Goal: Task Accomplishment & Management: Use online tool/utility

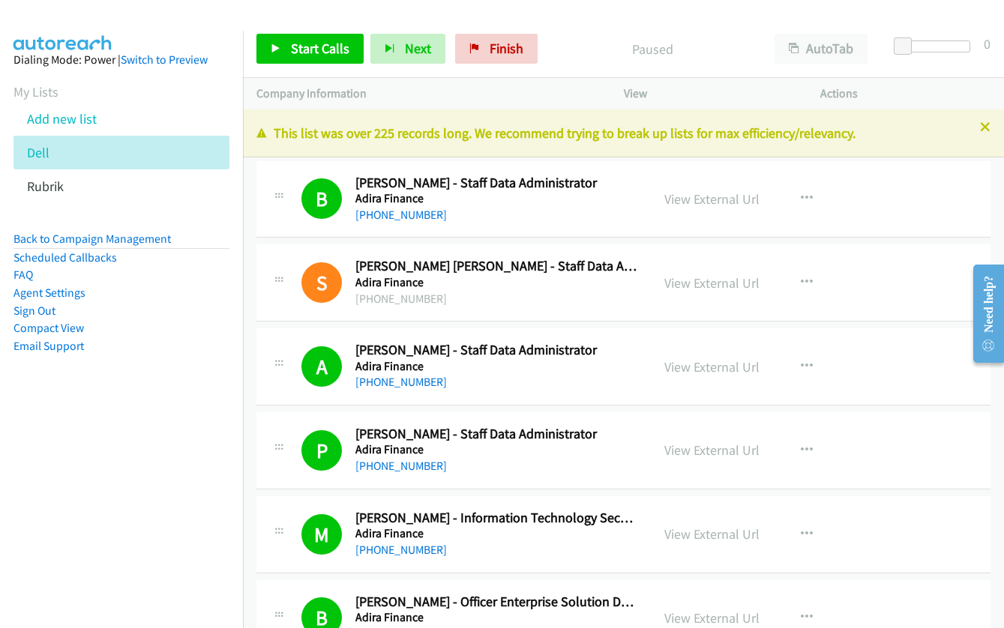
scroll to position [23768, 0]
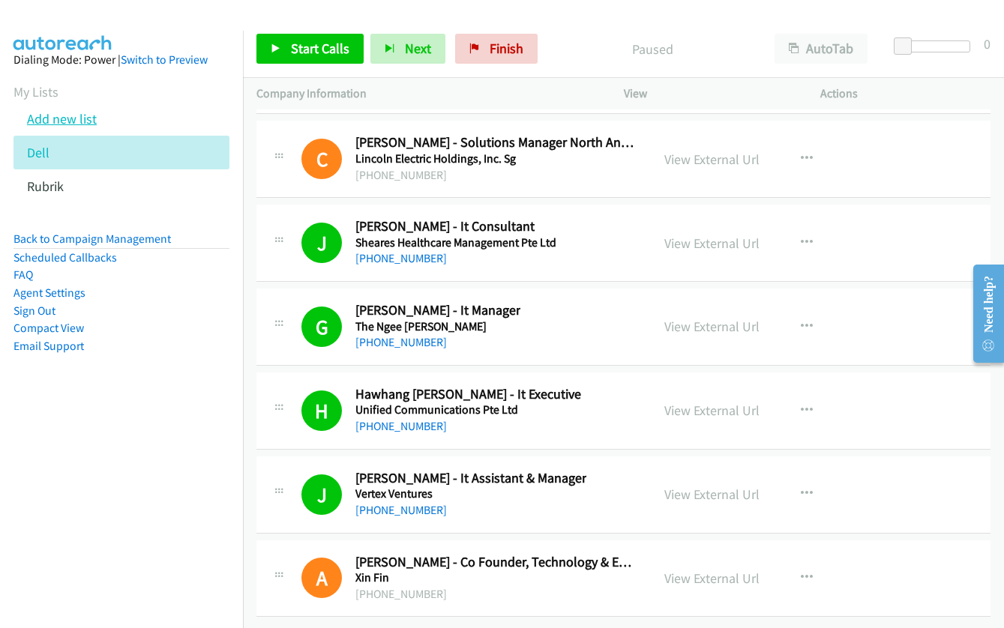
click at [73, 119] on link "Add new list" at bounding box center [62, 118] width 70 height 17
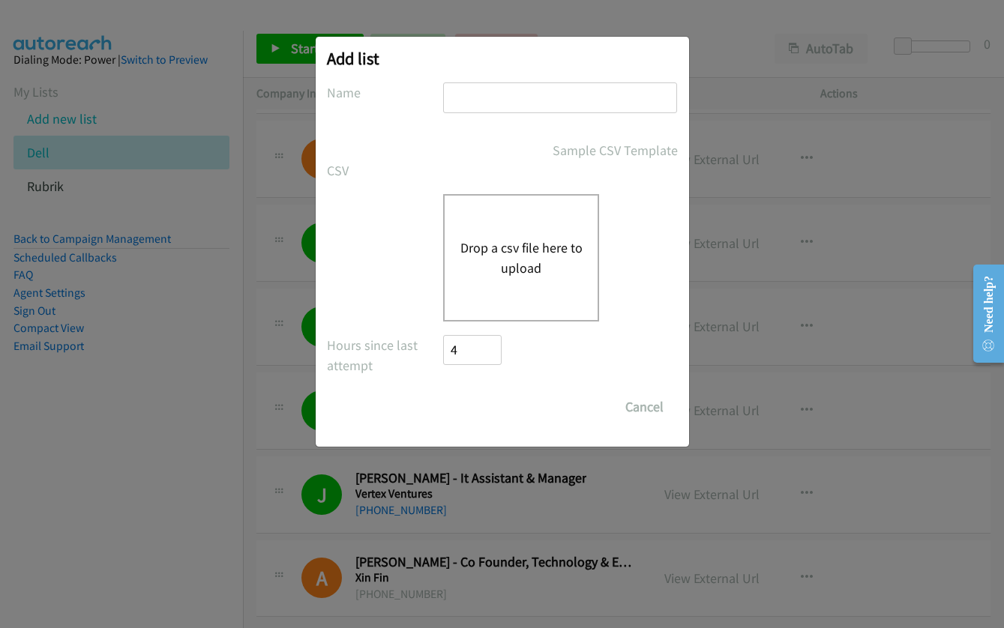
click at [501, 105] on input "text" at bounding box center [560, 97] width 234 height 31
type input "rubrik"
click at [498, 253] on button "Drop a csv file here to upload" at bounding box center [520, 258] width 123 height 40
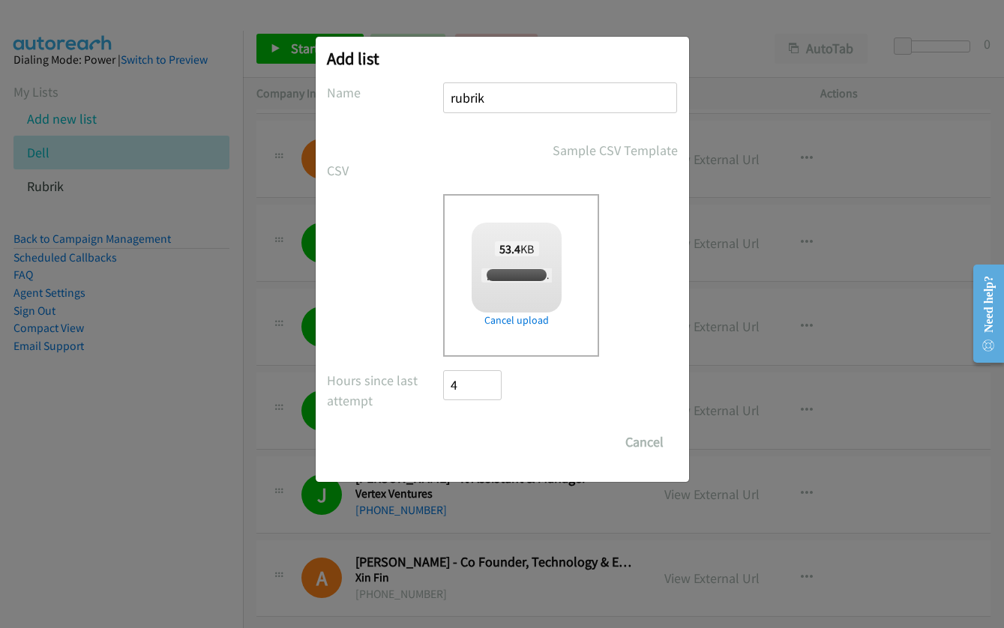
checkbox input "true"
click at [494, 444] on input "Save List" at bounding box center [483, 442] width 79 height 30
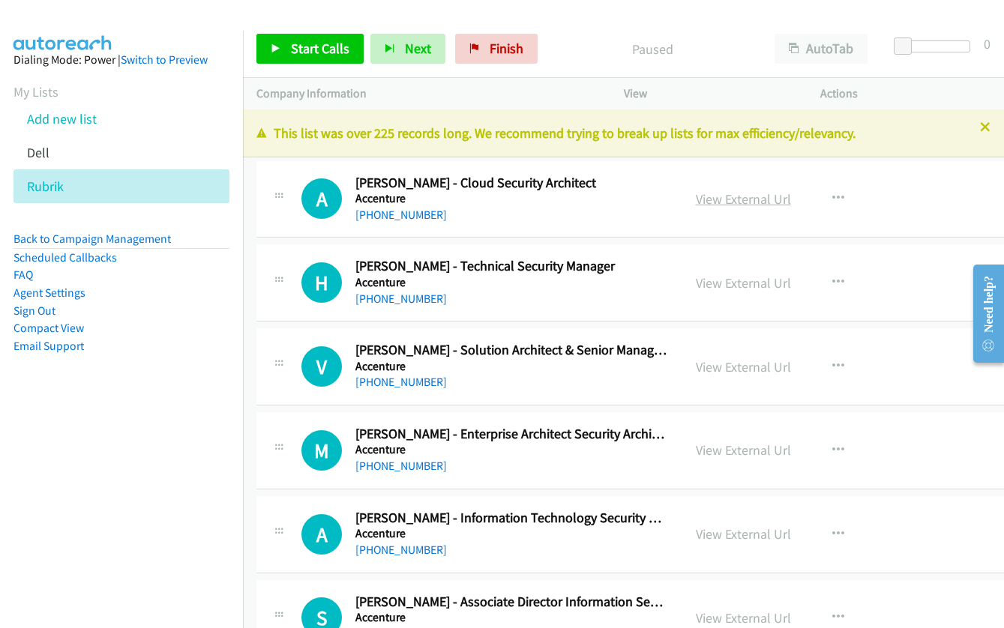
click at [709, 199] on link "View External Url" at bounding box center [743, 198] width 95 height 17
click at [304, 61] on link "Start Calls" at bounding box center [309, 49] width 107 height 30
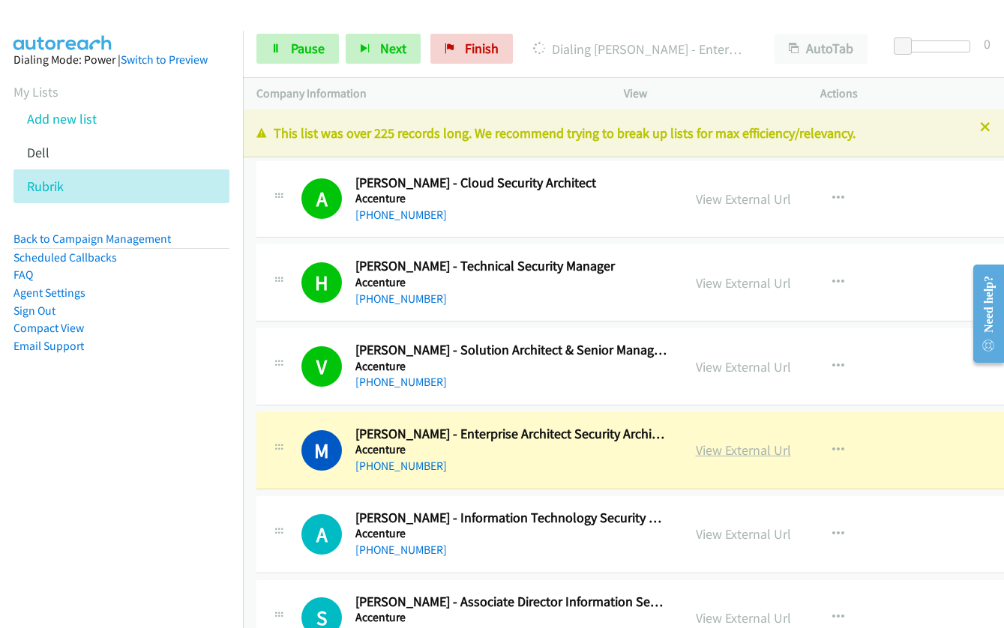
click at [708, 454] on link "View External Url" at bounding box center [743, 449] width 95 height 17
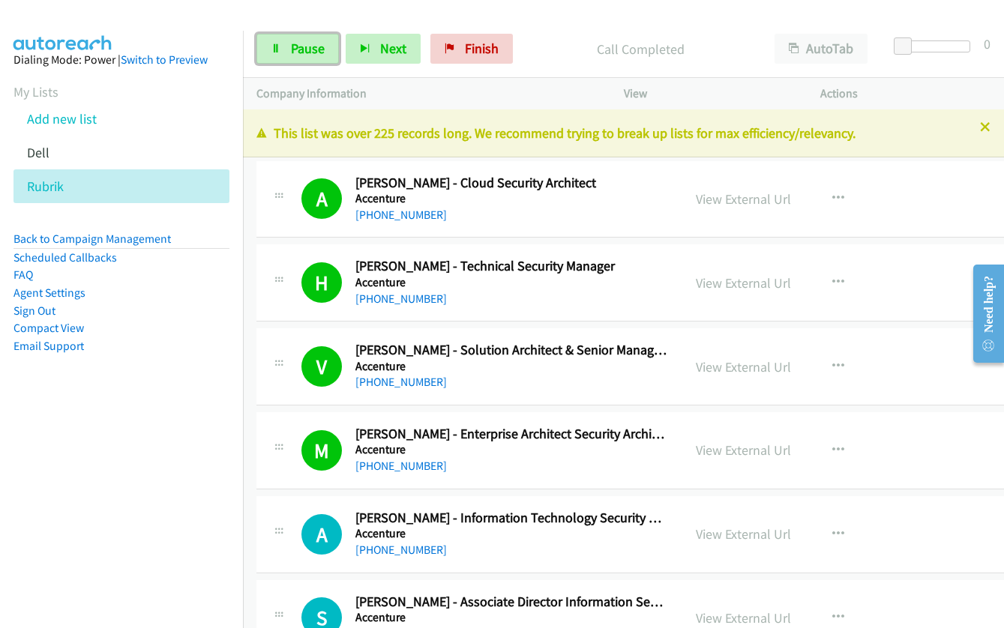
drag, startPoint x: 291, startPoint y: 45, endPoint x: 355, endPoint y: 18, distance: 69.2
click at [291, 45] on span "Pause" at bounding box center [308, 48] width 34 height 17
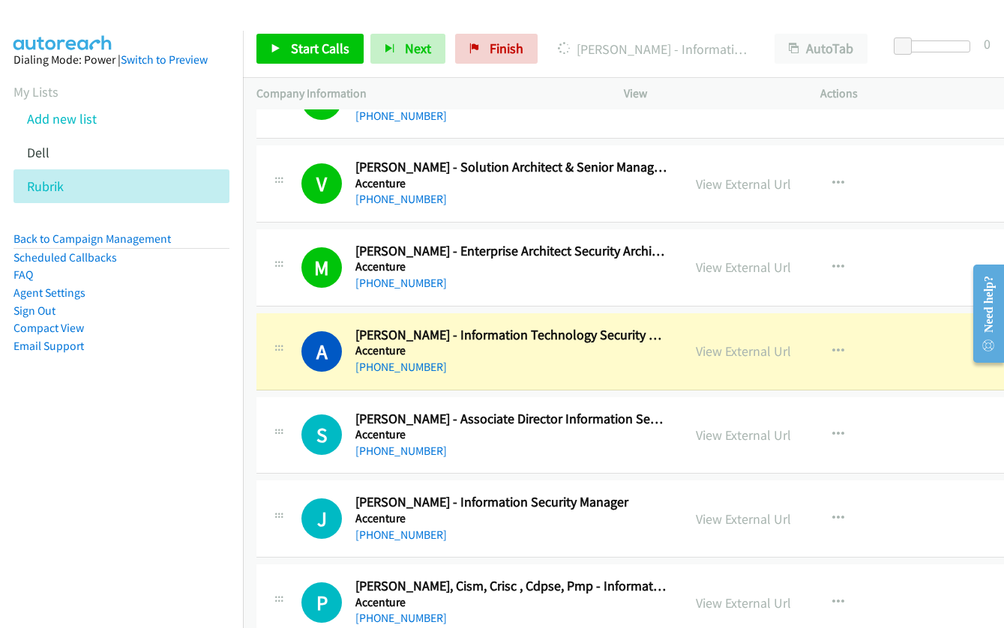
scroll to position [225, 0]
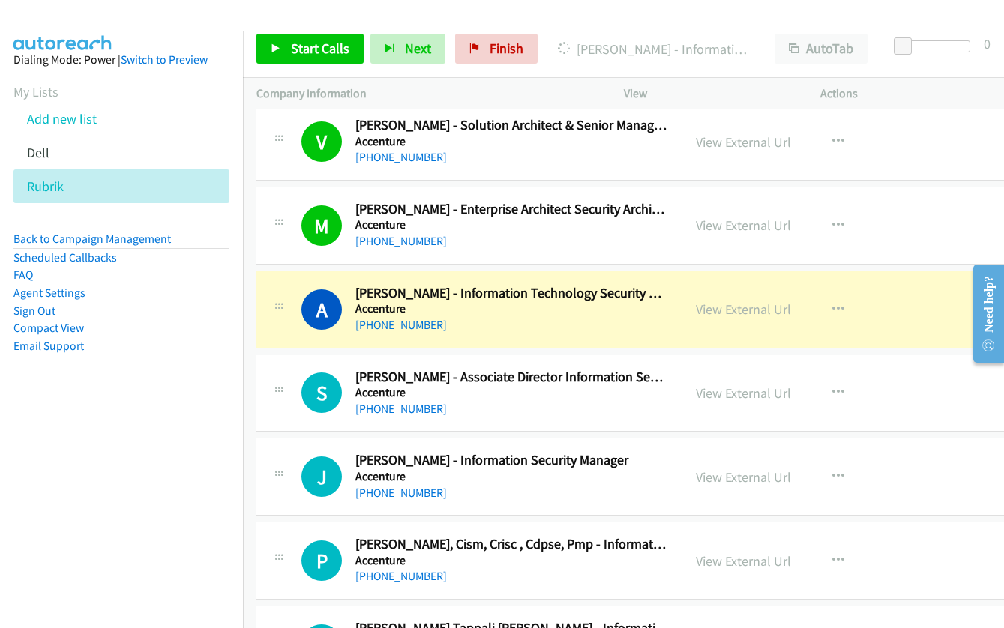
click at [714, 316] on link "View External Url" at bounding box center [743, 309] width 95 height 17
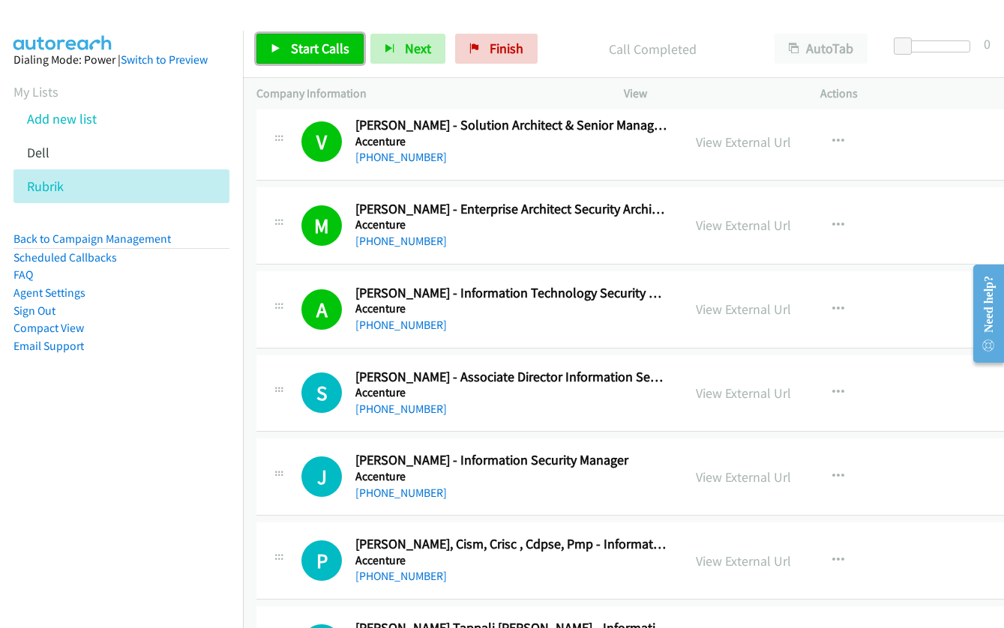
click at [338, 55] on span "Start Calls" at bounding box center [320, 48] width 58 height 17
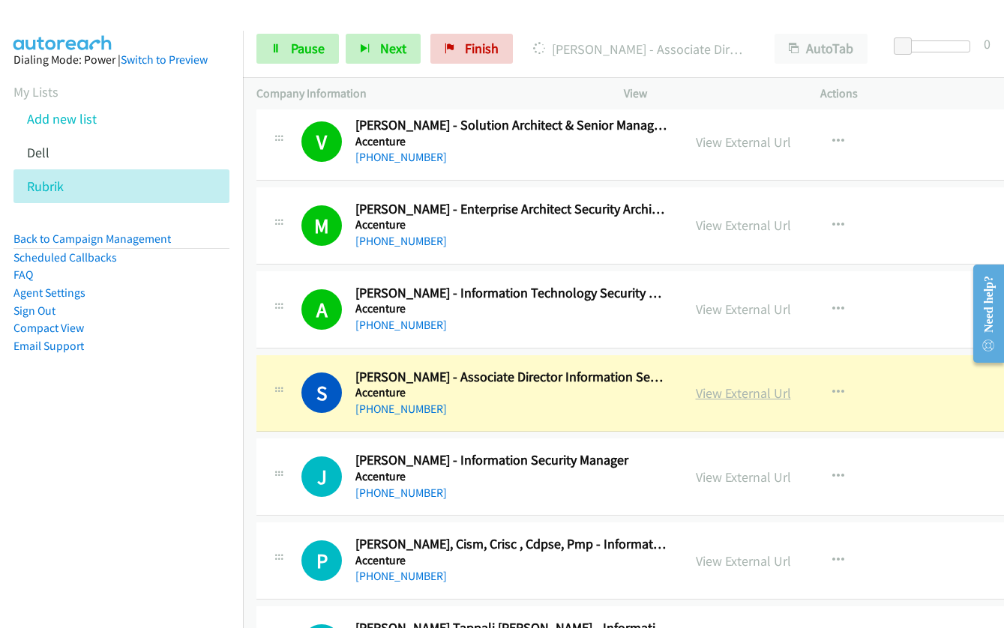
click at [696, 391] on link "View External Url" at bounding box center [743, 393] width 95 height 17
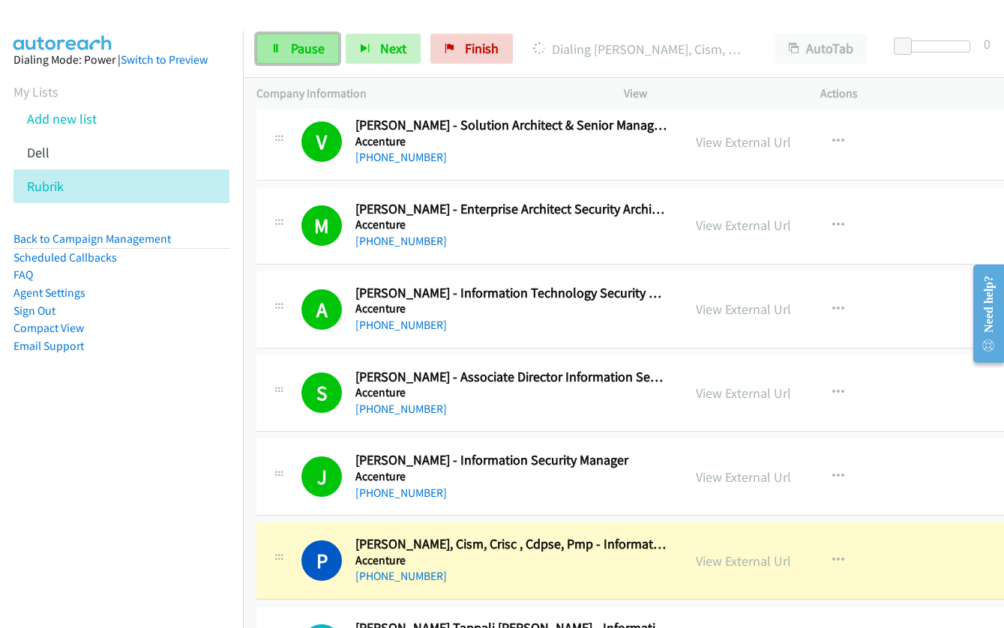
click at [292, 52] on span "Pause" at bounding box center [308, 48] width 34 height 17
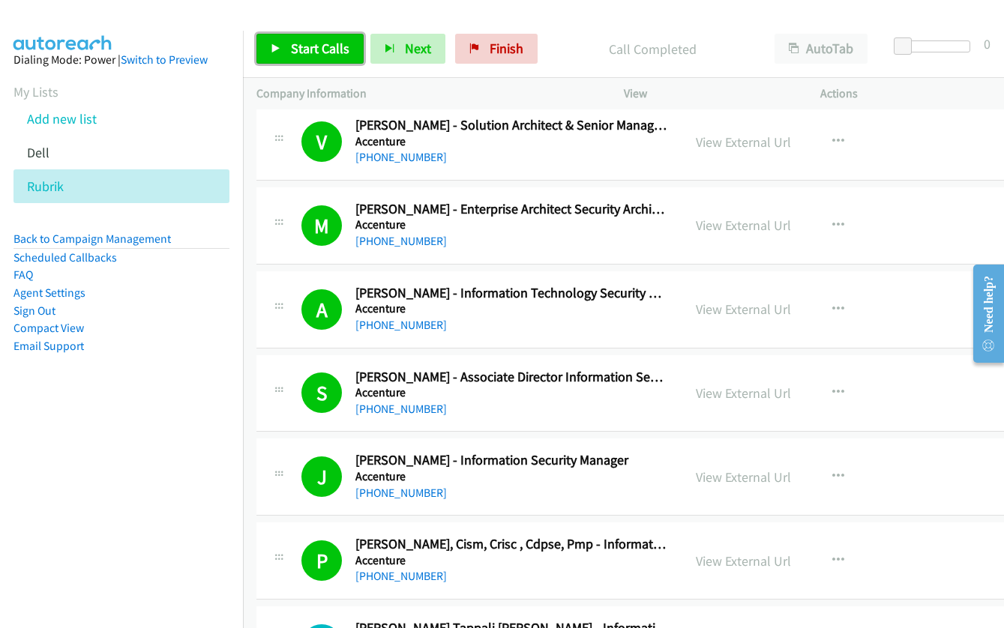
click at [289, 43] on link "Start Calls" at bounding box center [309, 49] width 107 height 30
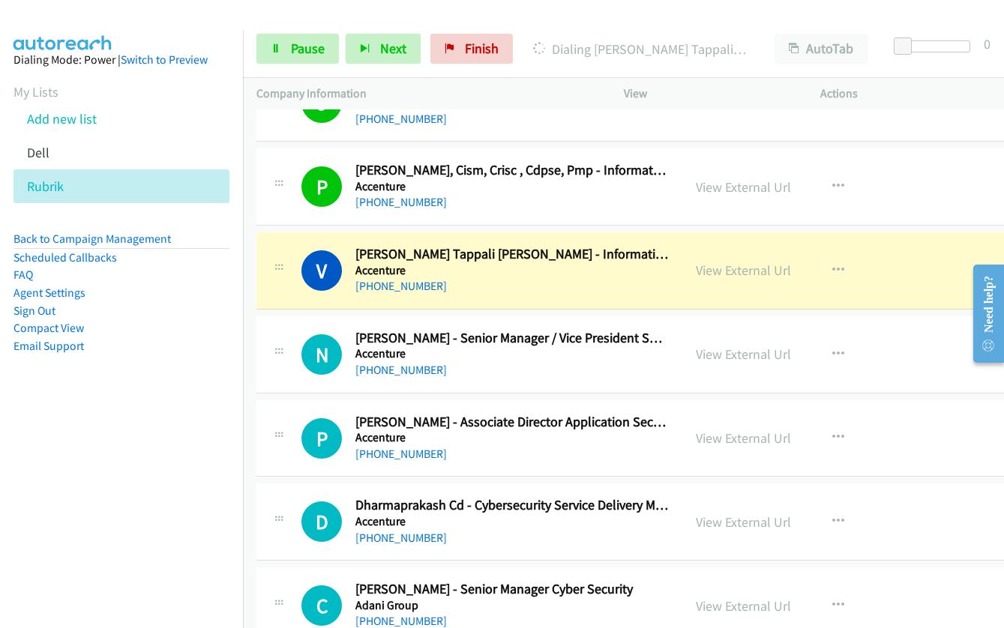
scroll to position [600, 0]
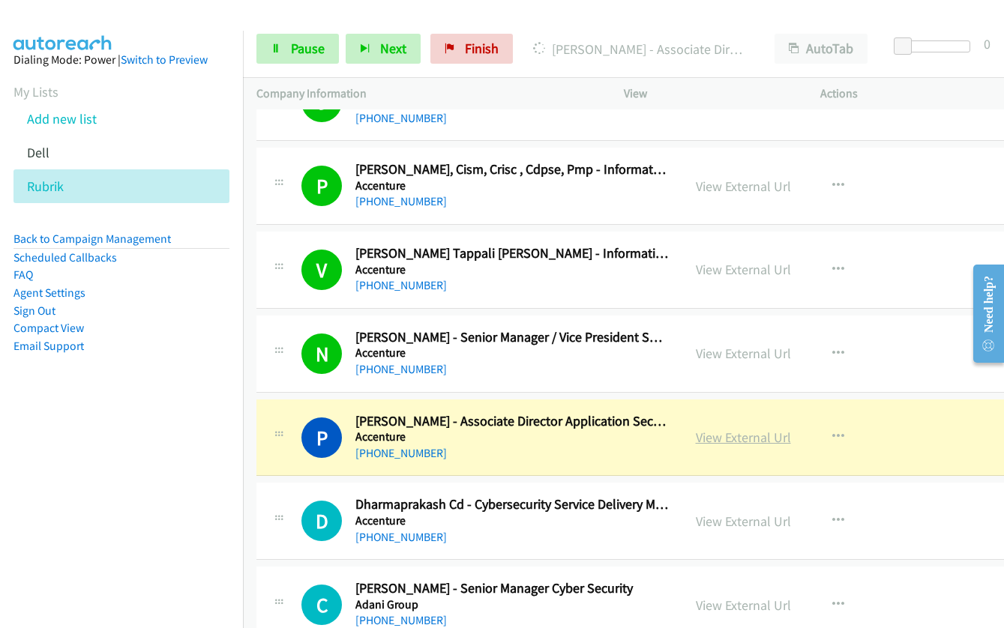
click at [696, 441] on link "View External Url" at bounding box center [743, 437] width 95 height 17
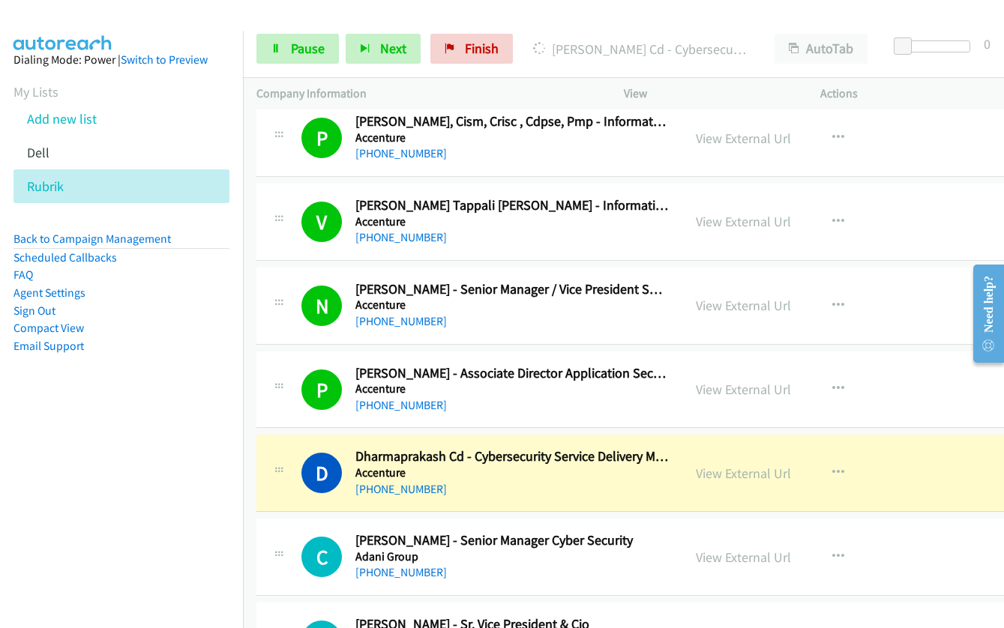
scroll to position [675, 0]
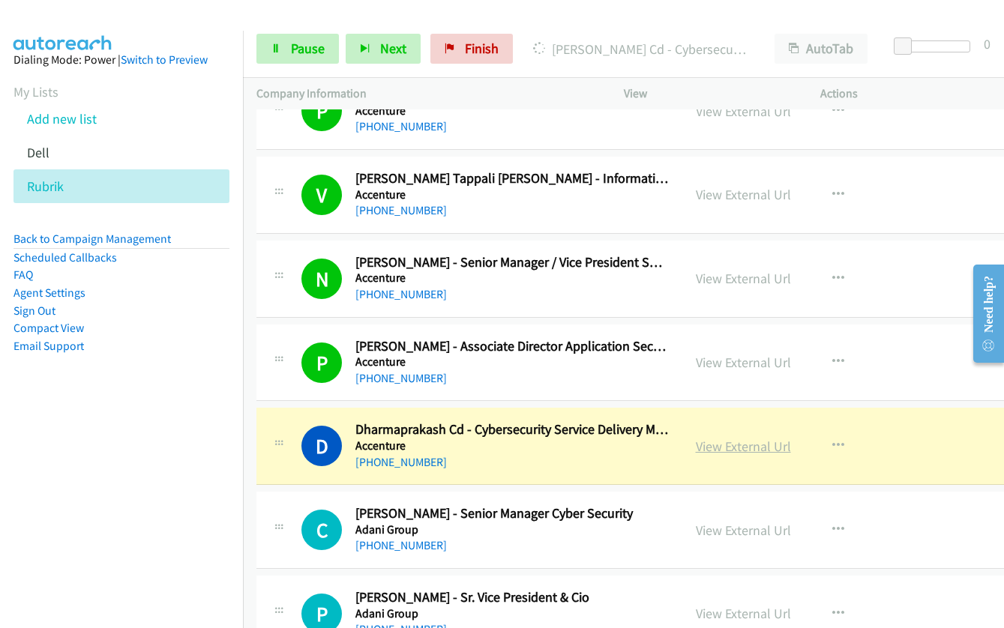
click at [696, 450] on link "View External Url" at bounding box center [743, 446] width 95 height 17
click at [299, 49] on span "Pause" at bounding box center [308, 48] width 34 height 17
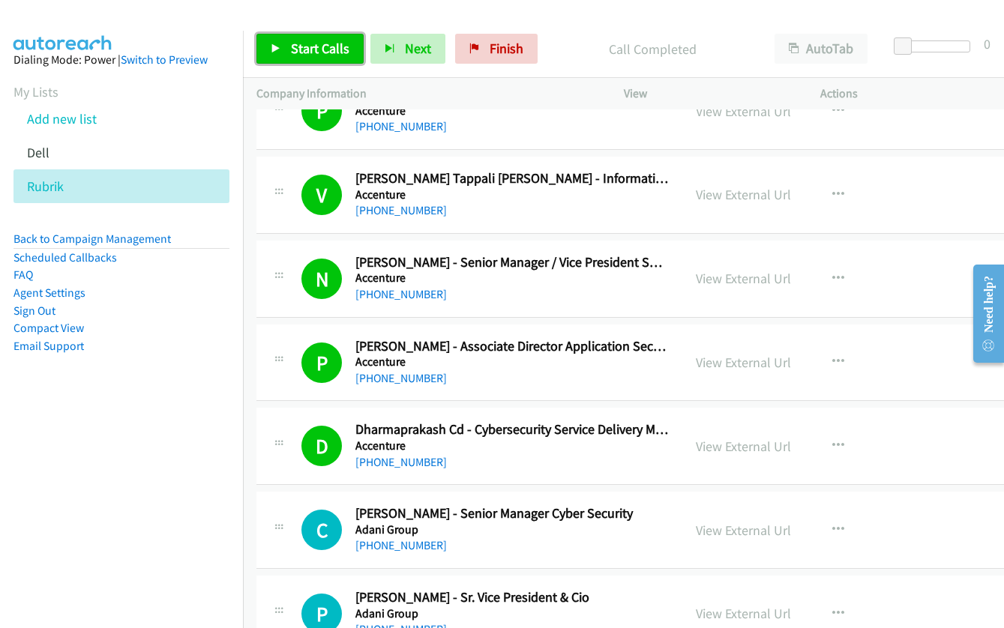
click at [305, 49] on span "Start Calls" at bounding box center [320, 48] width 58 height 17
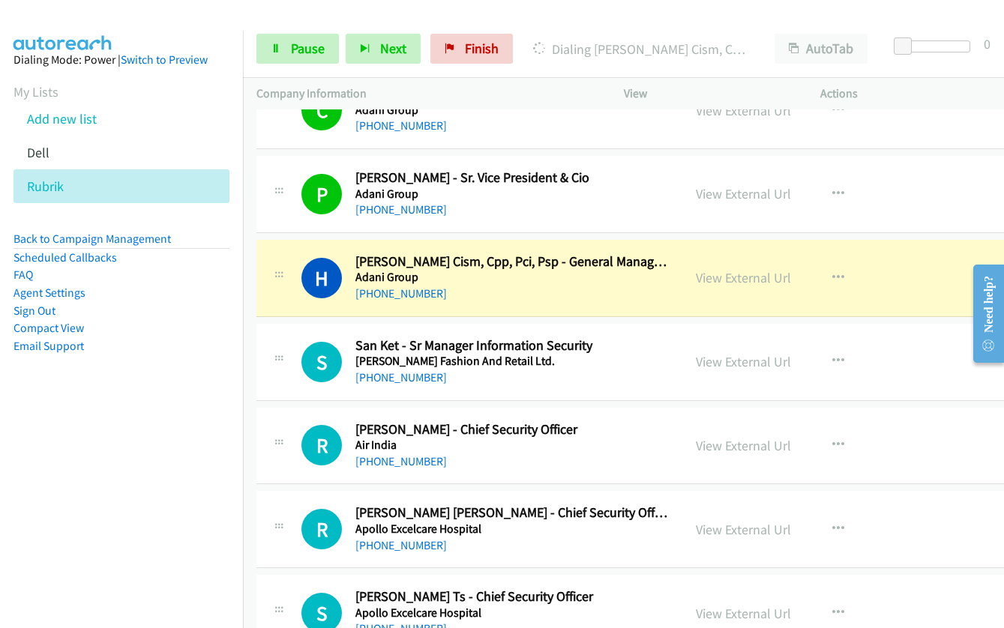
scroll to position [1124, 0]
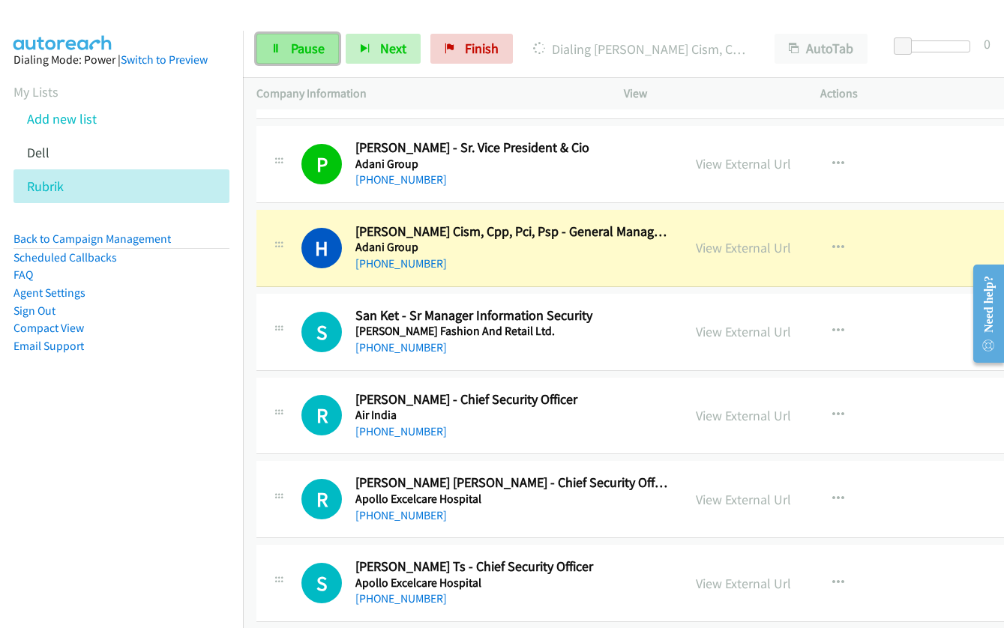
click at [280, 49] on icon at bounding box center [276, 49] width 10 height 10
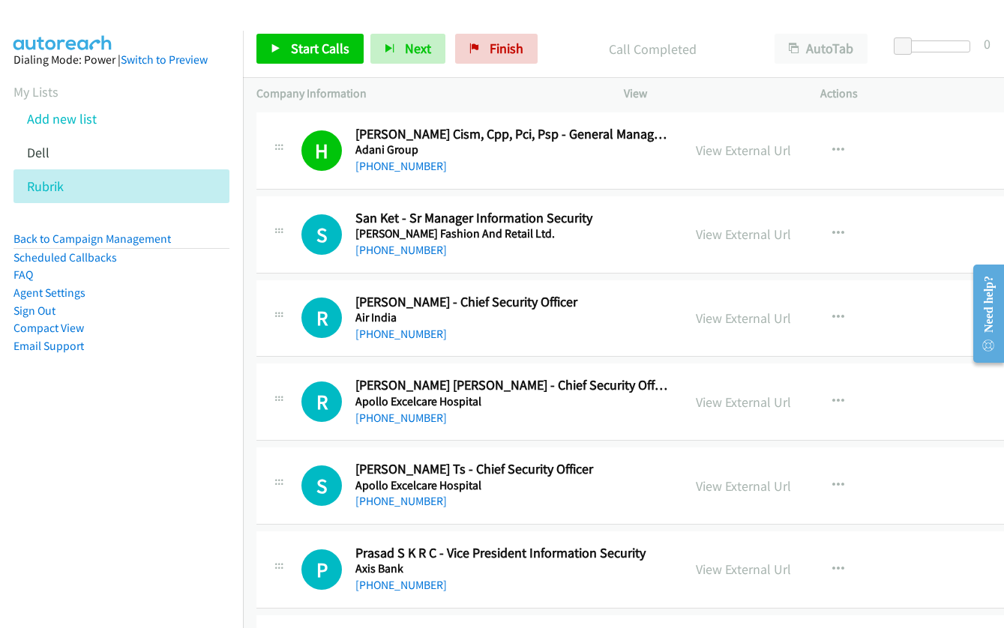
scroll to position [1349, 0]
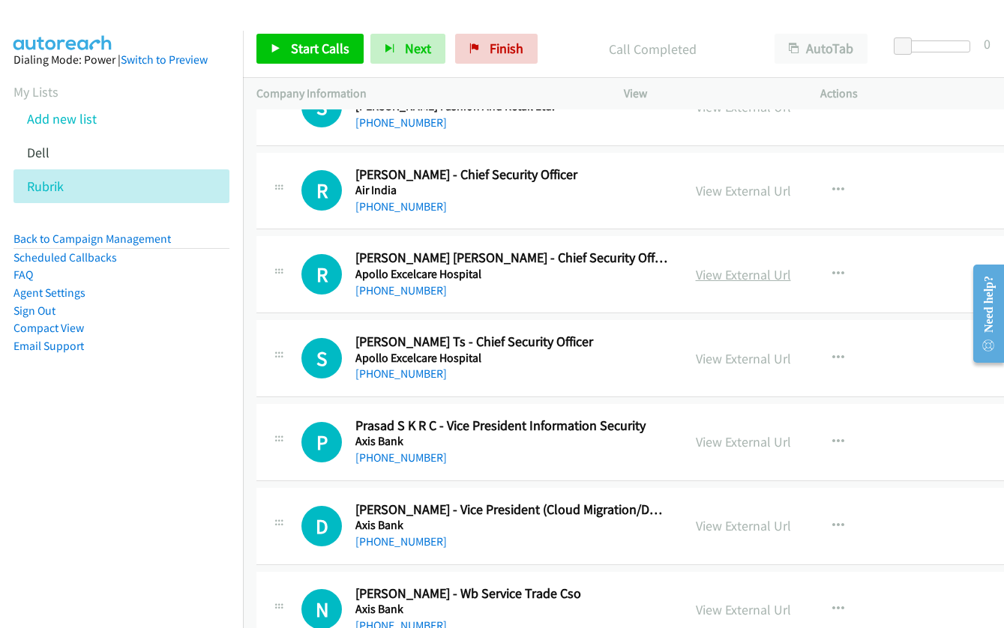
click at [696, 280] on link "View External Url" at bounding box center [743, 274] width 95 height 17
click at [297, 55] on span "Start Calls" at bounding box center [320, 48] width 58 height 17
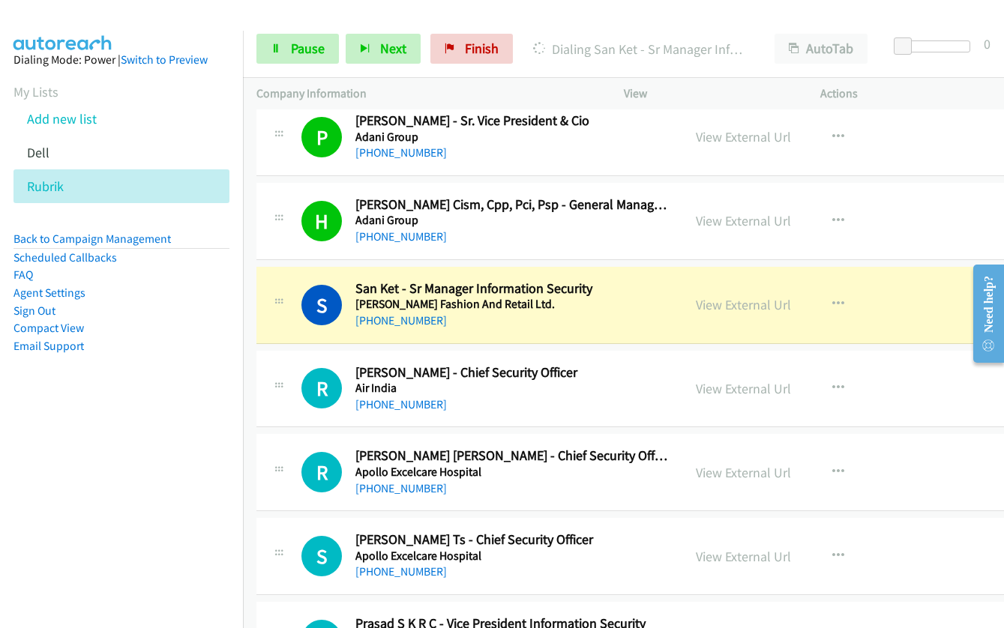
scroll to position [1124, 0]
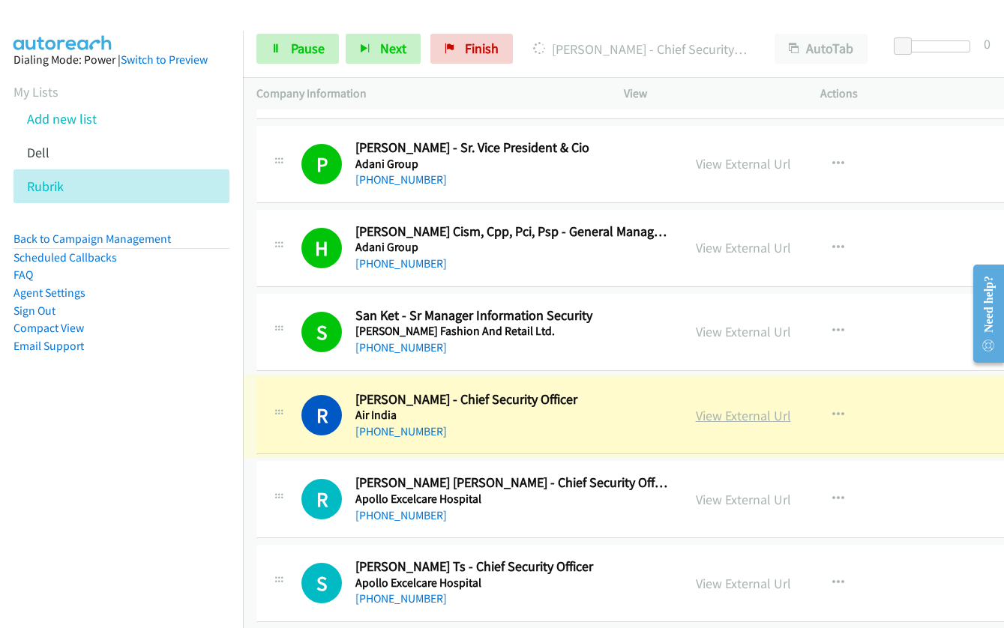
click at [725, 419] on link "View External Url" at bounding box center [743, 415] width 95 height 17
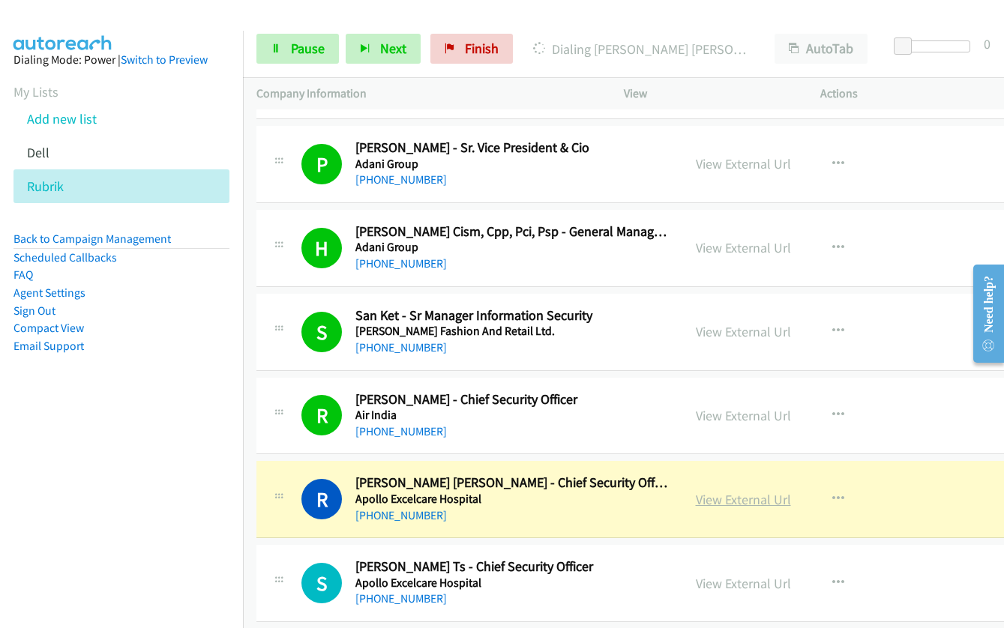
click at [729, 504] on link "View External Url" at bounding box center [743, 499] width 95 height 17
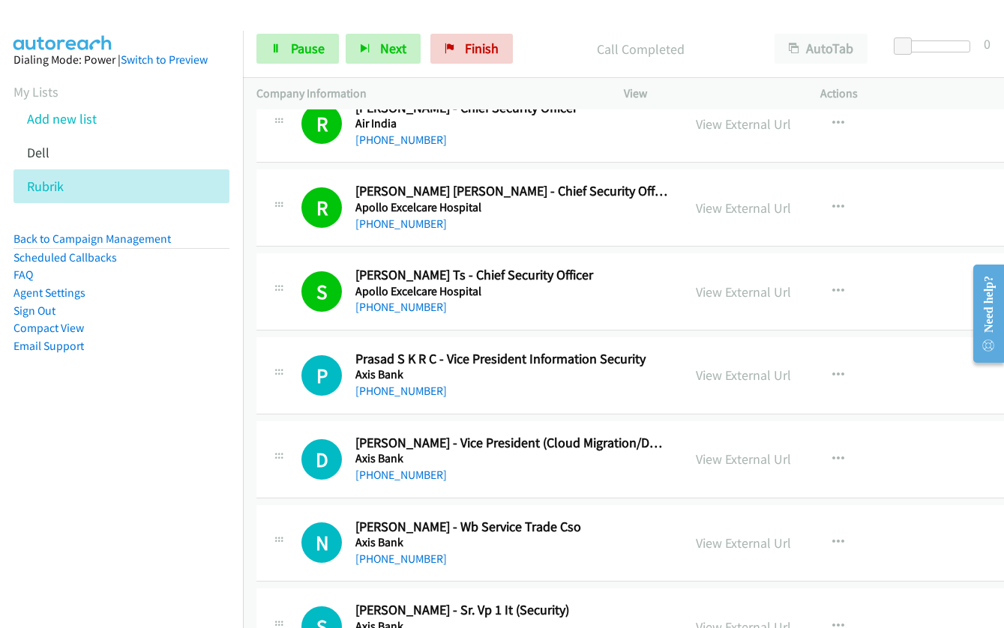
scroll to position [1424, 0]
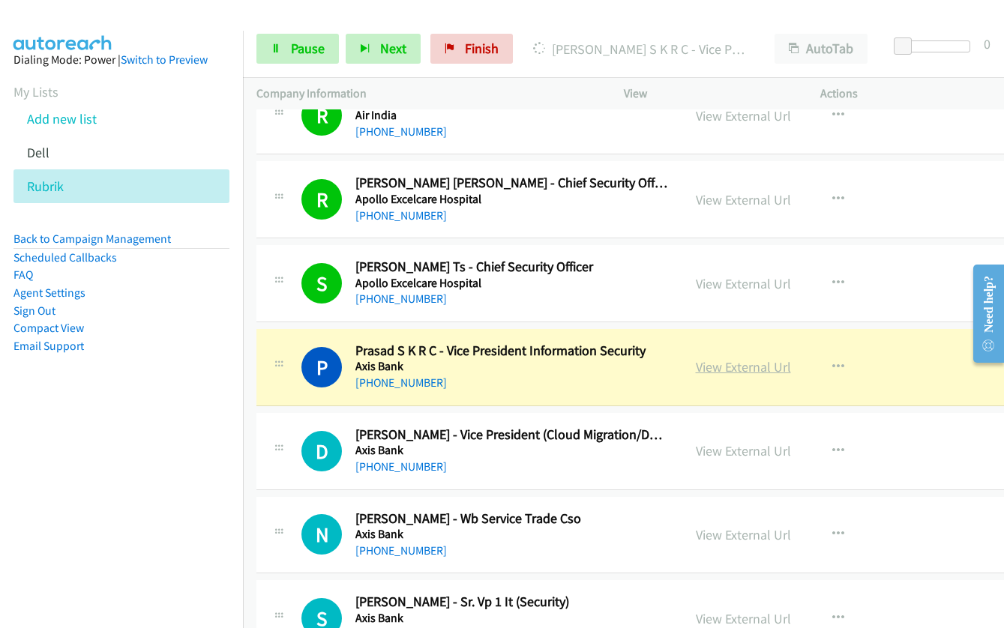
click at [696, 372] on link "View External Url" at bounding box center [743, 366] width 95 height 17
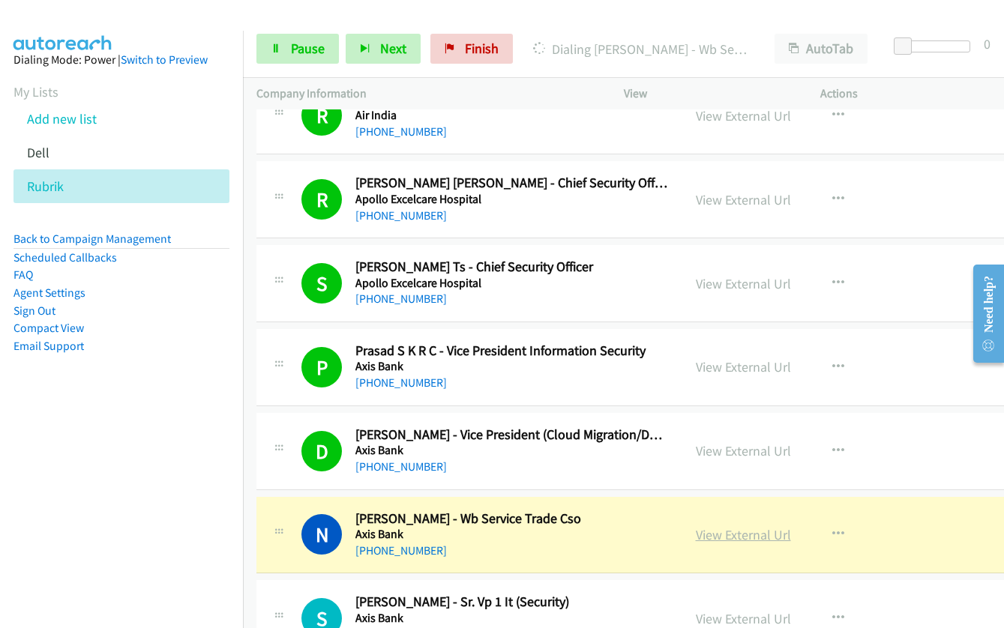
click at [696, 537] on link "View External Url" at bounding box center [743, 534] width 95 height 17
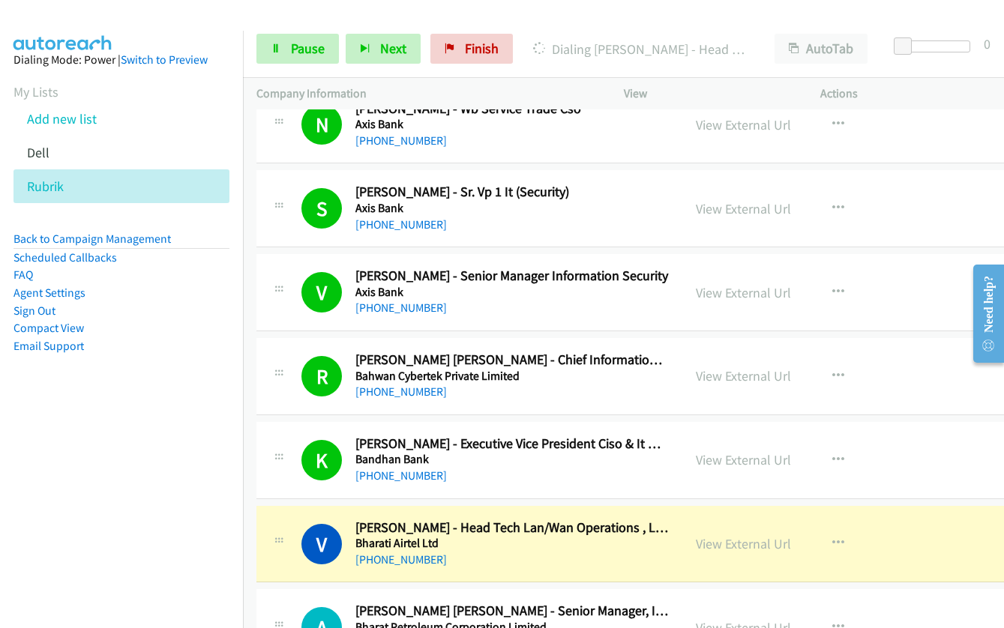
scroll to position [2024, 0]
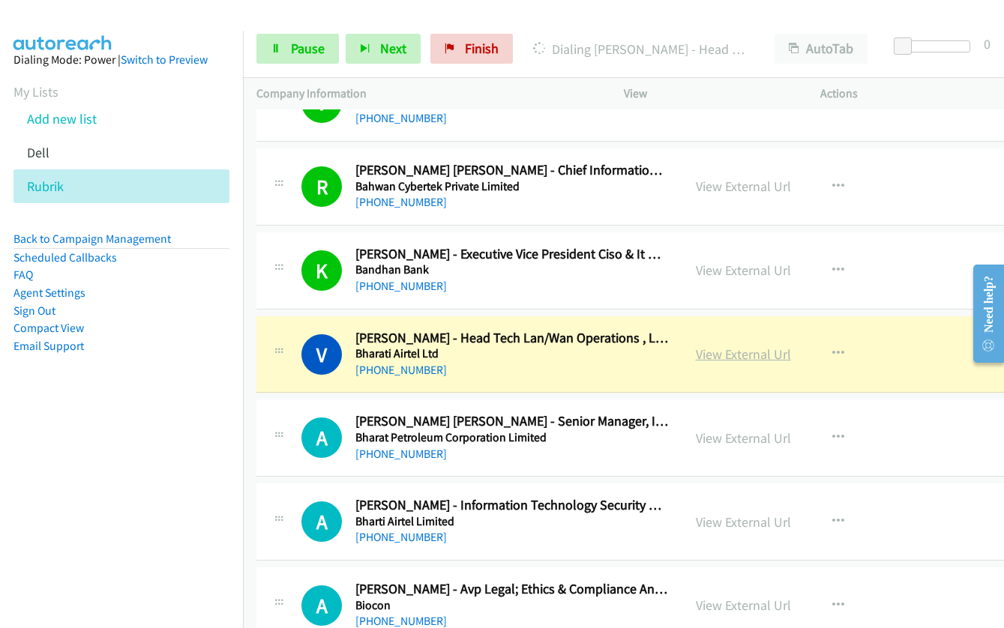
click at [722, 359] on link "View External Url" at bounding box center [743, 354] width 95 height 17
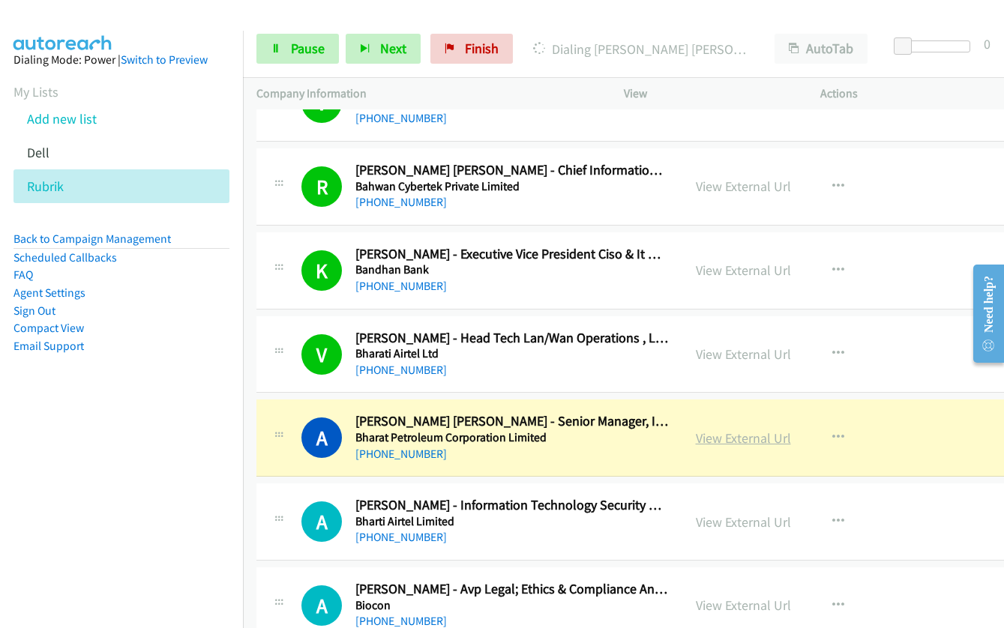
click at [696, 443] on link "View External Url" at bounding box center [743, 437] width 95 height 17
click at [305, 54] on span "Pause" at bounding box center [308, 48] width 34 height 17
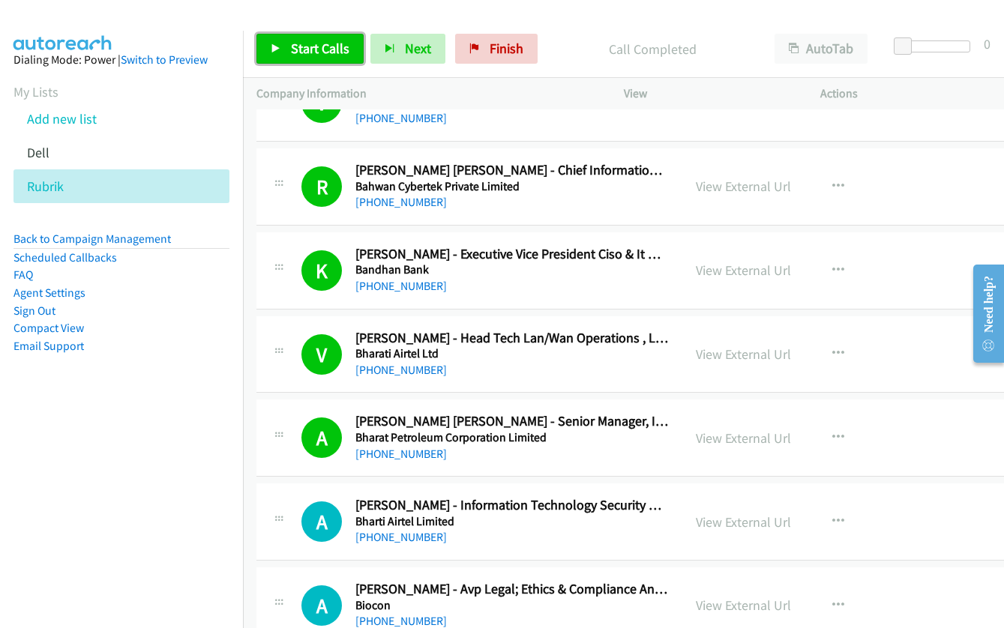
click at [324, 49] on span "Start Calls" at bounding box center [320, 48] width 58 height 17
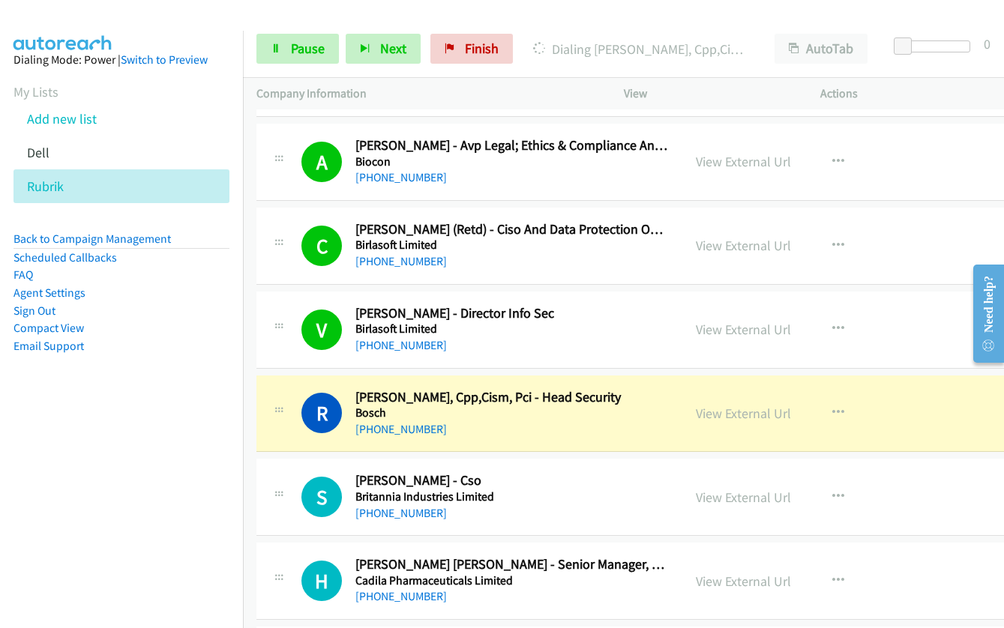
scroll to position [2473, 0]
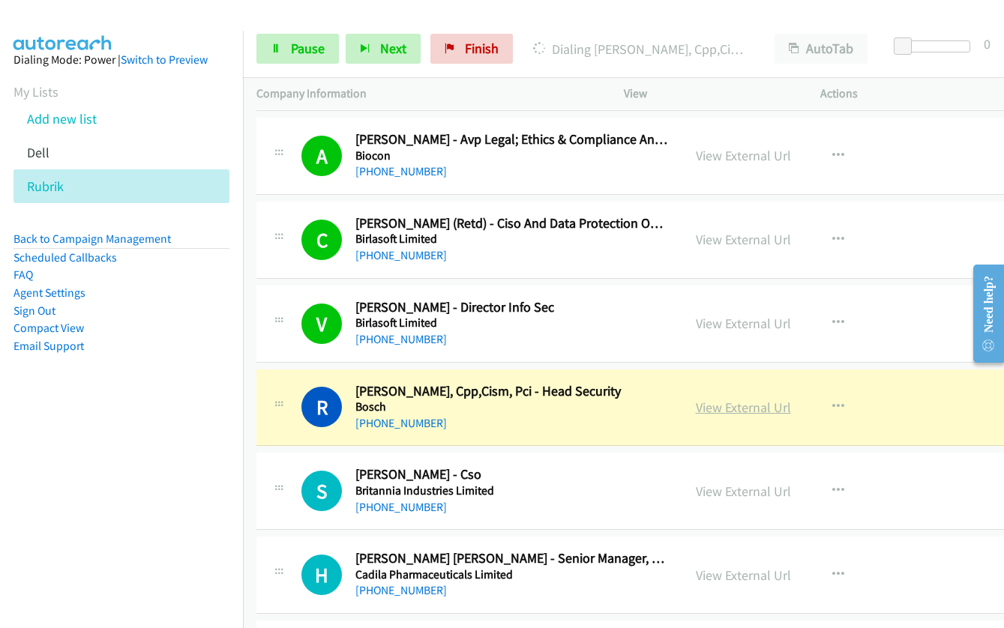
click at [709, 415] on link "View External Url" at bounding box center [743, 407] width 95 height 17
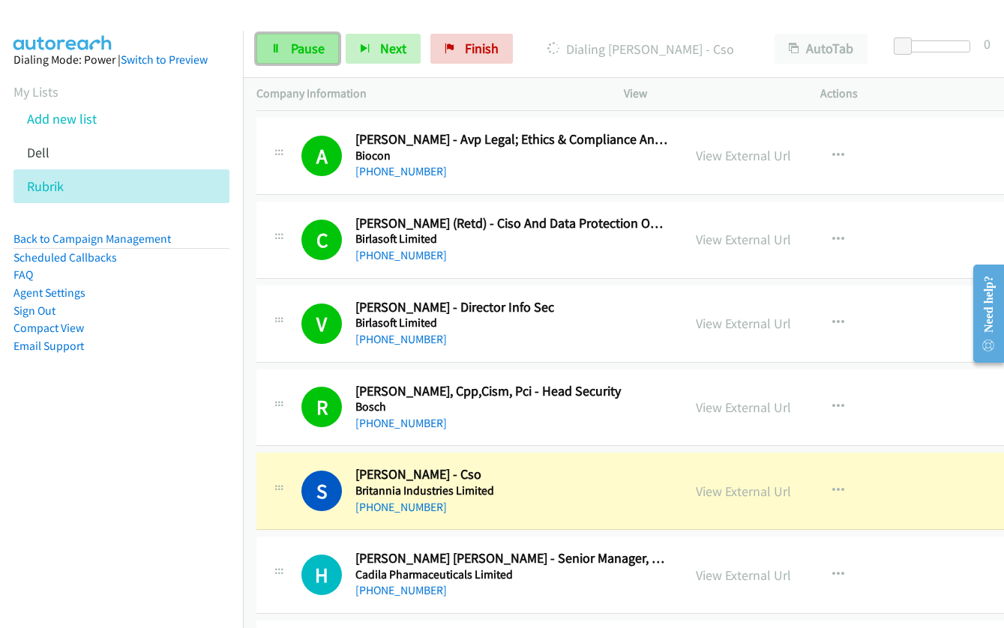
click at [292, 46] on span "Pause" at bounding box center [308, 48] width 34 height 17
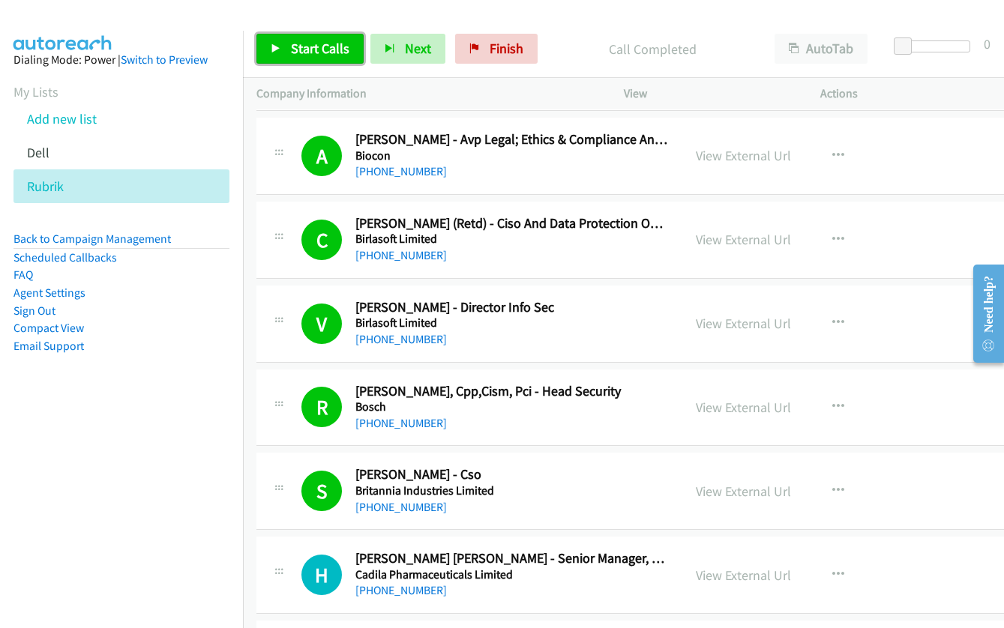
click at [298, 48] on span "Start Calls" at bounding box center [320, 48] width 58 height 17
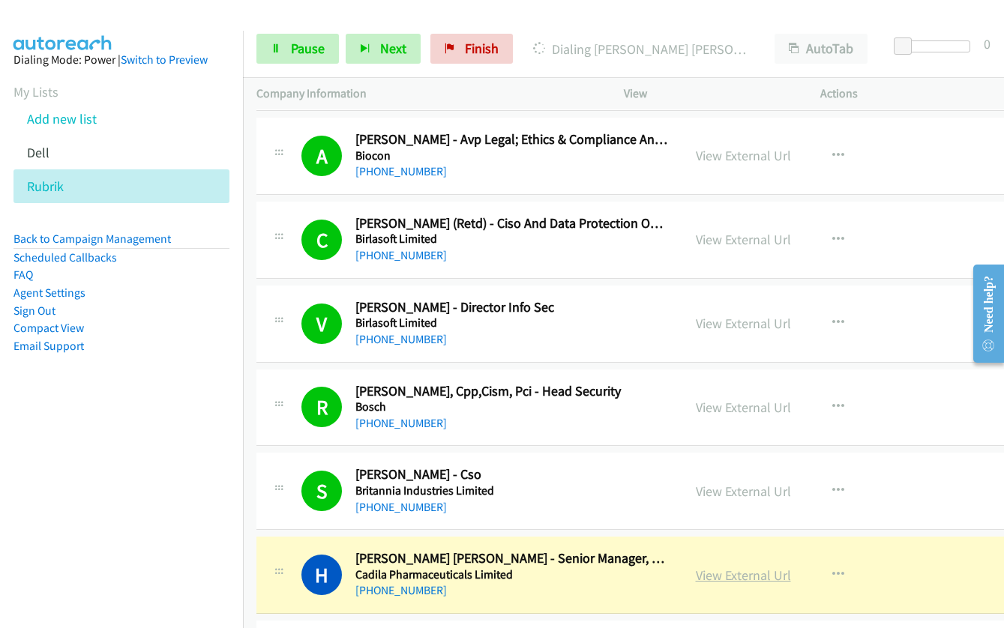
click at [706, 576] on link "View External Url" at bounding box center [743, 575] width 95 height 17
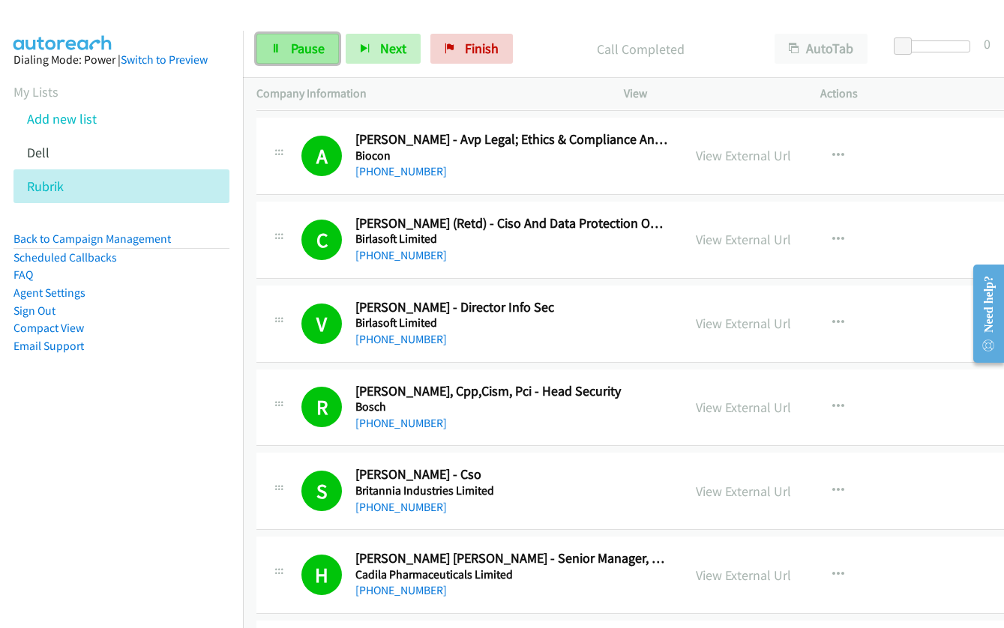
click at [284, 51] on link "Pause" at bounding box center [297, 49] width 82 height 30
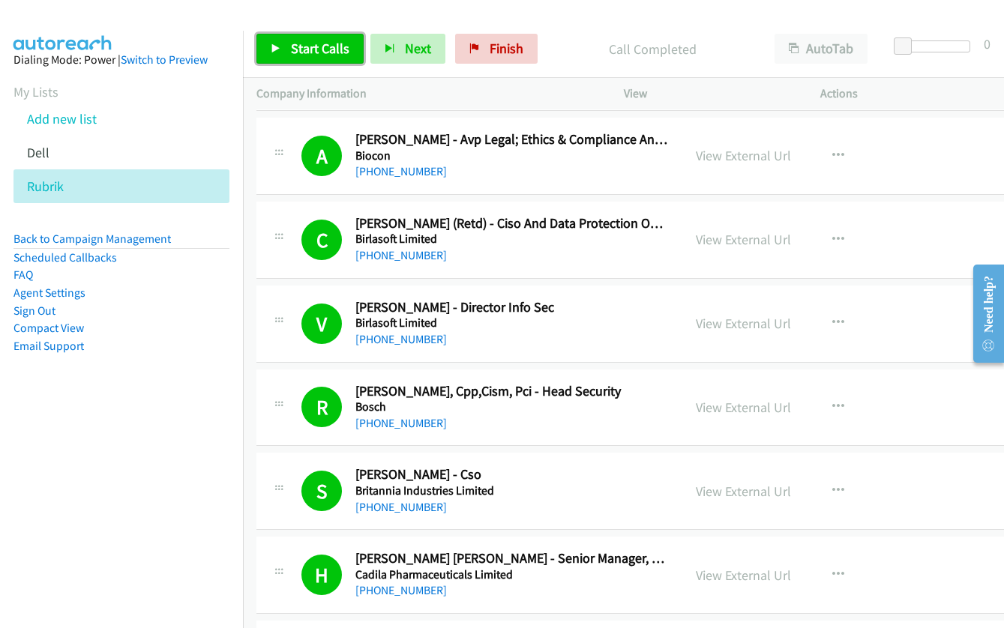
click at [281, 50] on link "Start Calls" at bounding box center [309, 49] width 107 height 30
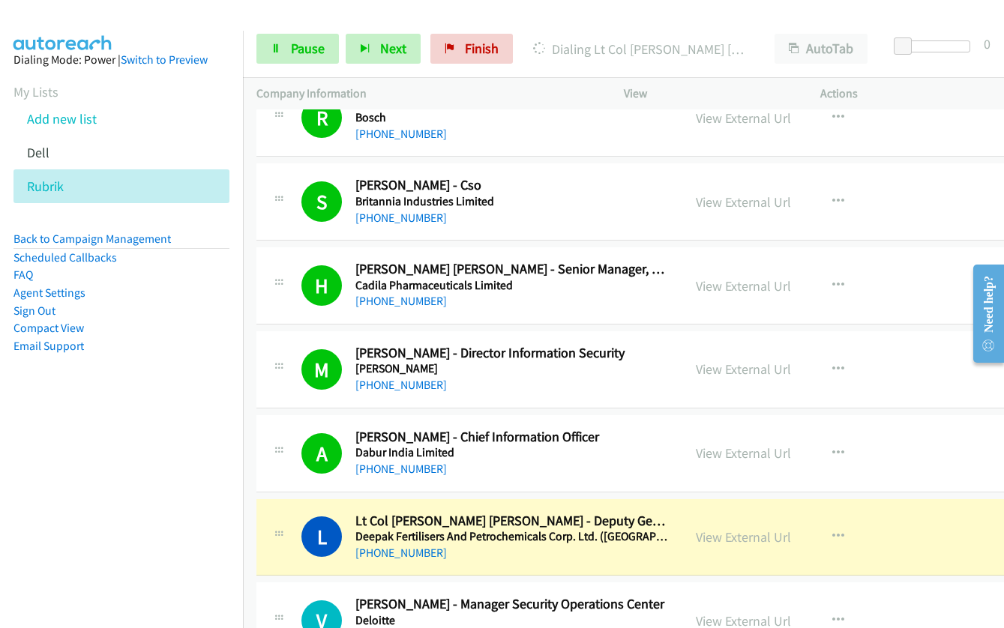
scroll to position [2848, 0]
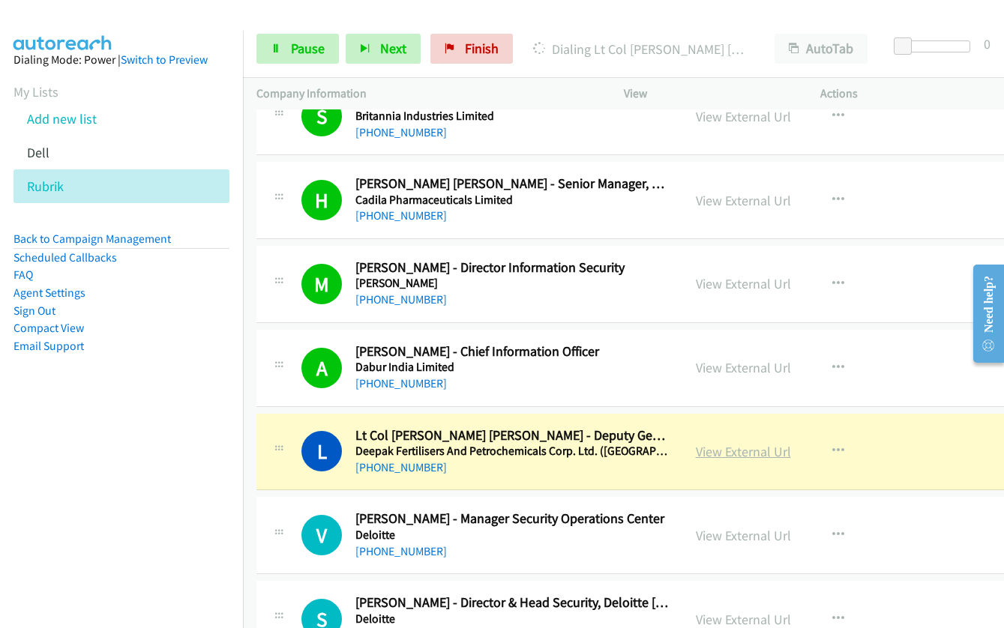
click at [696, 457] on link "View External Url" at bounding box center [743, 451] width 95 height 17
click at [280, 55] on link "Pause" at bounding box center [297, 49] width 82 height 30
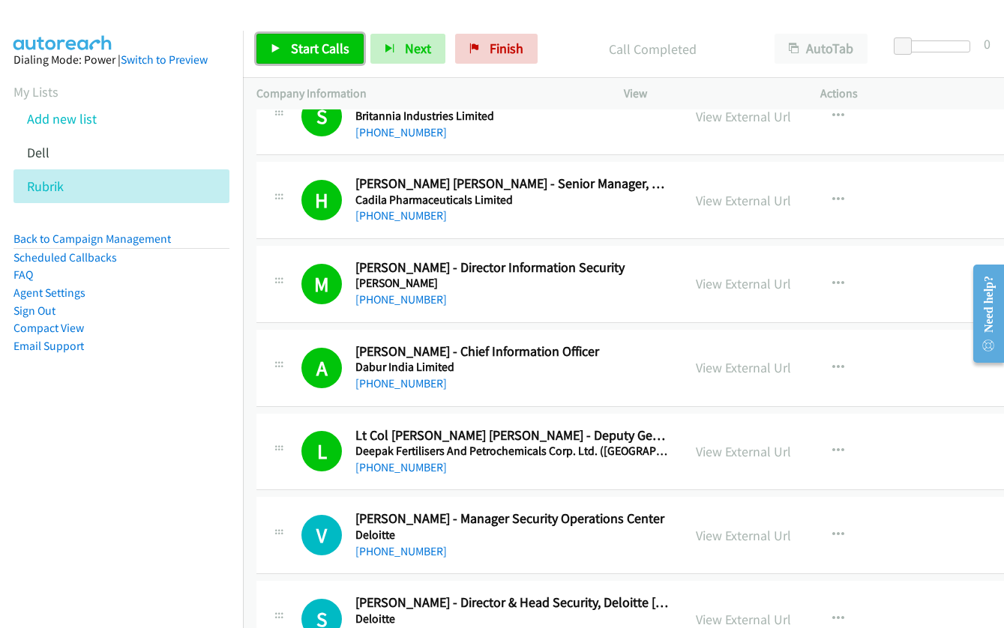
click at [311, 49] on span "Start Calls" at bounding box center [320, 48] width 58 height 17
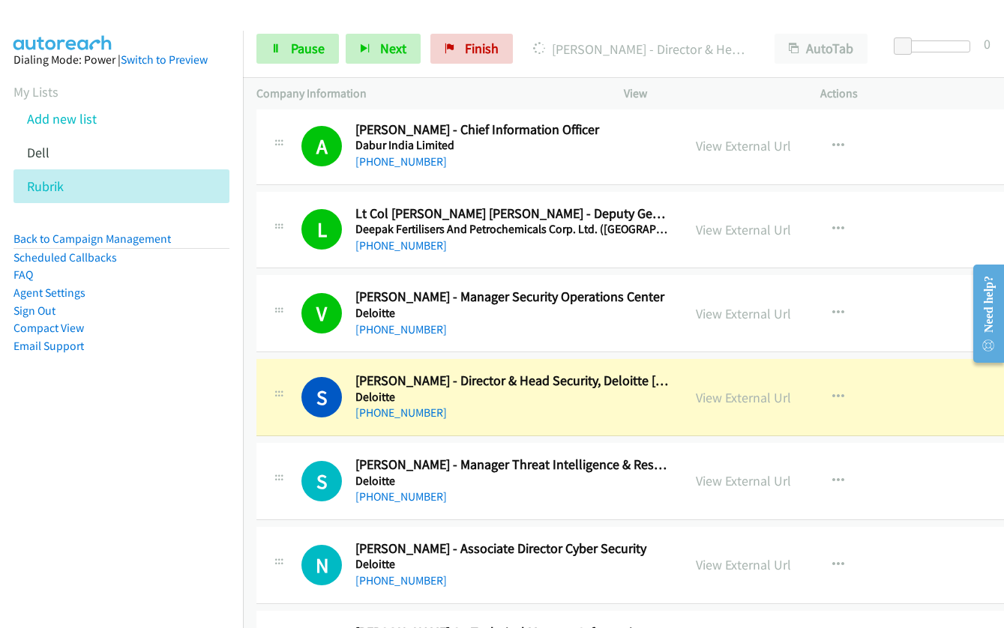
scroll to position [3073, 0]
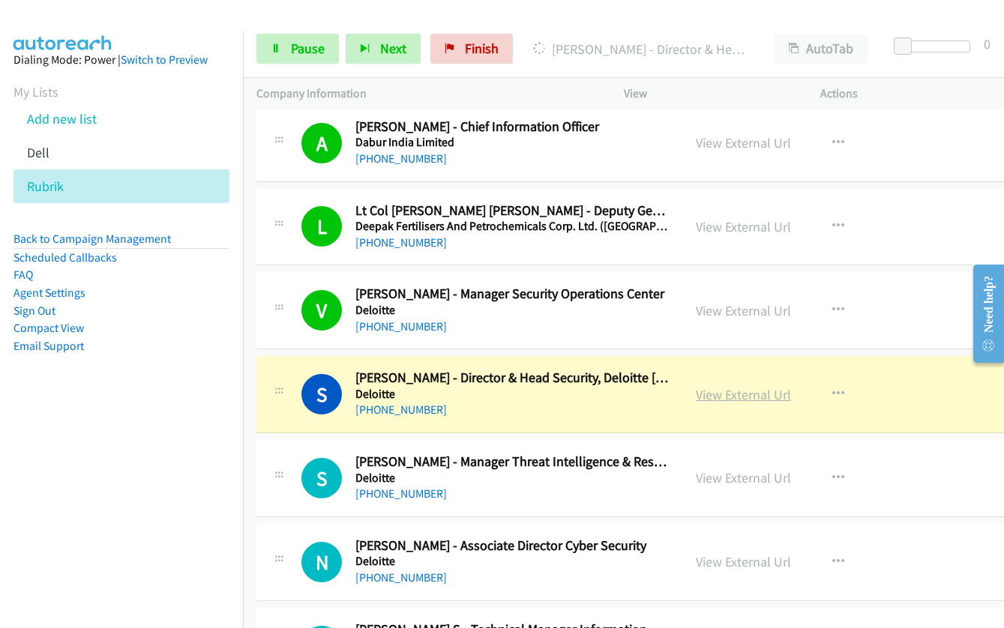
click at [696, 396] on link "View External Url" at bounding box center [743, 394] width 95 height 17
click at [295, 48] on span "Pause" at bounding box center [308, 48] width 34 height 17
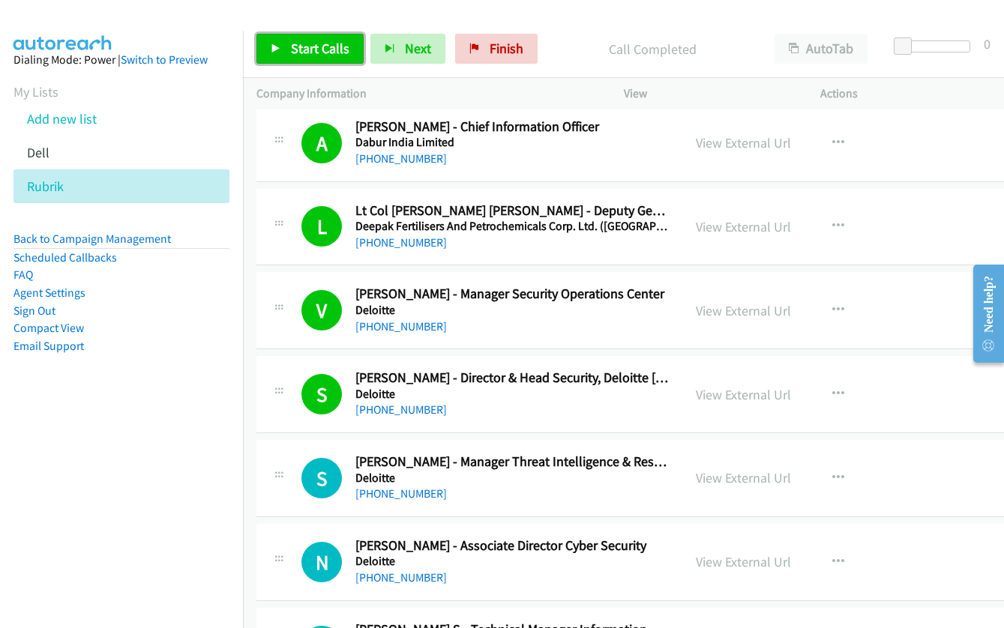
click at [325, 54] on span "Start Calls" at bounding box center [320, 48] width 58 height 17
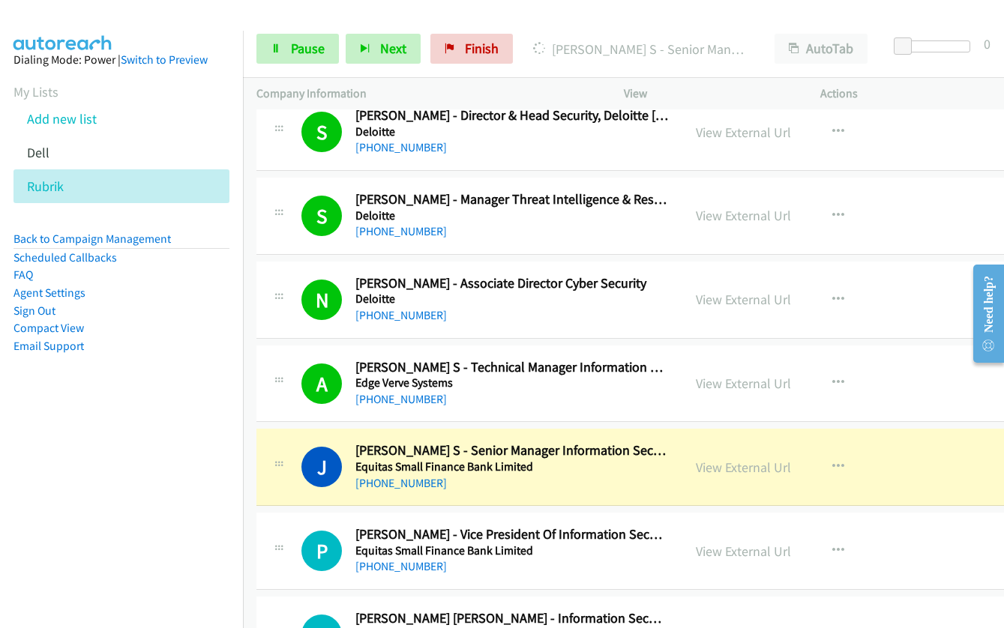
scroll to position [3373, 0]
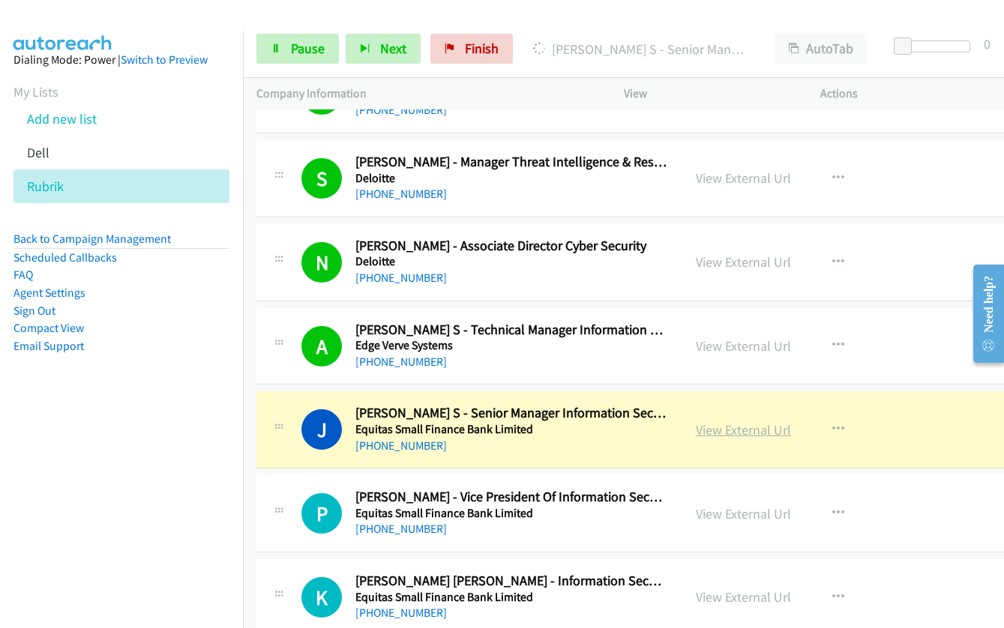
click at [696, 431] on link "View External Url" at bounding box center [743, 429] width 95 height 17
click at [286, 55] on link "Pause" at bounding box center [297, 49] width 82 height 30
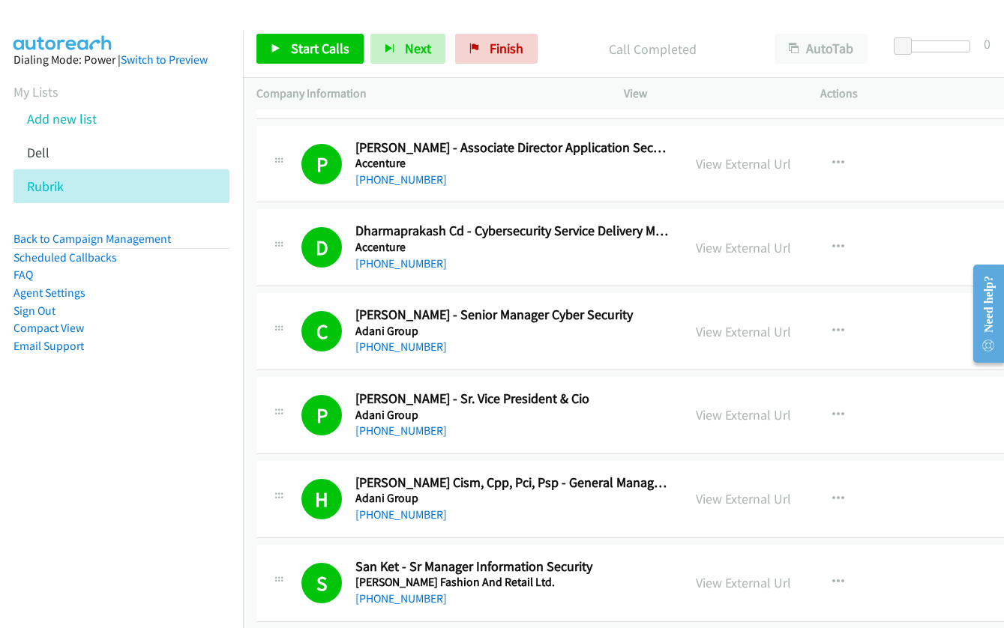
scroll to position [899, 0]
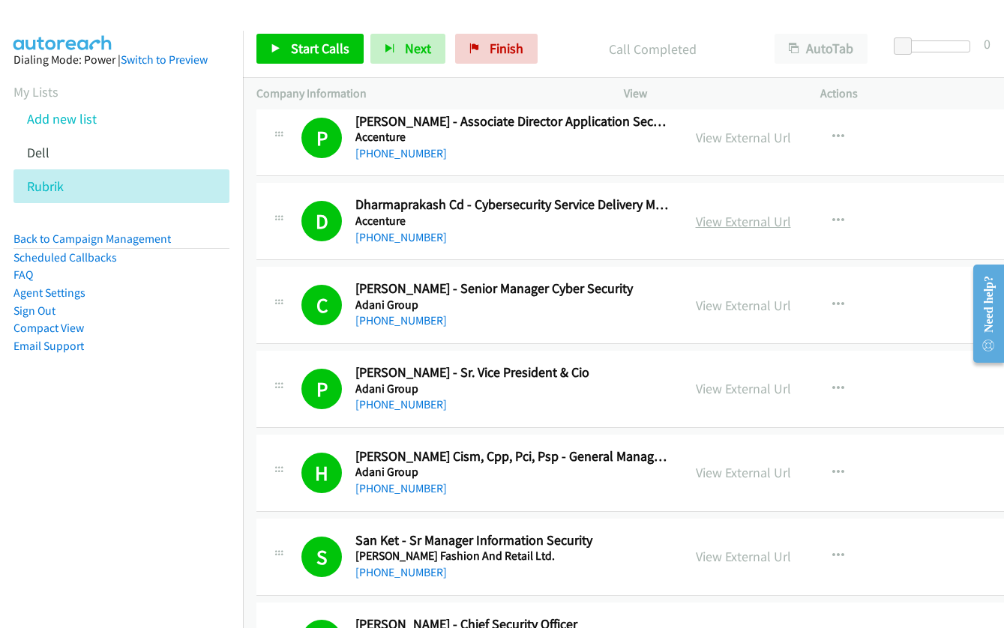
click at [696, 219] on link "View External Url" at bounding box center [743, 221] width 95 height 17
click at [318, 55] on span "Start Calls" at bounding box center [320, 48] width 58 height 17
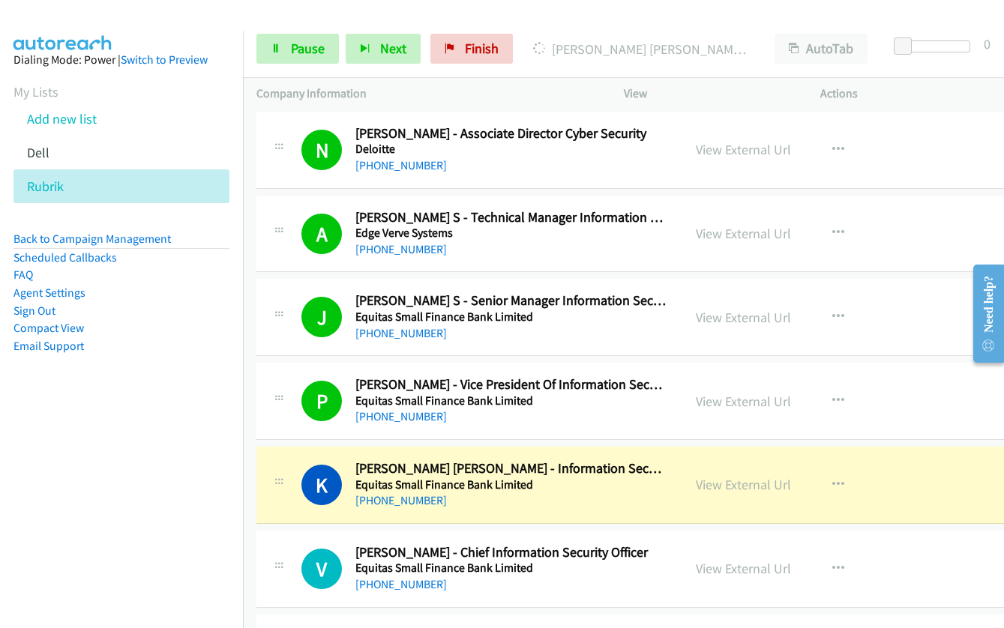
scroll to position [3598, 0]
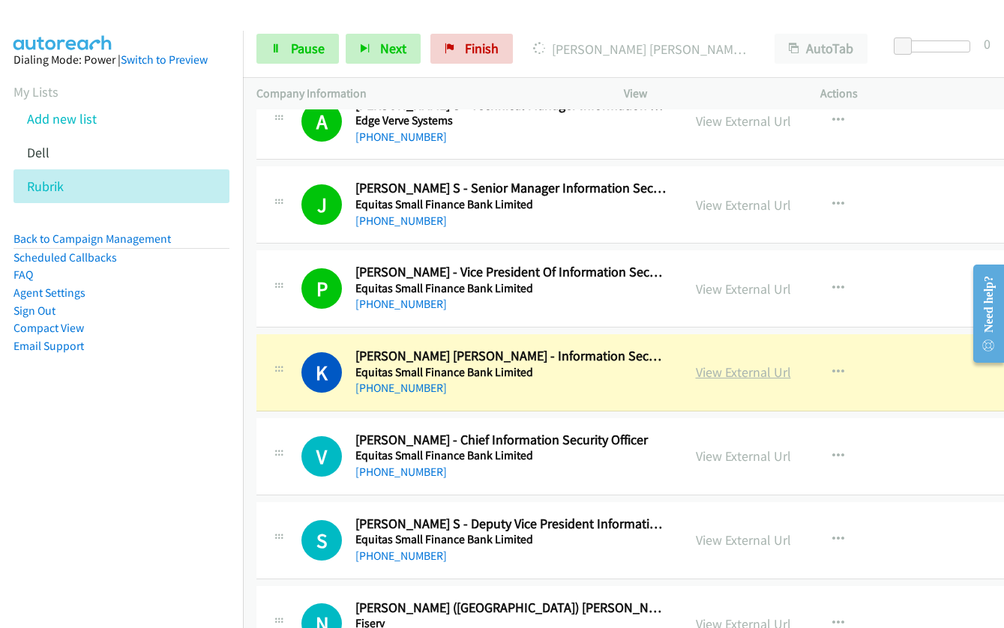
click at [706, 374] on link "View External Url" at bounding box center [743, 372] width 95 height 17
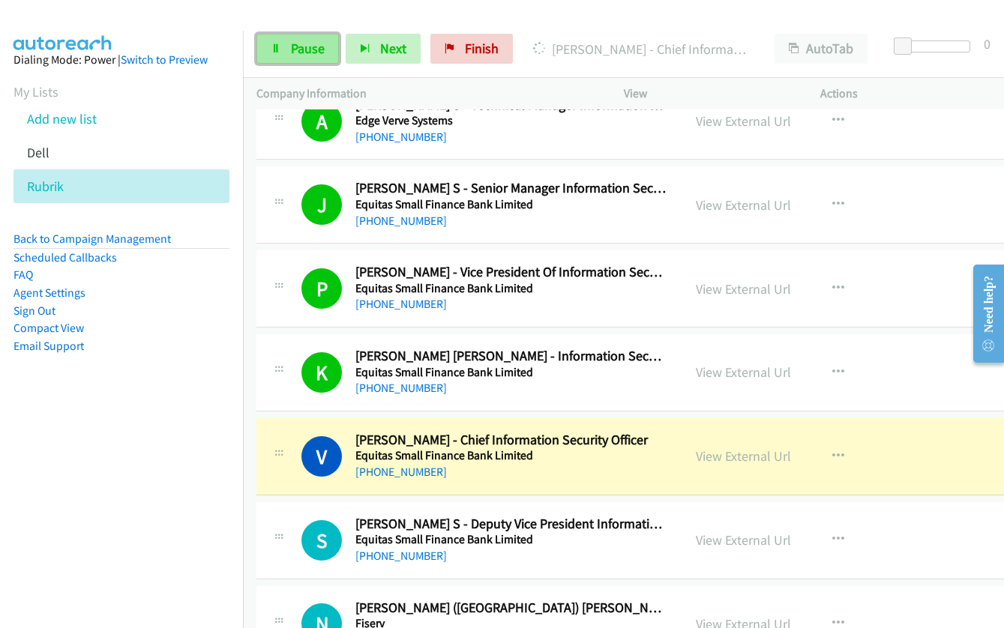
click at [277, 44] on icon at bounding box center [276, 49] width 10 height 10
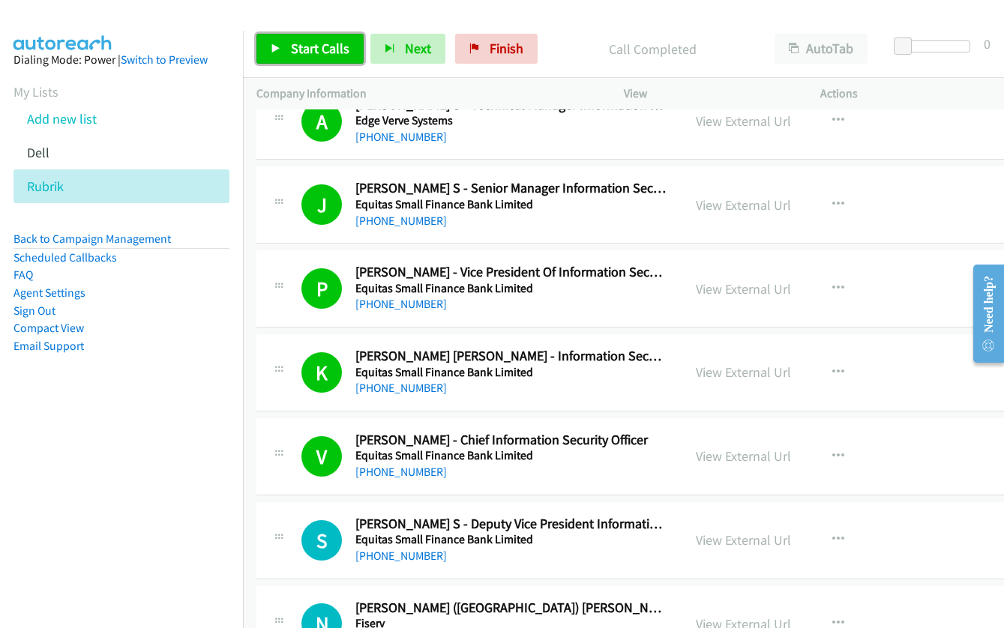
drag, startPoint x: 294, startPoint y: 50, endPoint x: 334, endPoint y: 46, distance: 40.0
click at [294, 49] on span "Start Calls" at bounding box center [320, 48] width 58 height 17
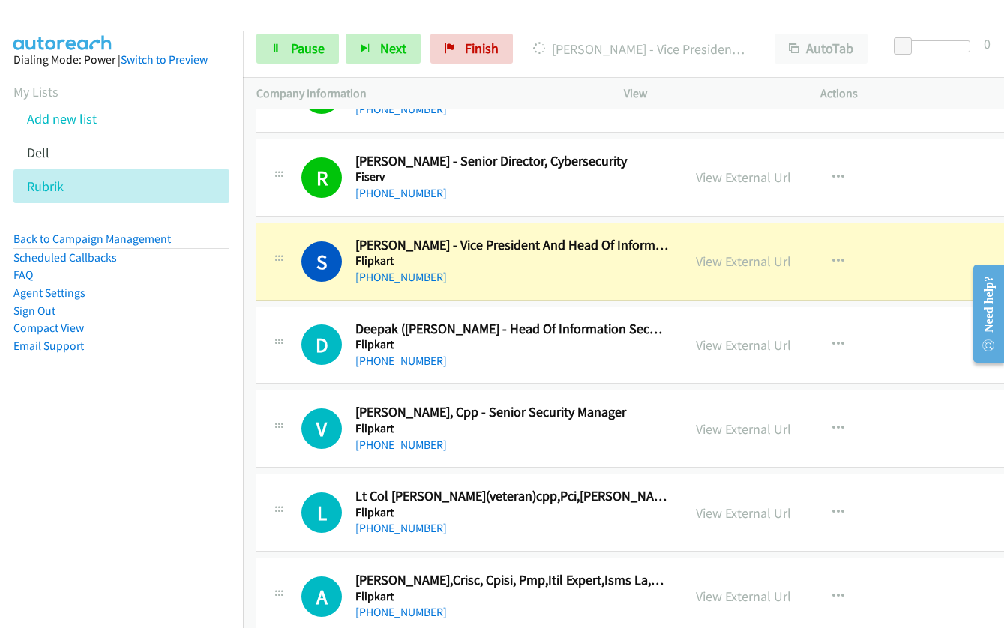
scroll to position [4272, 0]
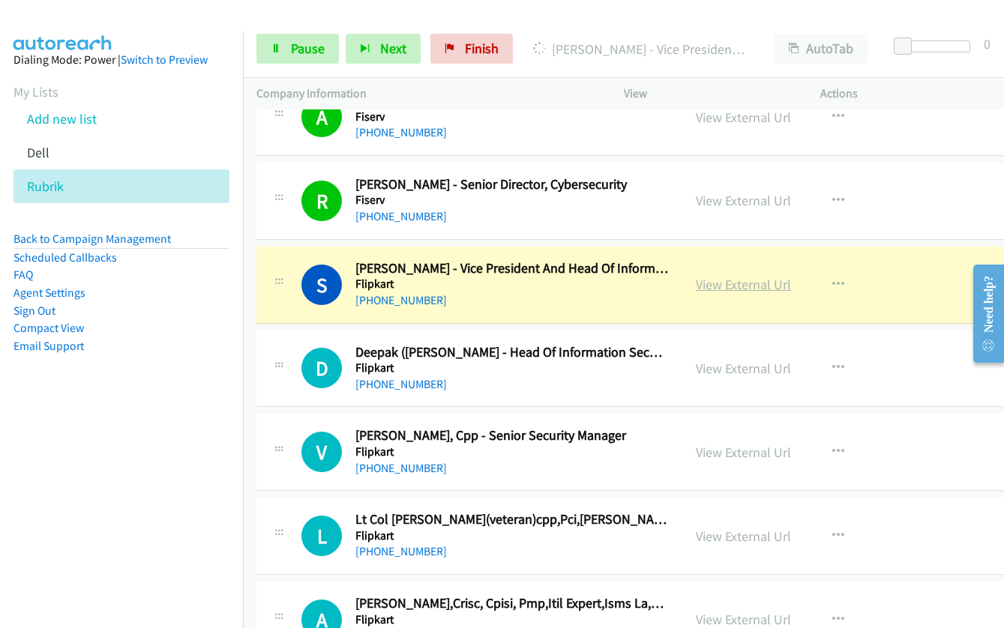
click at [721, 284] on link "View External Url" at bounding box center [743, 284] width 95 height 17
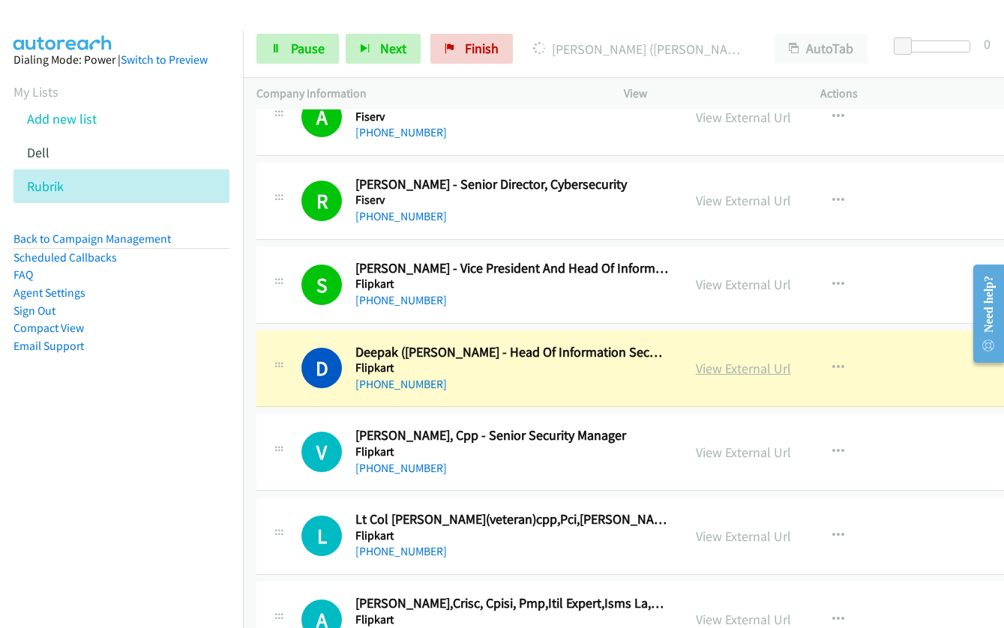
click at [696, 365] on link "View External Url" at bounding box center [743, 368] width 95 height 17
click at [292, 49] on span "Pause" at bounding box center [308, 48] width 34 height 17
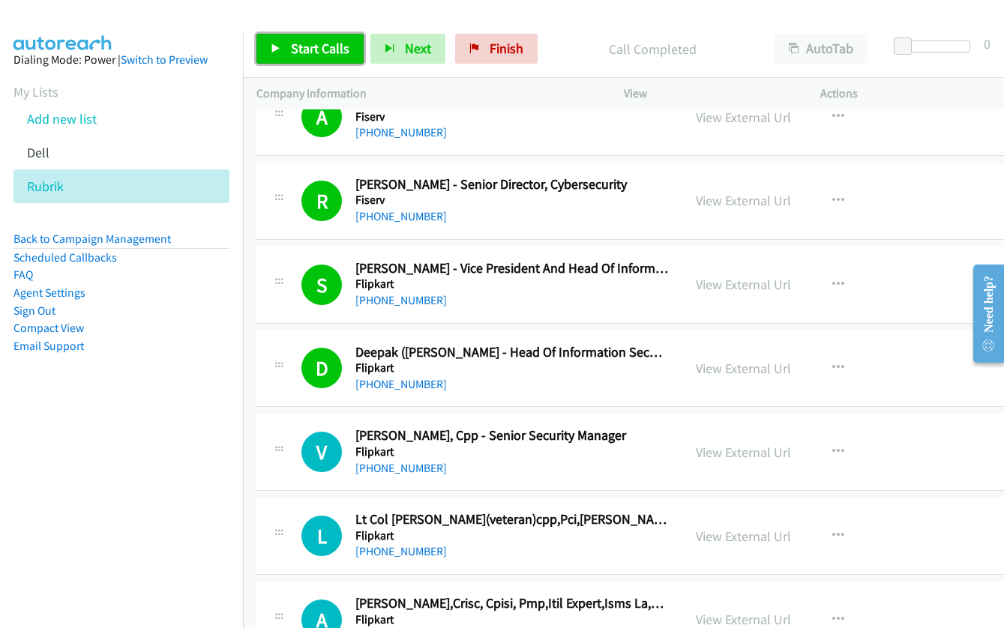
click at [286, 45] on link "Start Calls" at bounding box center [309, 49] width 107 height 30
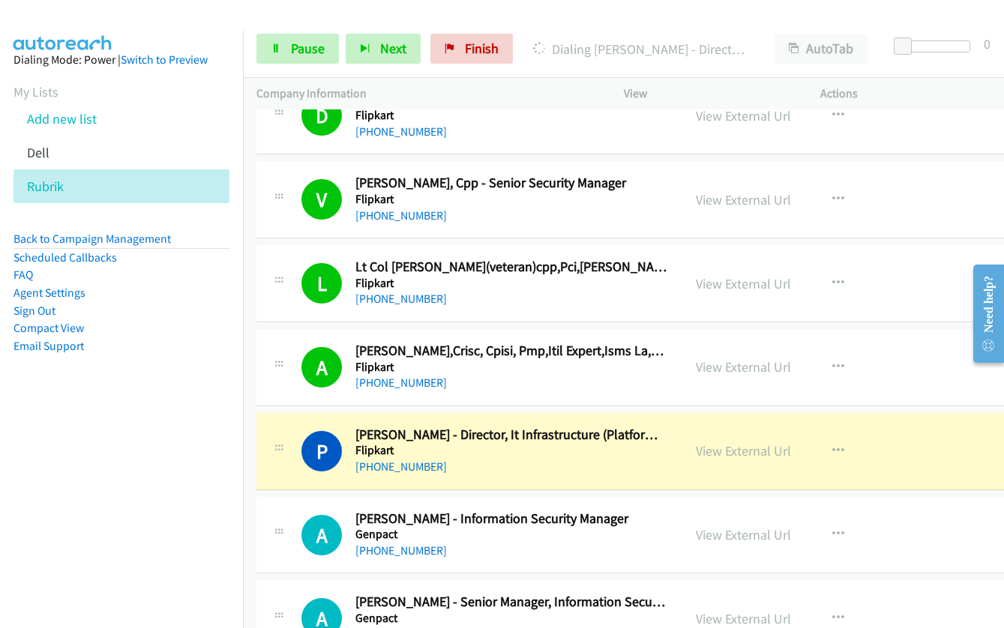
scroll to position [4722, 0]
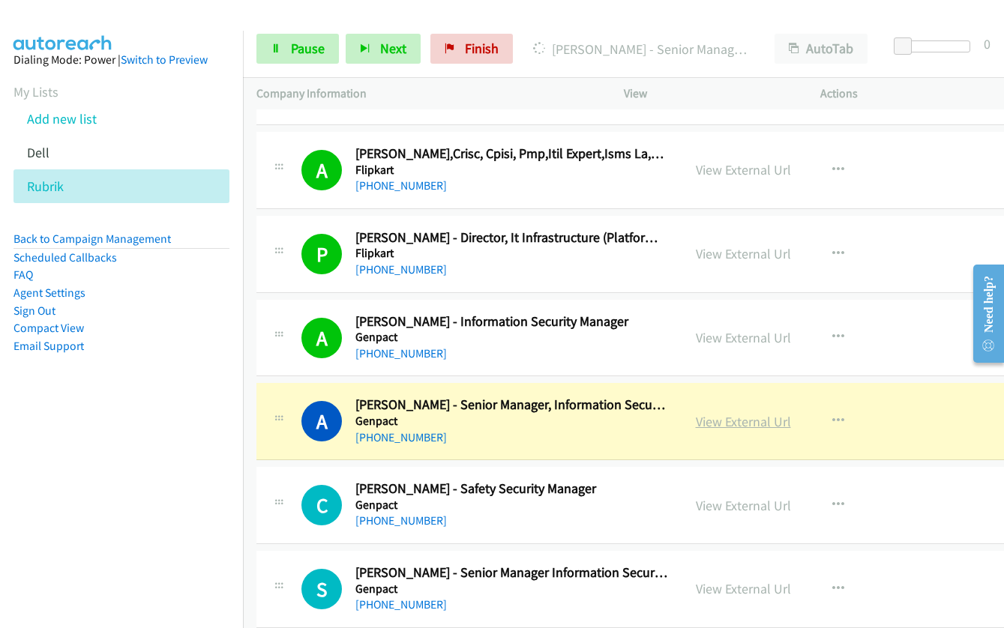
click at [696, 420] on link "View External Url" at bounding box center [743, 421] width 95 height 17
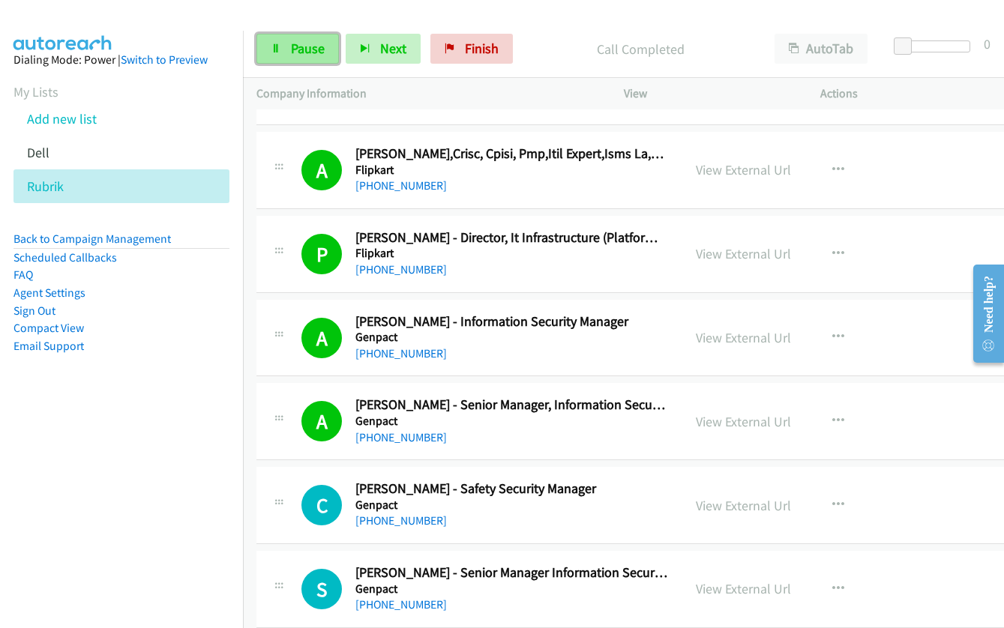
click at [286, 58] on link "Pause" at bounding box center [297, 49] width 82 height 30
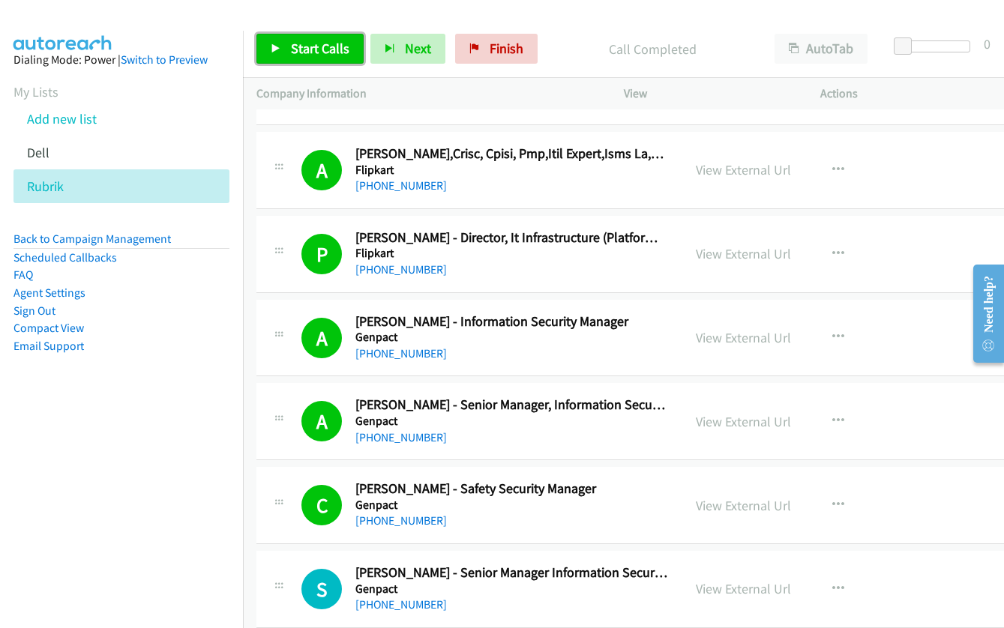
click at [291, 46] on span "Start Calls" at bounding box center [320, 48] width 58 height 17
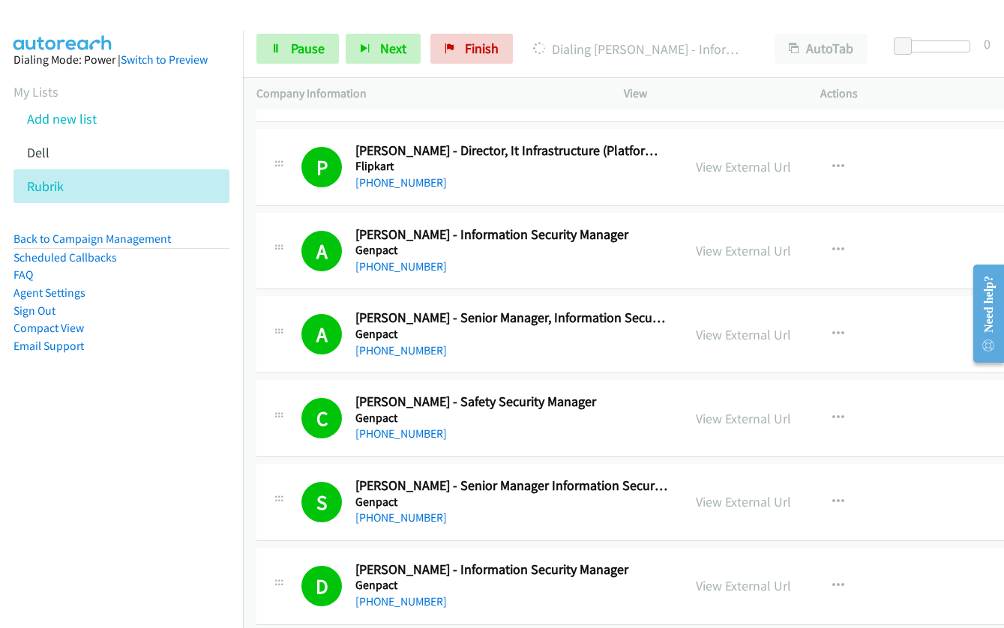
scroll to position [5022, 0]
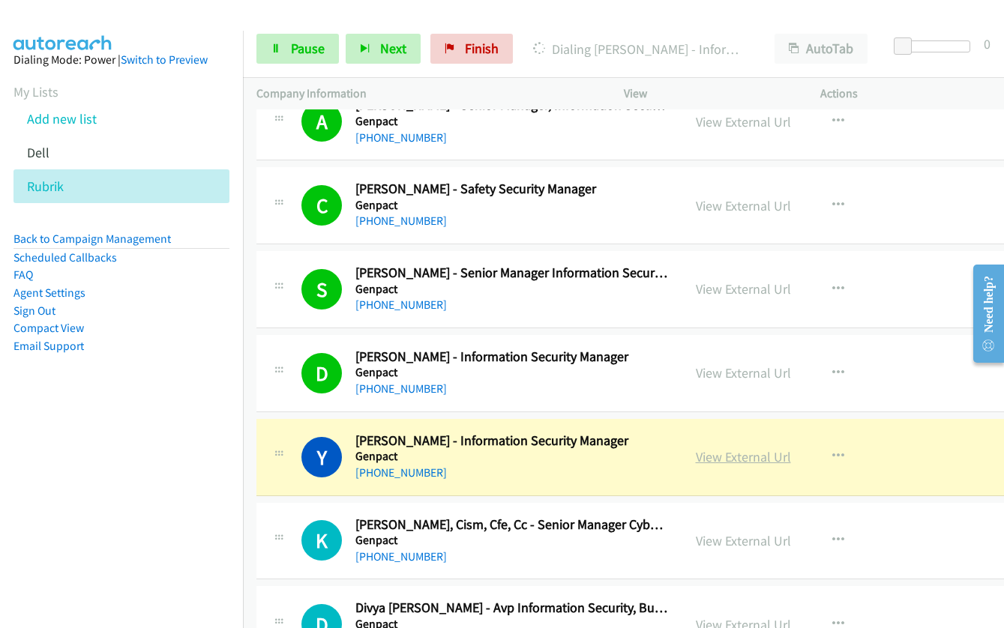
click at [696, 456] on link "View External Url" at bounding box center [743, 456] width 95 height 17
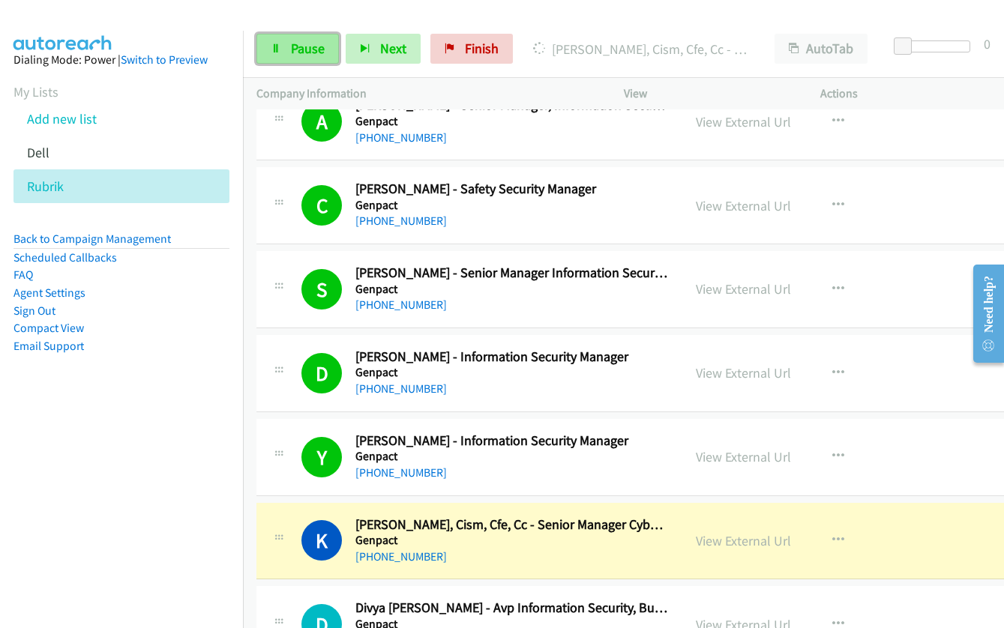
click at [307, 37] on link "Pause" at bounding box center [297, 49] width 82 height 30
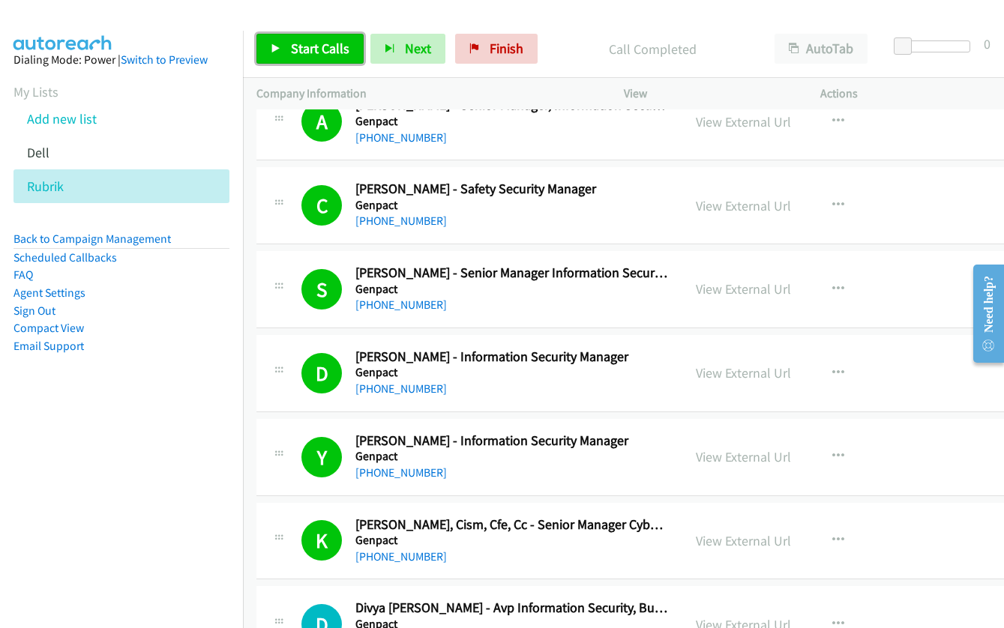
click at [279, 41] on link "Start Calls" at bounding box center [309, 49] width 107 height 30
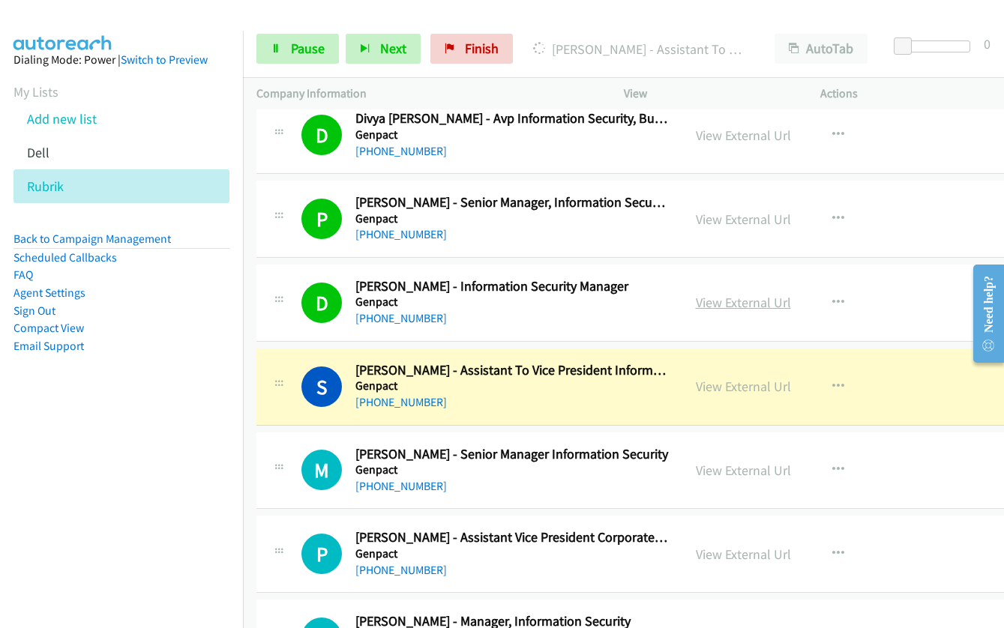
scroll to position [5546, 0]
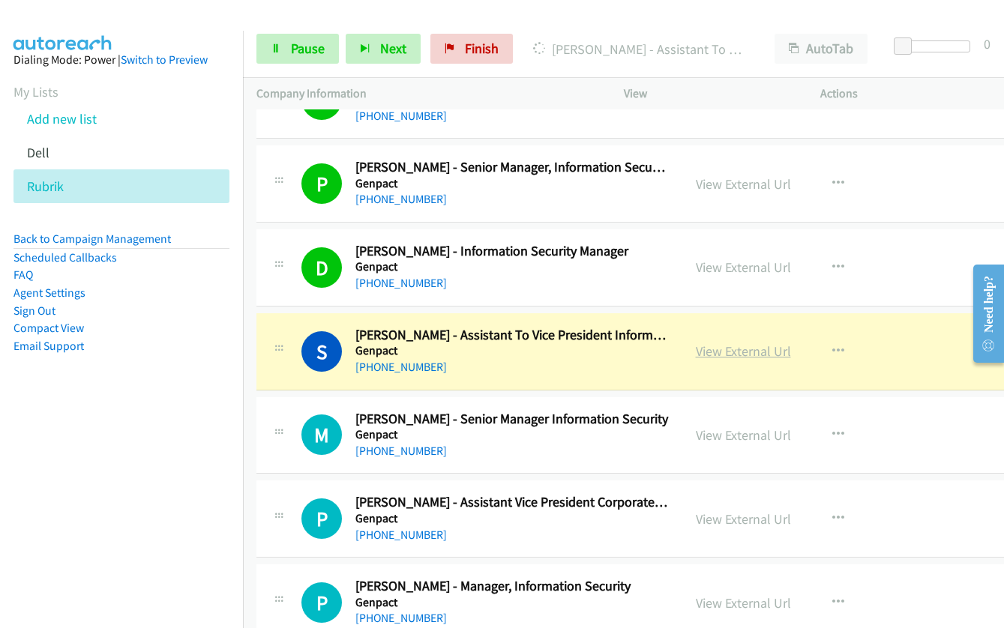
click at [696, 358] on link "View External Url" at bounding box center [743, 351] width 95 height 17
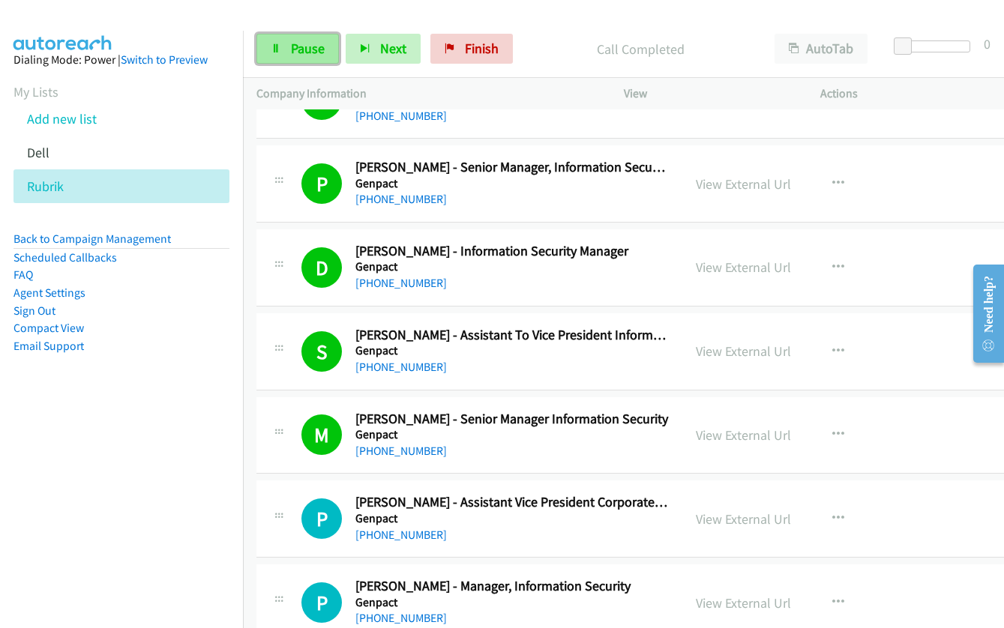
click at [291, 54] on span "Pause" at bounding box center [308, 48] width 34 height 17
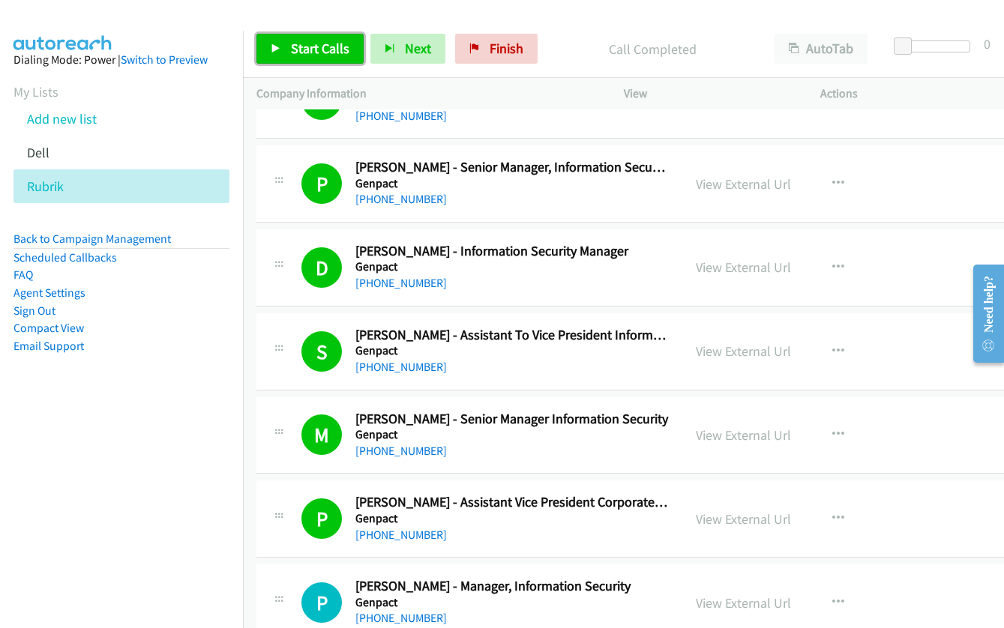
click at [304, 53] on span "Start Calls" at bounding box center [320, 48] width 58 height 17
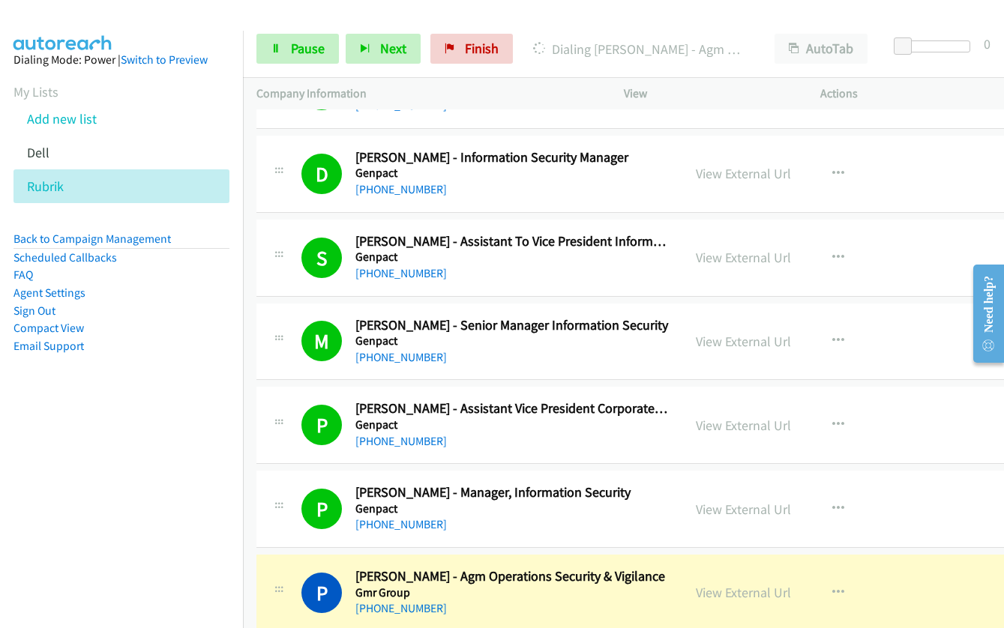
scroll to position [5771, 0]
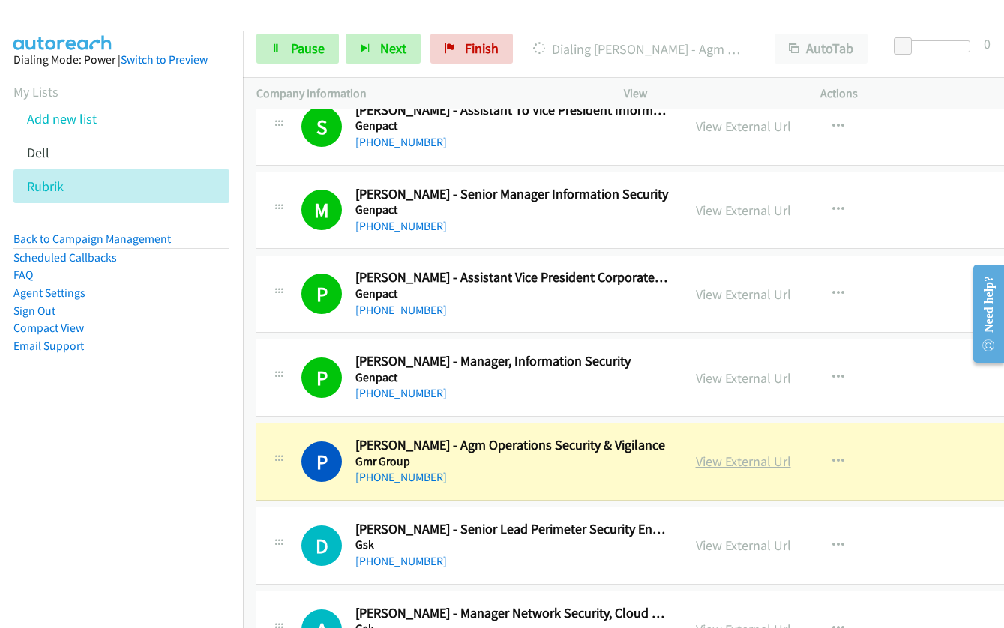
click at [696, 462] on link "View External Url" at bounding box center [743, 461] width 95 height 17
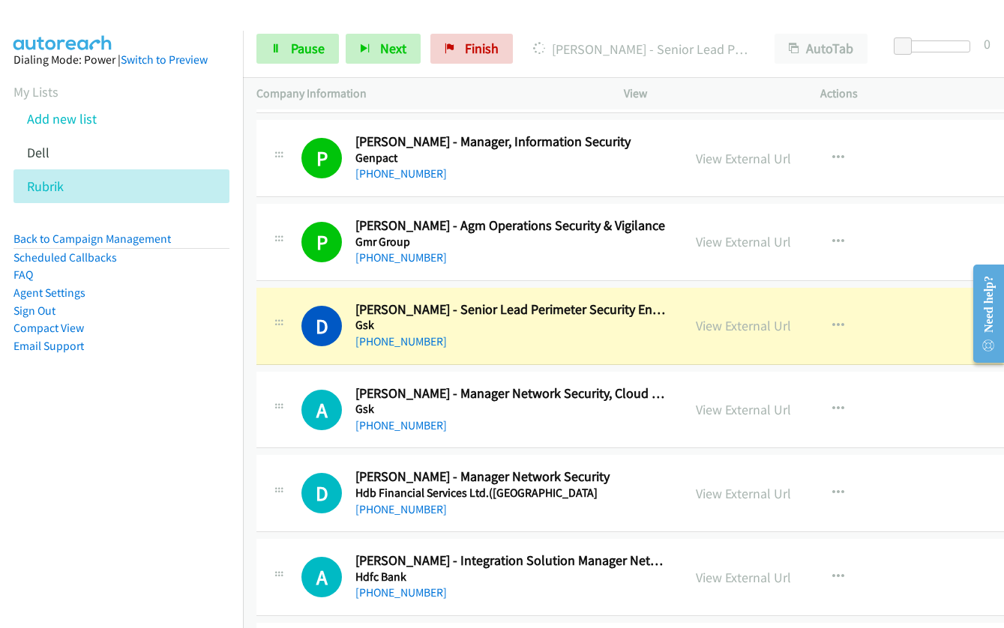
scroll to position [5996, 0]
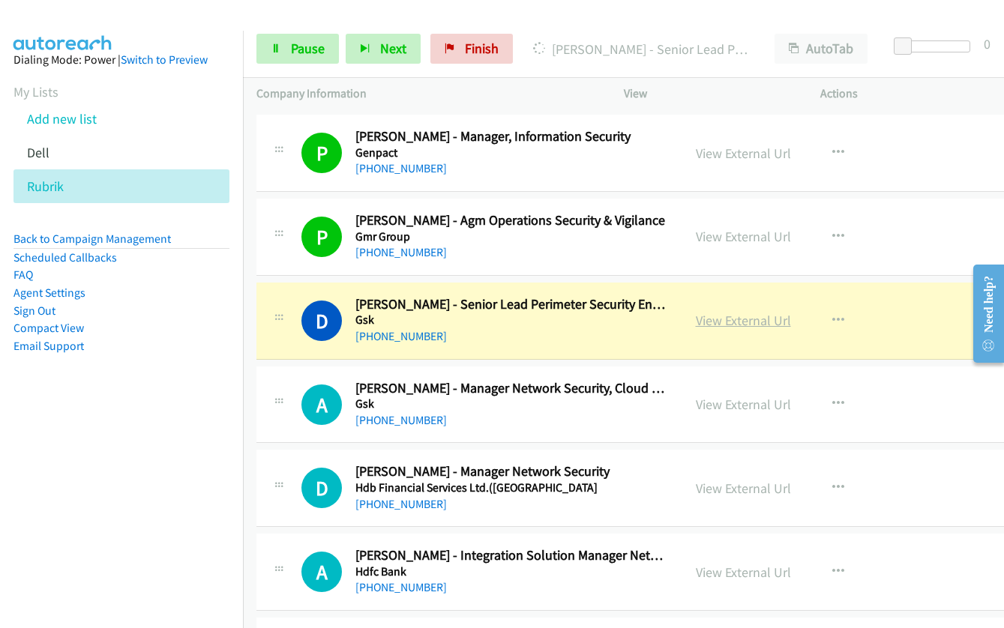
click at [696, 324] on link "View External Url" at bounding box center [743, 320] width 95 height 17
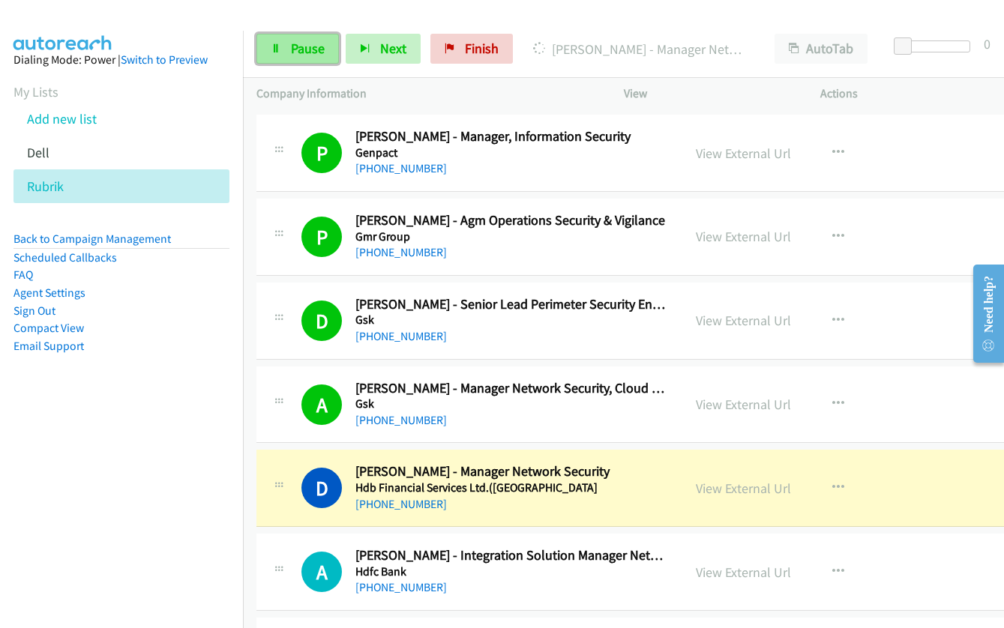
click at [291, 46] on span "Pause" at bounding box center [308, 48] width 34 height 17
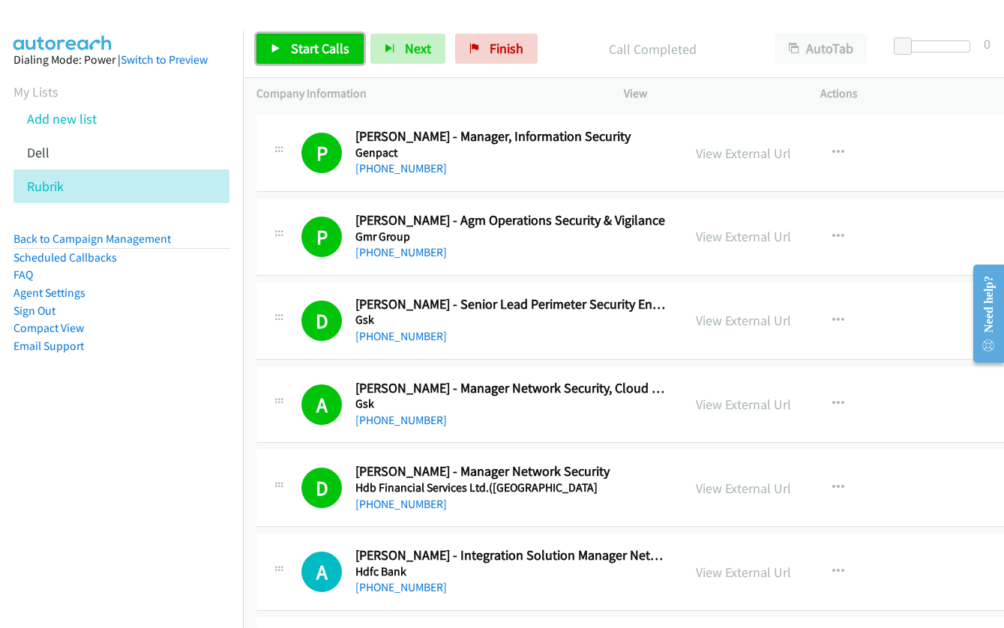
click at [314, 55] on span "Start Calls" at bounding box center [320, 48] width 58 height 17
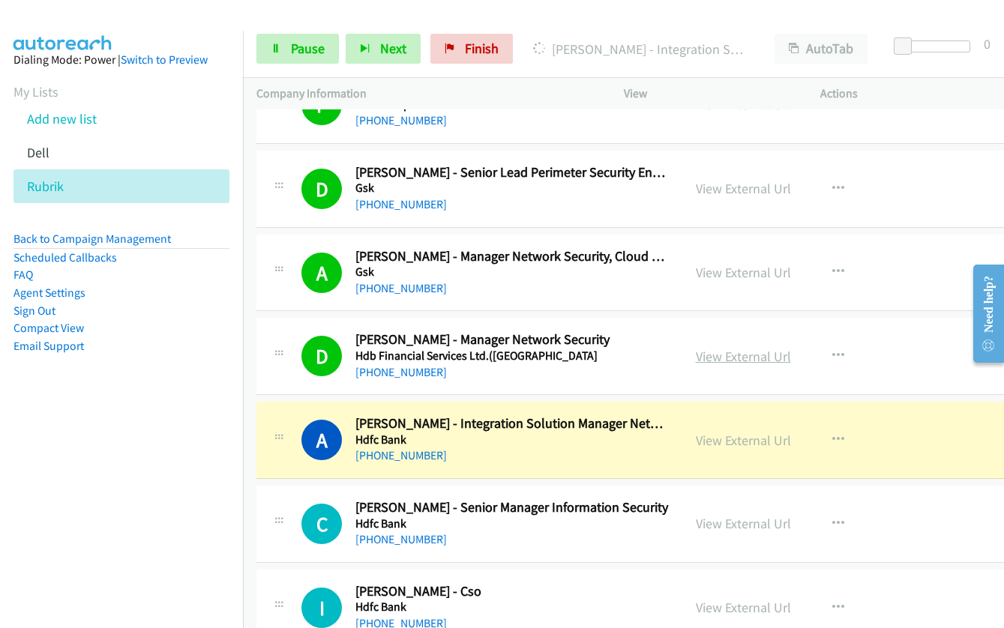
scroll to position [6146, 0]
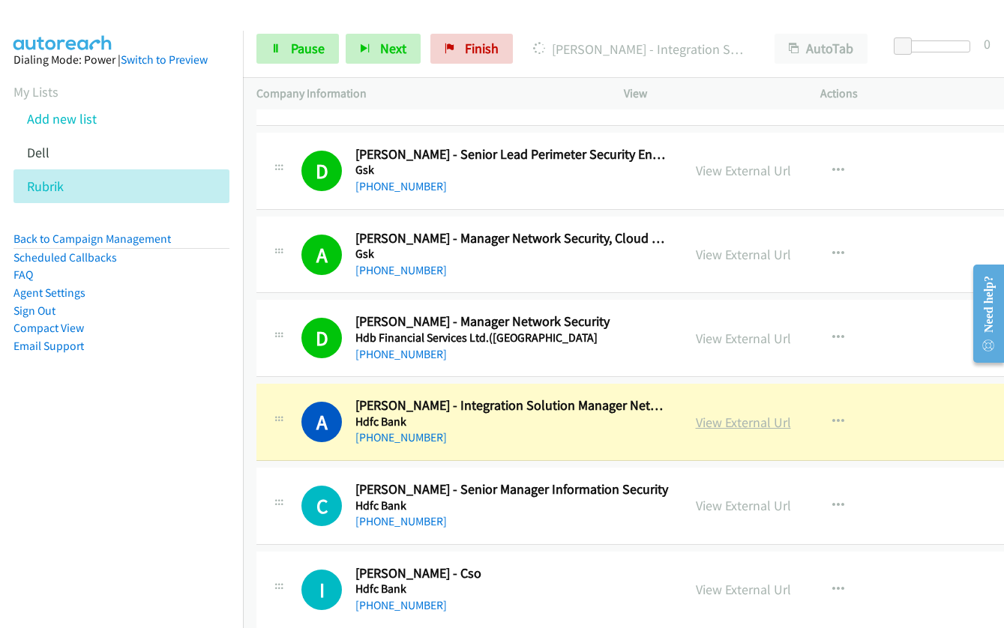
click at [707, 423] on link "View External Url" at bounding box center [743, 422] width 95 height 17
click at [284, 46] on link "Pause" at bounding box center [297, 49] width 82 height 30
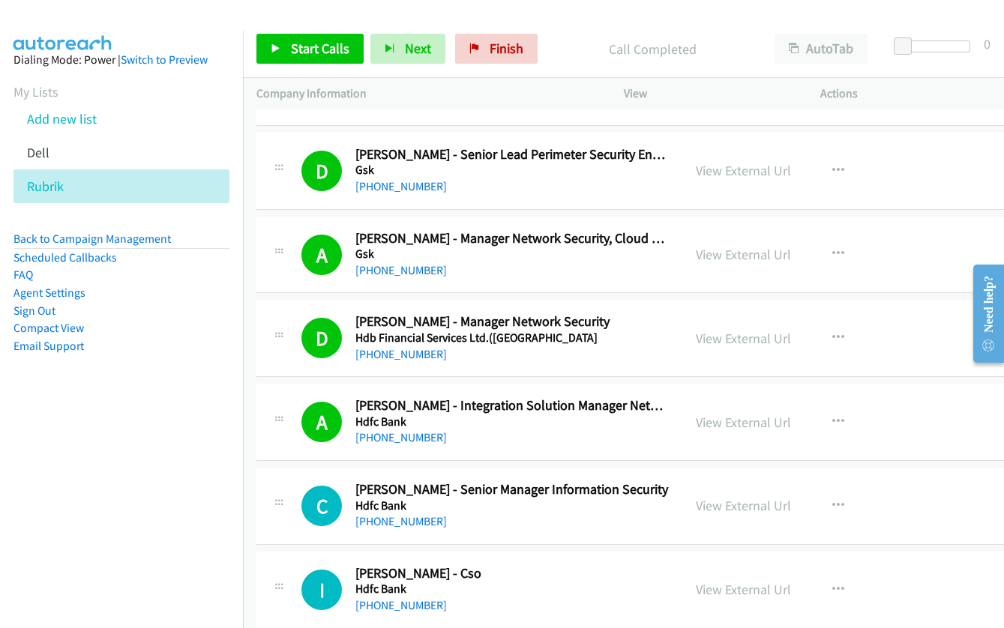
click at [293, 27] on div "Start Calls Pause Next Finish Call Completed AutoTab AutoTab 0" at bounding box center [623, 49] width 761 height 58
click at [302, 46] on span "Start Calls" at bounding box center [320, 48] width 58 height 17
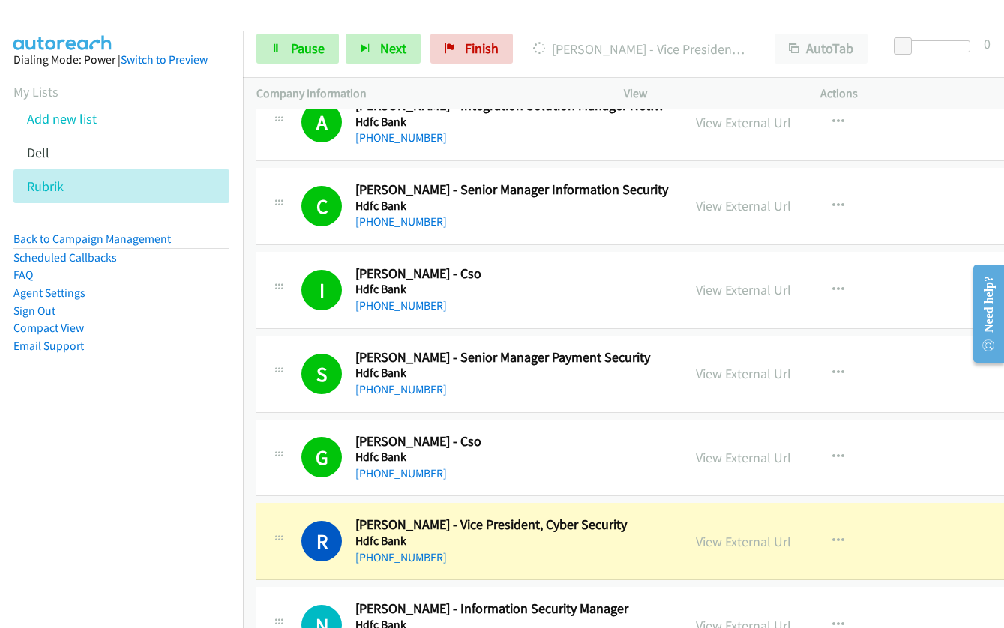
scroll to position [6521, 0]
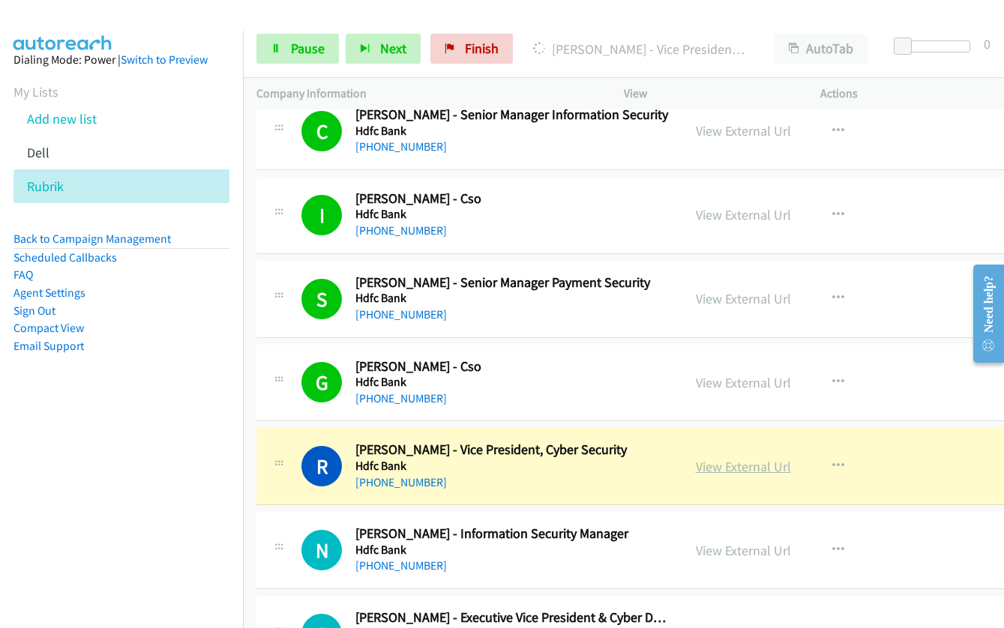
click at [698, 471] on link "View External Url" at bounding box center [743, 466] width 95 height 17
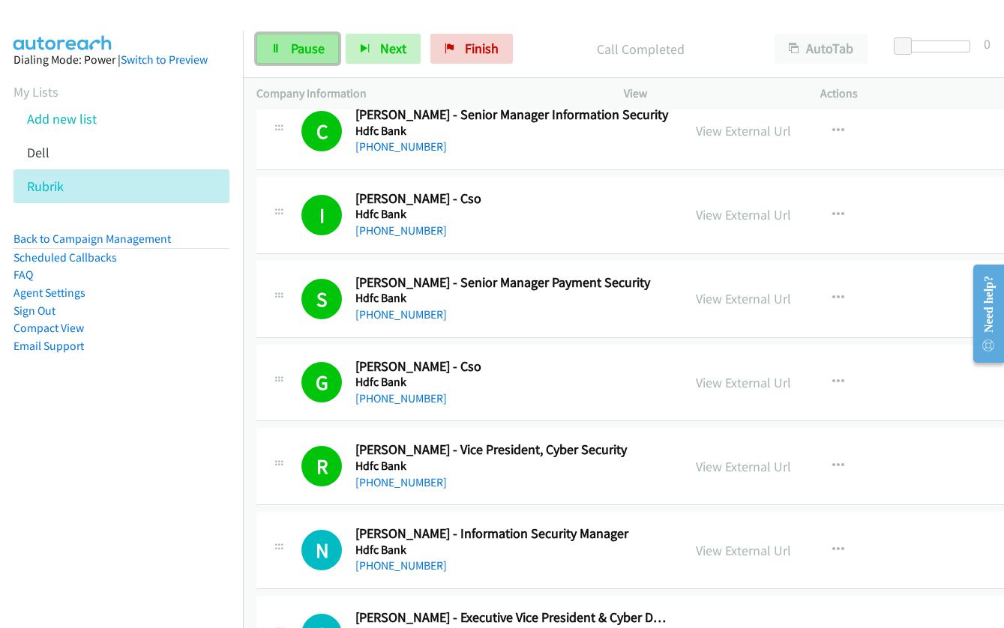
click at [311, 55] on span "Pause" at bounding box center [308, 48] width 34 height 17
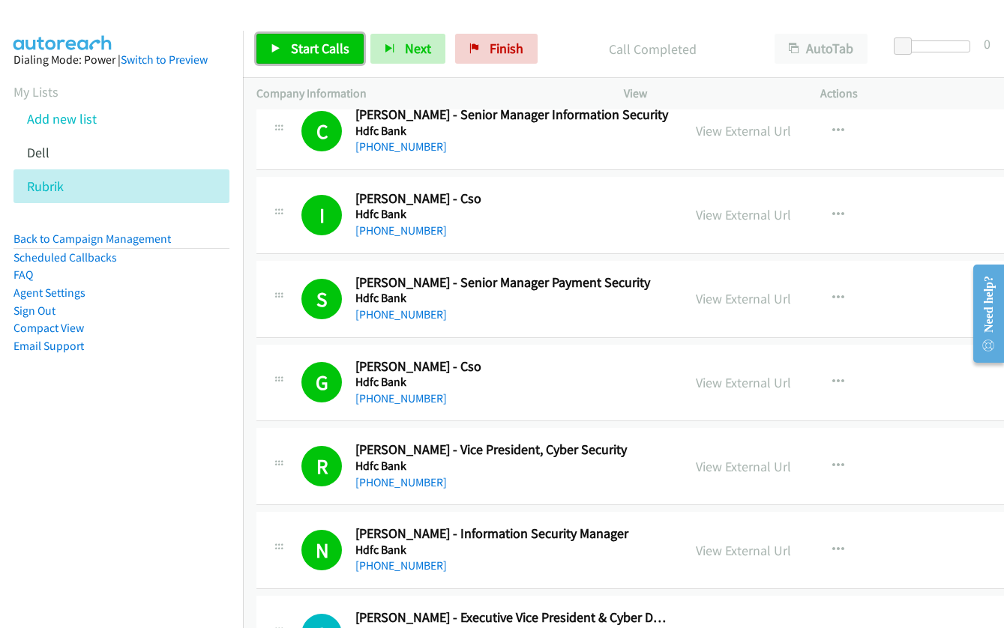
click at [295, 57] on link "Start Calls" at bounding box center [309, 49] width 107 height 30
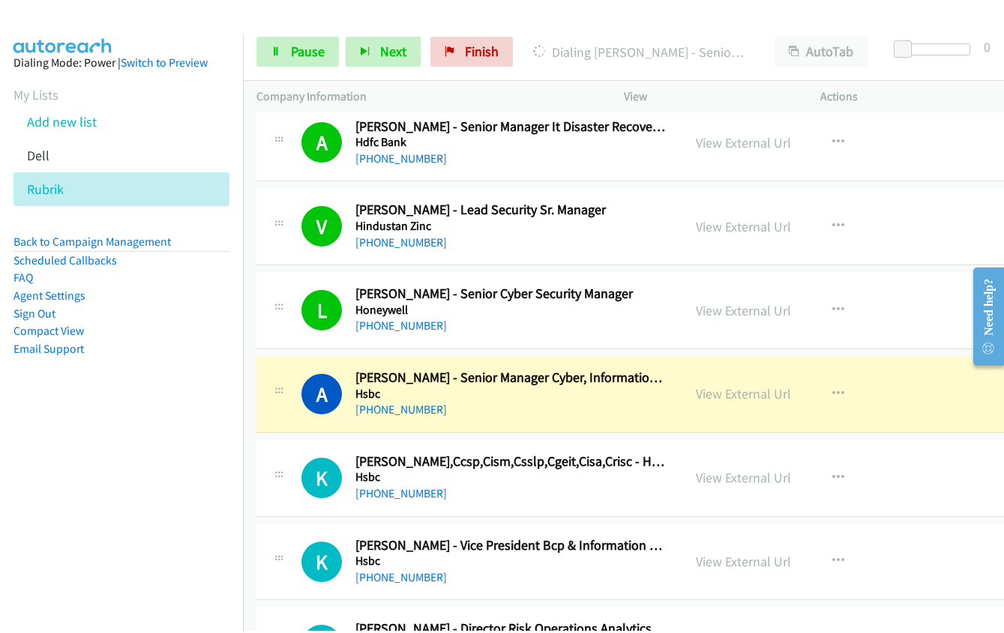
scroll to position [7195, 0]
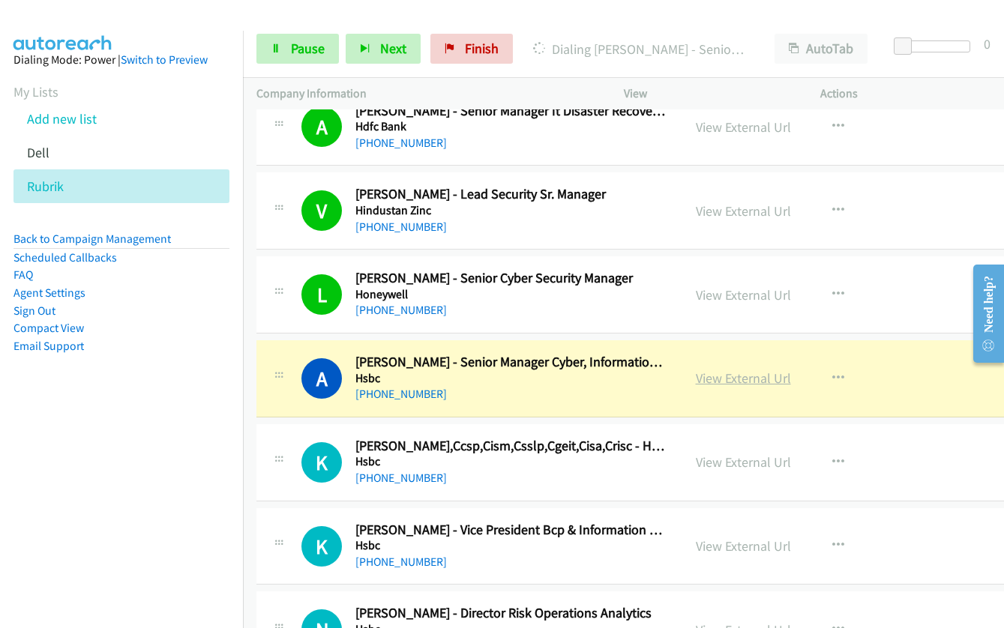
click at [696, 372] on link "View External Url" at bounding box center [743, 378] width 95 height 17
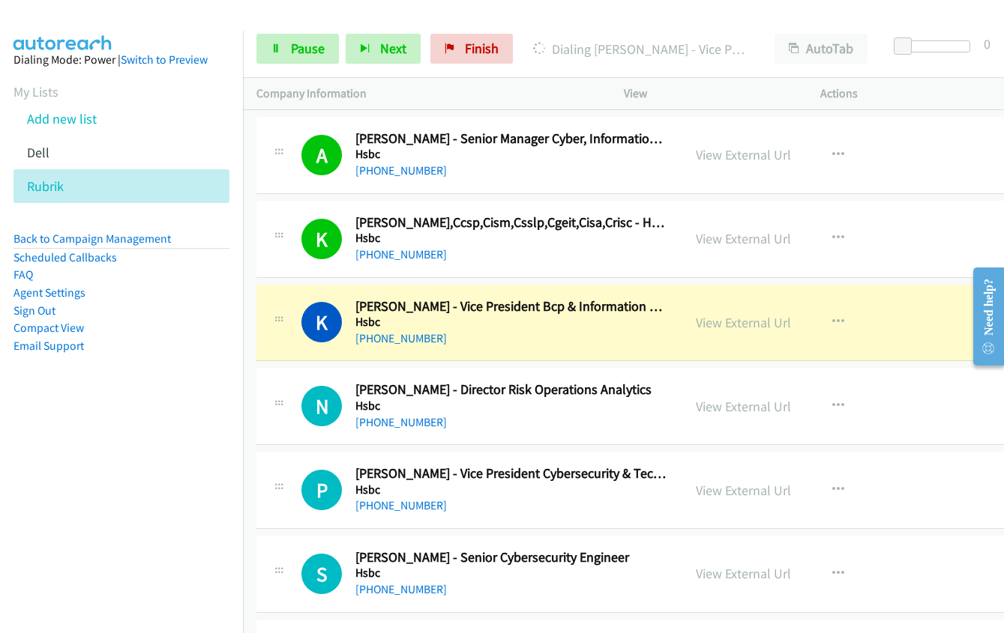
scroll to position [7420, 0]
click at [696, 317] on link "View External Url" at bounding box center [743, 321] width 95 height 17
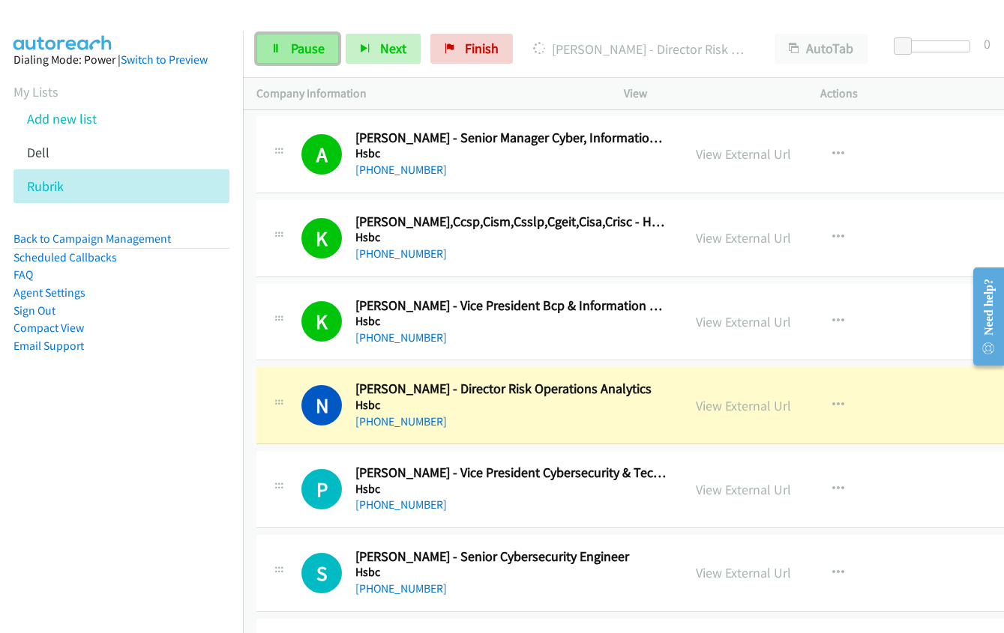
click at [284, 52] on link "Pause" at bounding box center [297, 49] width 82 height 30
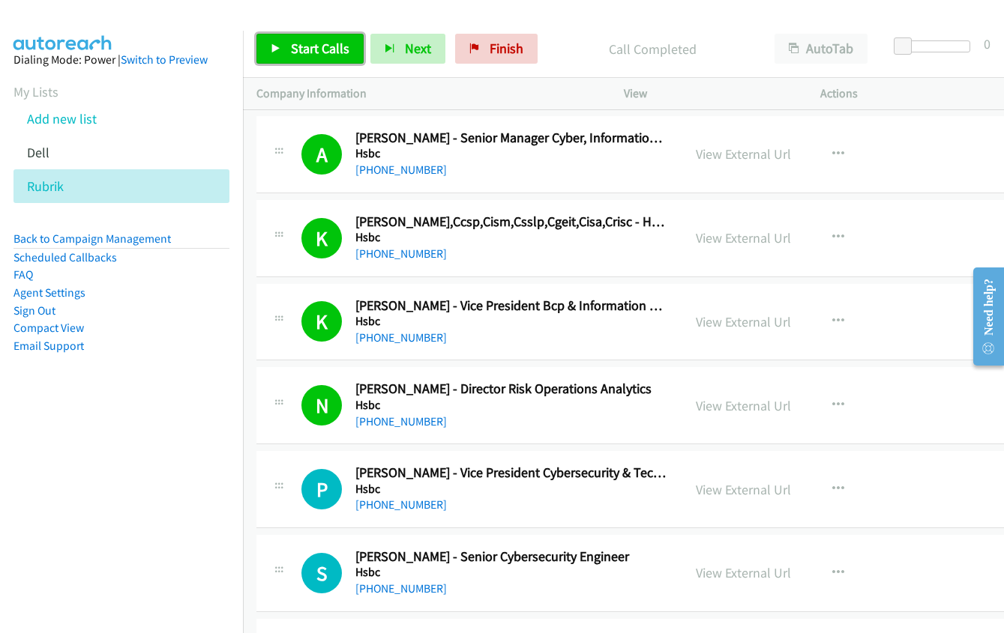
click at [275, 48] on icon at bounding box center [276, 49] width 10 height 10
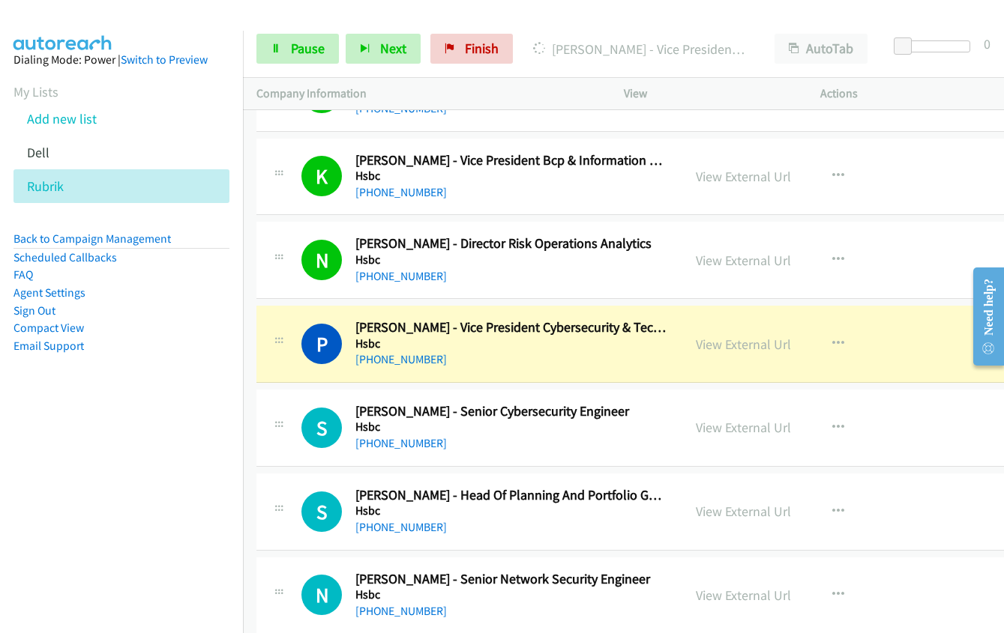
scroll to position [7570, 0]
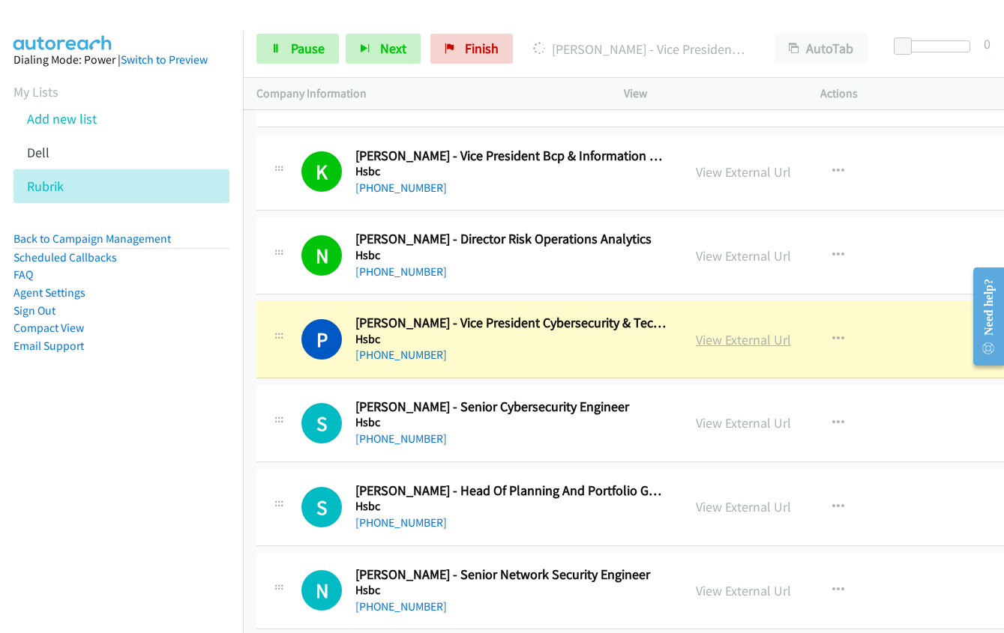
click at [696, 343] on link "View External Url" at bounding box center [743, 339] width 95 height 17
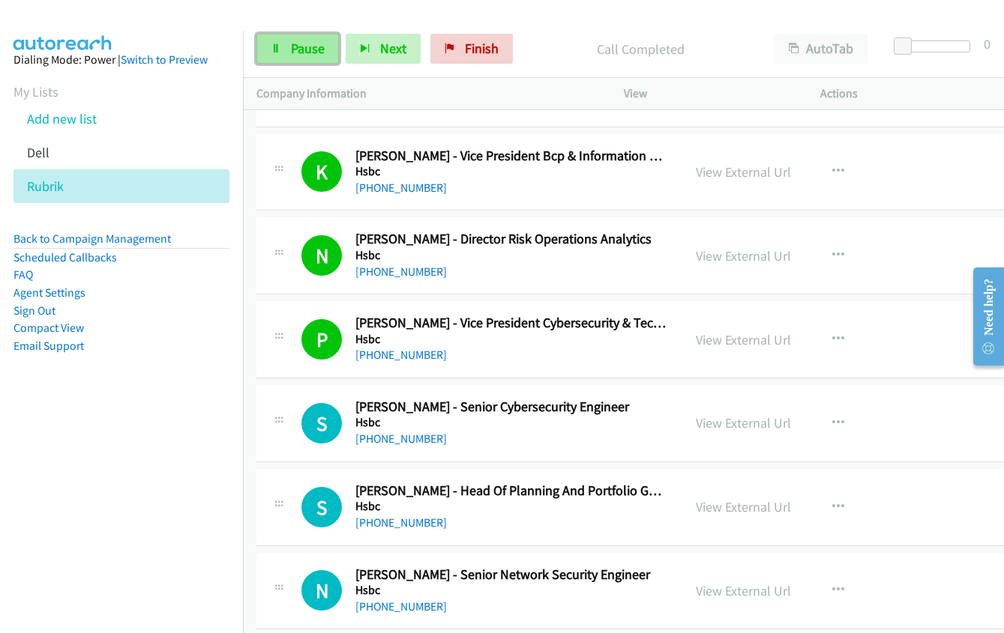
click at [282, 55] on link "Pause" at bounding box center [297, 49] width 82 height 30
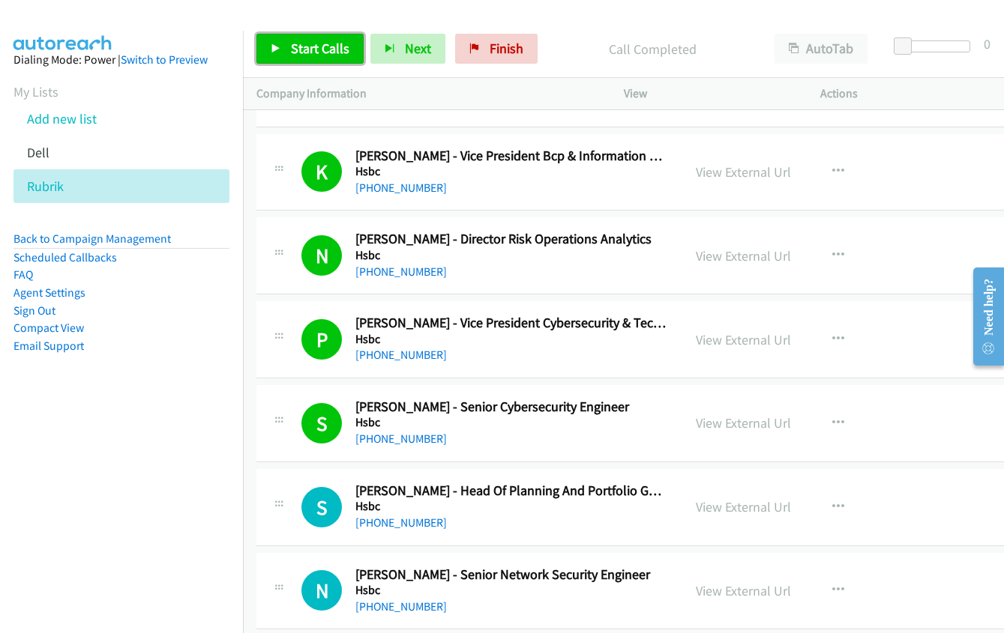
click at [307, 48] on span "Start Calls" at bounding box center [320, 48] width 58 height 17
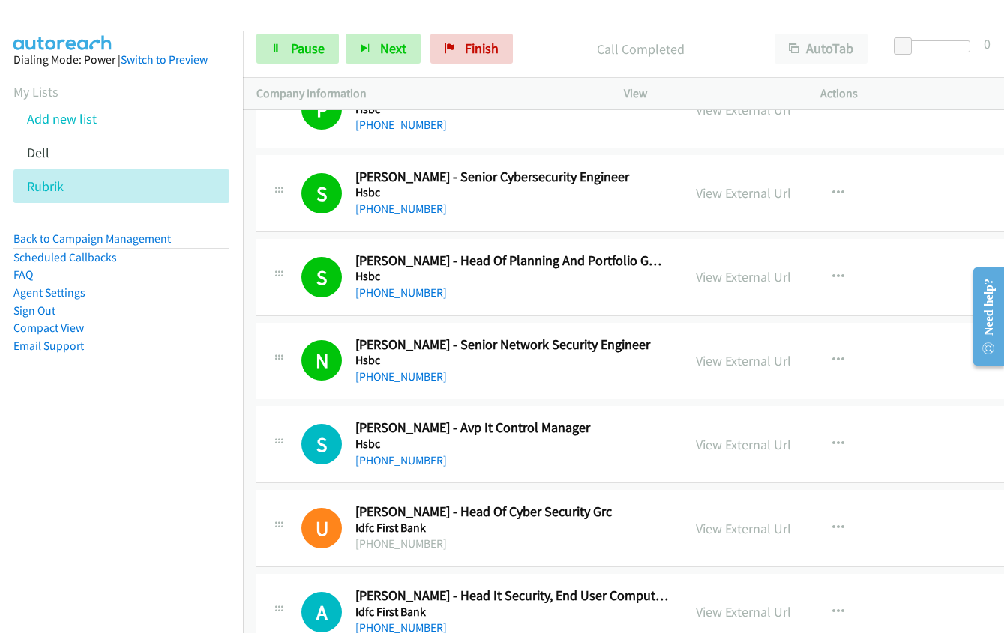
scroll to position [7795, 0]
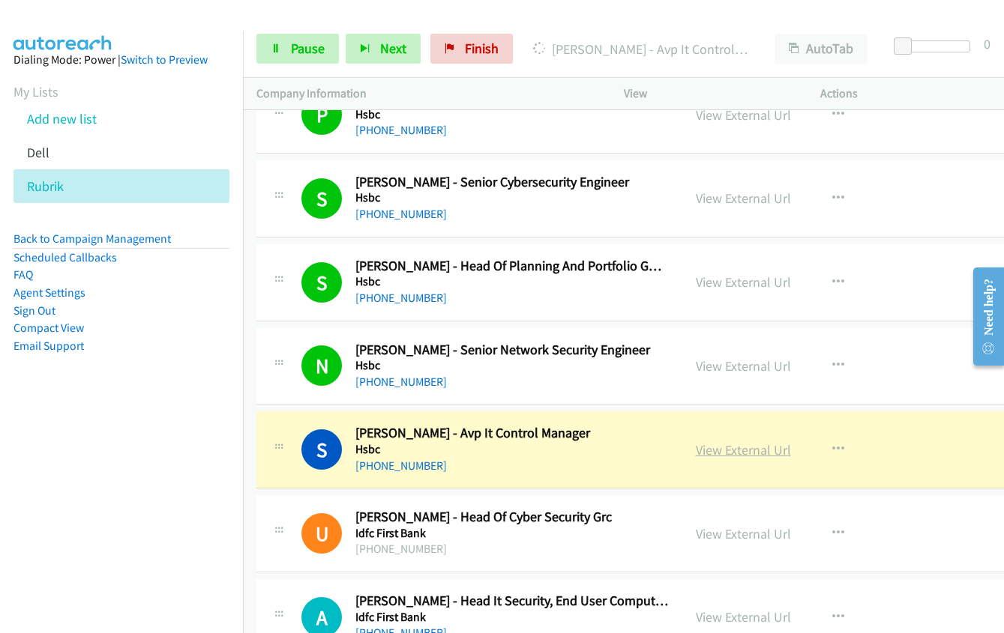
click at [696, 447] on link "View External Url" at bounding box center [743, 449] width 95 height 17
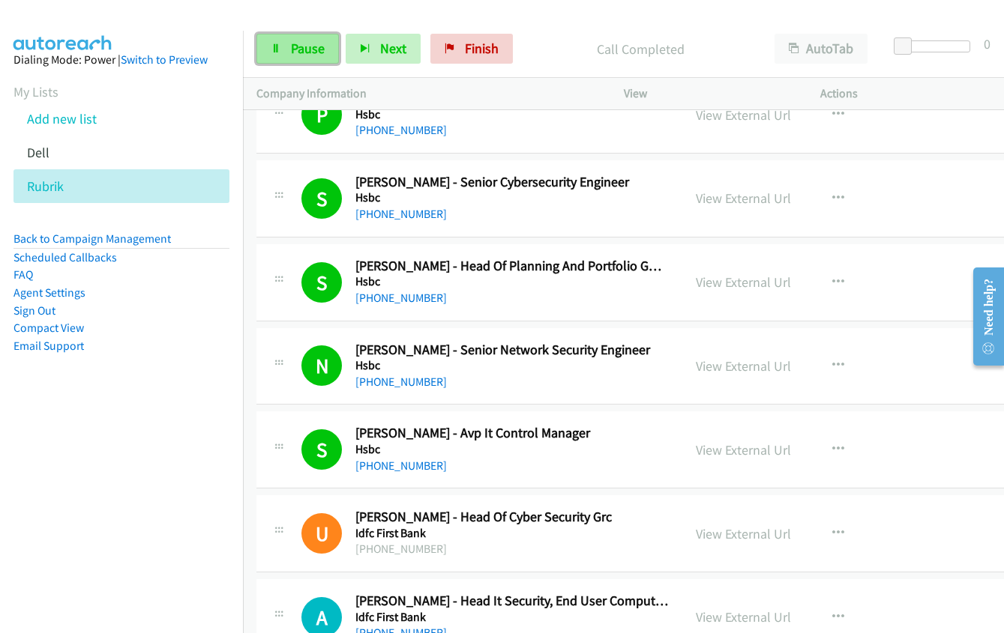
click at [274, 40] on link "Pause" at bounding box center [297, 49] width 82 height 30
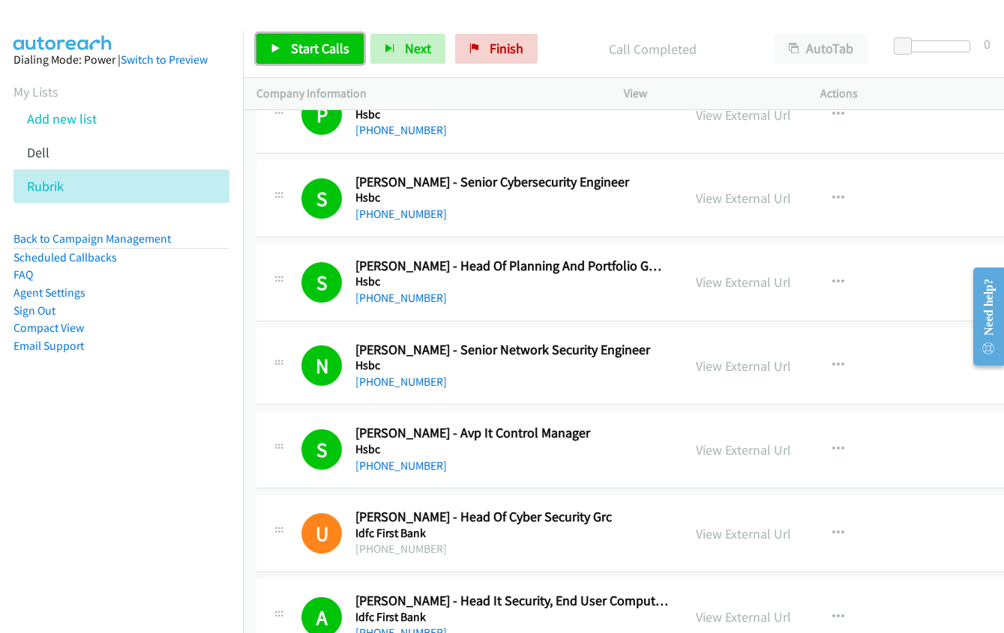
click at [317, 56] on span "Start Calls" at bounding box center [320, 48] width 58 height 17
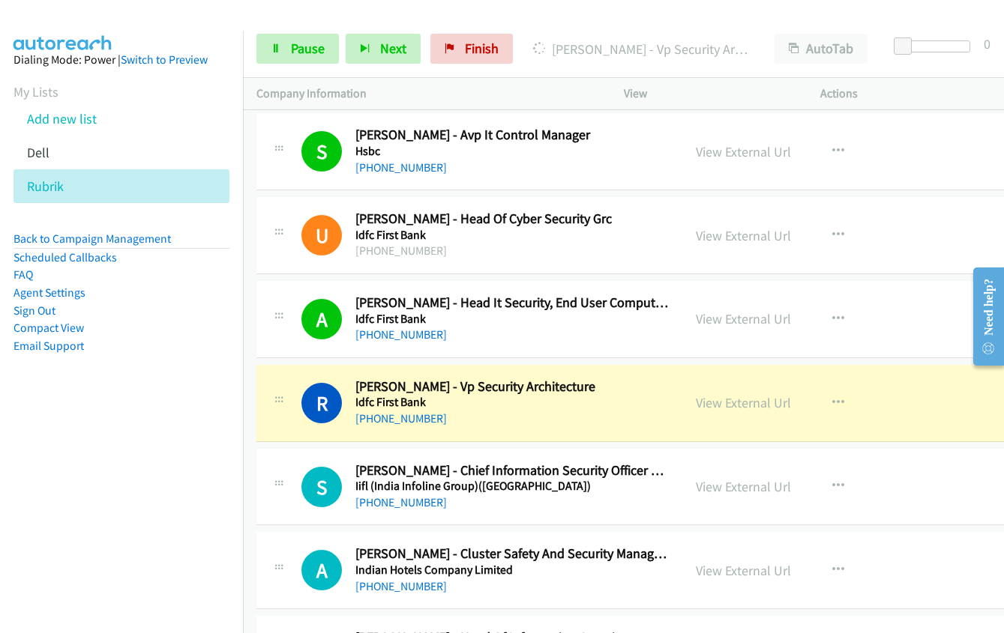
scroll to position [8095, 0]
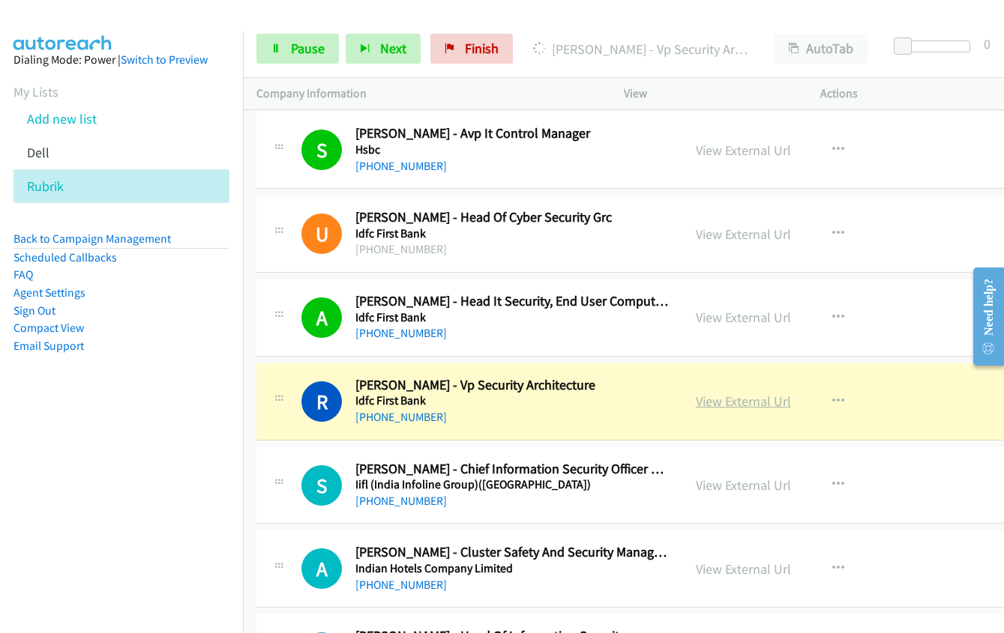
click at [696, 400] on link "View External Url" at bounding box center [743, 401] width 95 height 17
click at [283, 52] on link "Pause" at bounding box center [297, 49] width 82 height 30
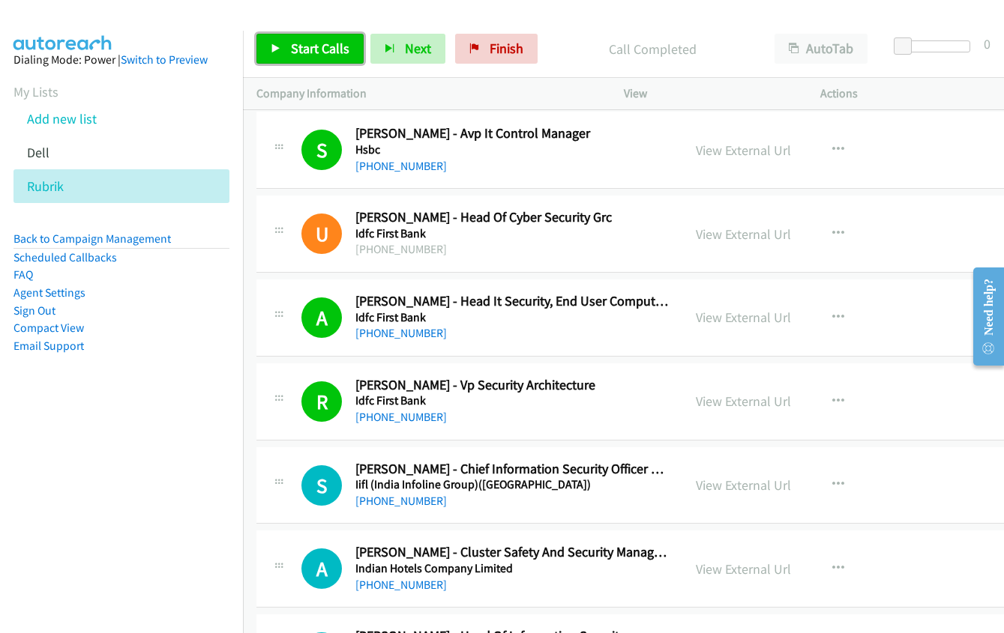
click at [304, 57] on link "Start Calls" at bounding box center [309, 49] width 107 height 30
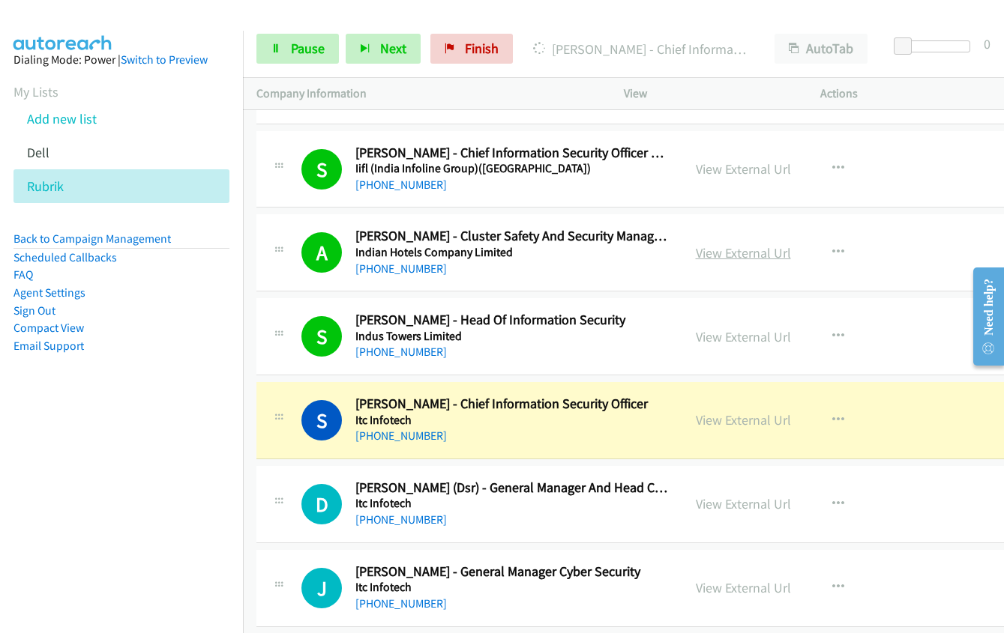
scroll to position [8544, 0]
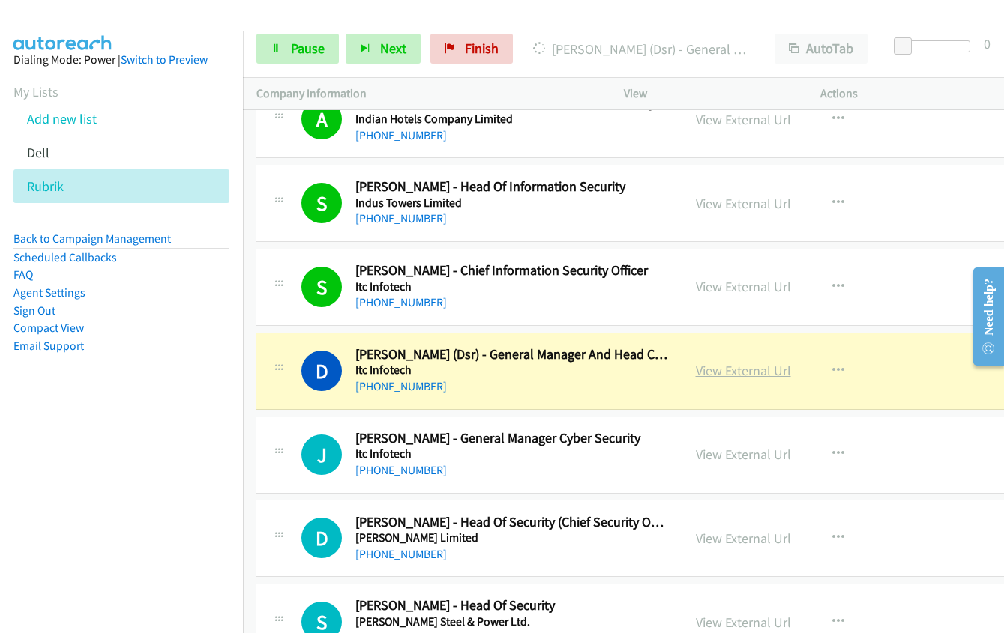
click at [717, 375] on link "View External Url" at bounding box center [743, 370] width 95 height 17
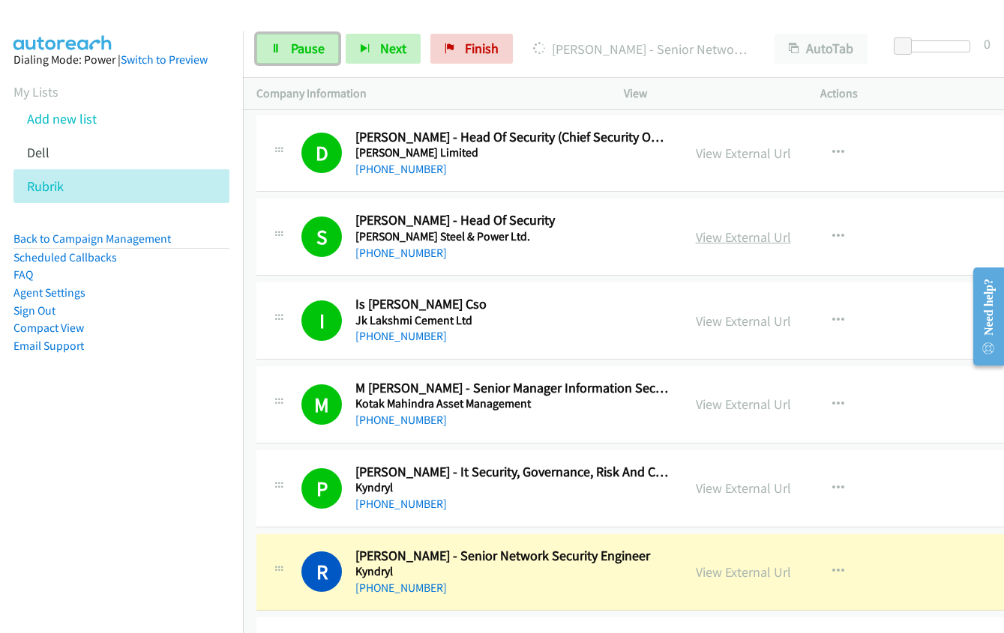
scroll to position [9144, 0]
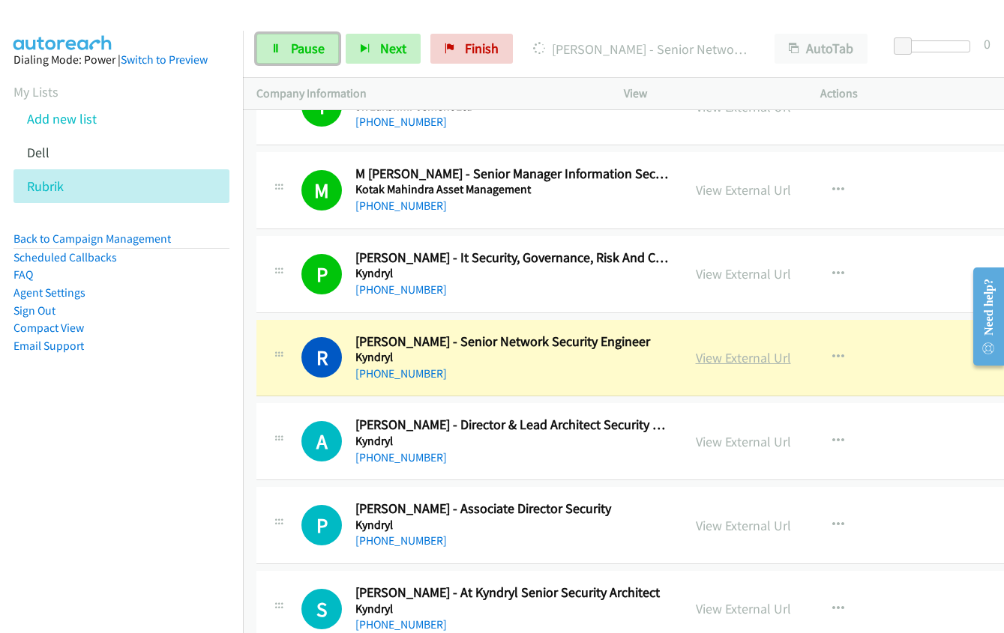
click at [704, 358] on link "View External Url" at bounding box center [743, 357] width 95 height 17
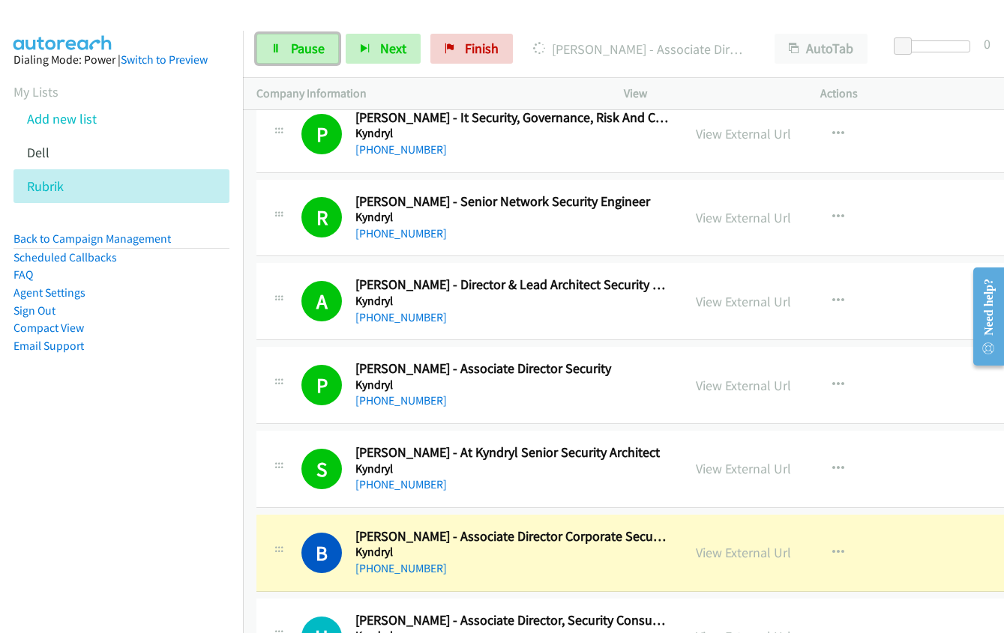
scroll to position [9444, 0]
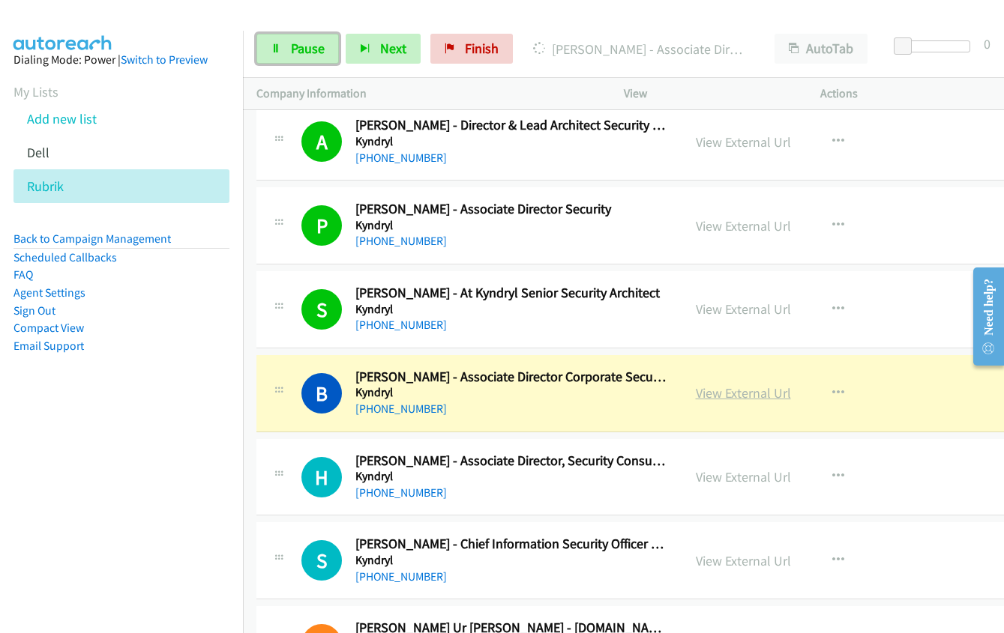
click at [700, 391] on link "View External Url" at bounding box center [743, 393] width 95 height 17
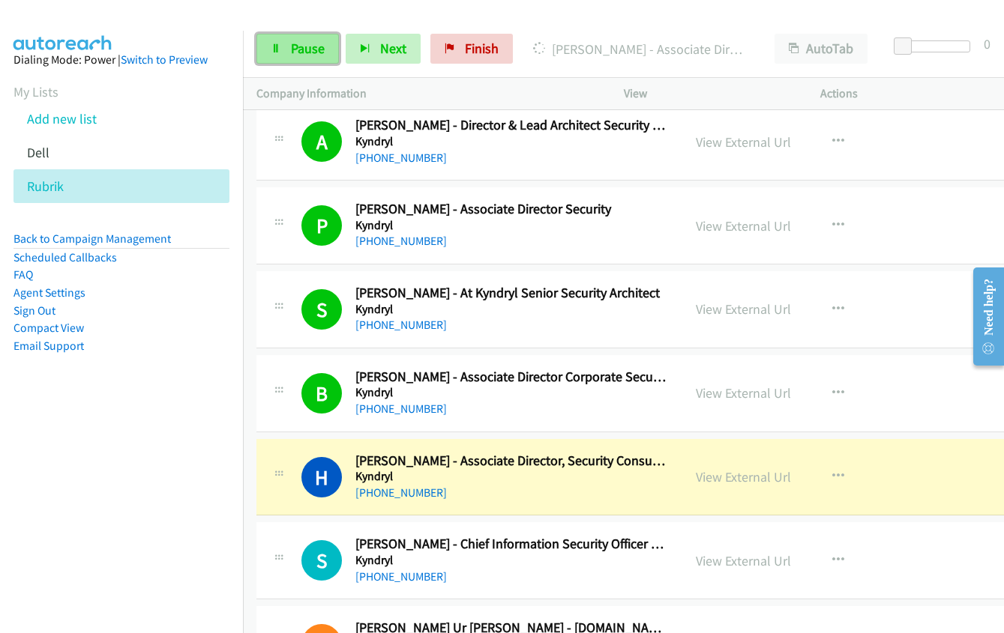
click at [292, 50] on span "Pause" at bounding box center [308, 48] width 34 height 17
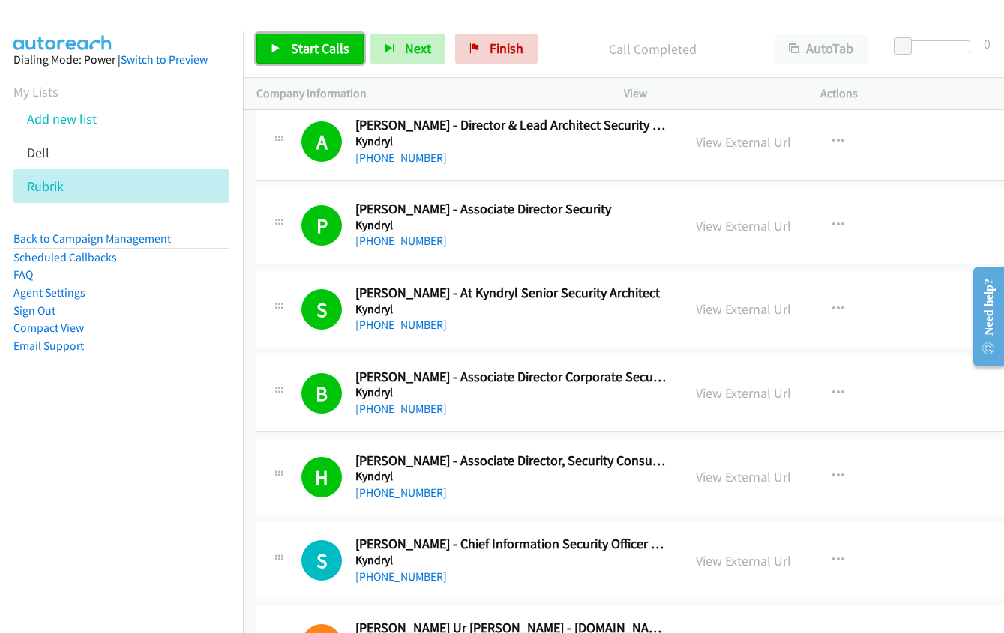
click at [298, 46] on span "Start Calls" at bounding box center [320, 48] width 58 height 17
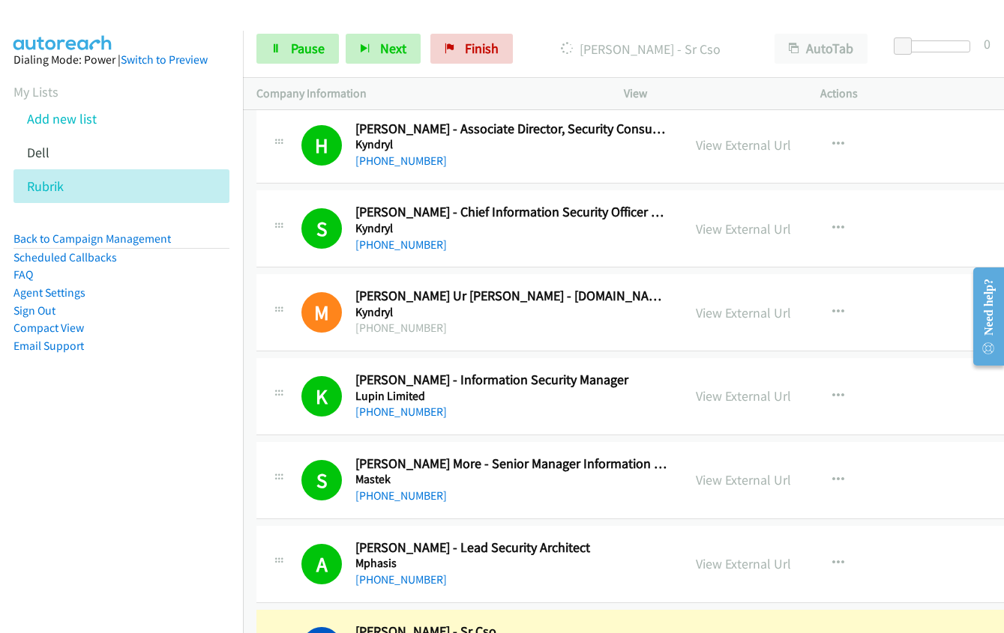
scroll to position [9969, 0]
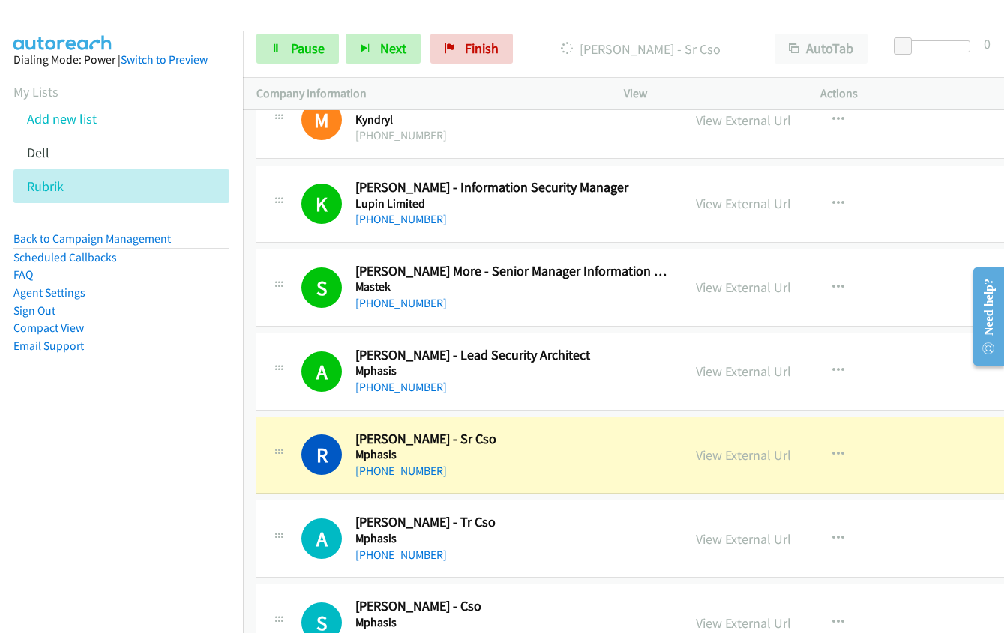
click at [700, 457] on link "View External Url" at bounding box center [743, 455] width 95 height 17
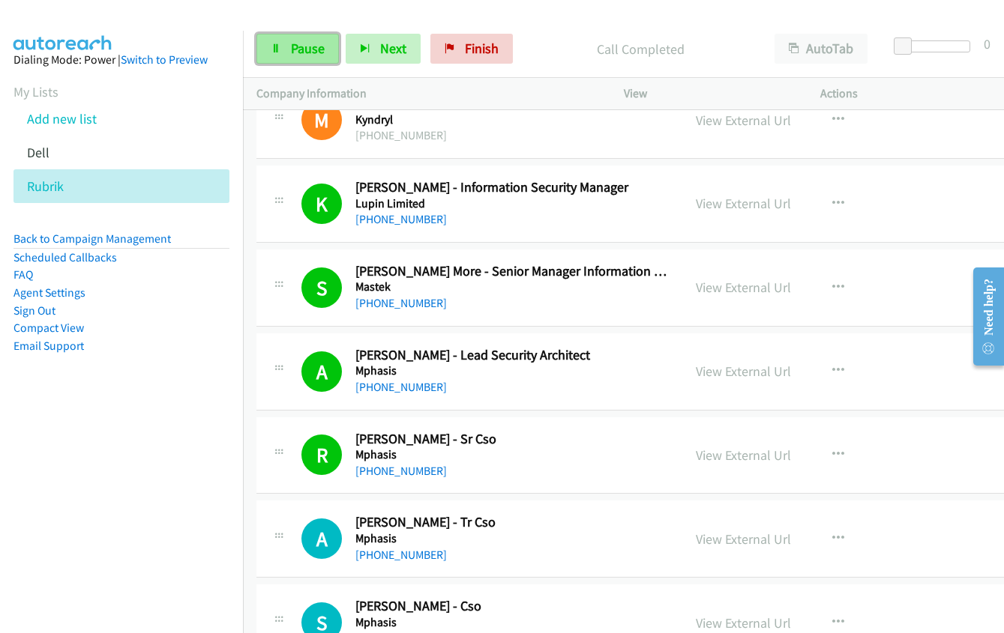
click at [289, 41] on link "Pause" at bounding box center [297, 49] width 82 height 30
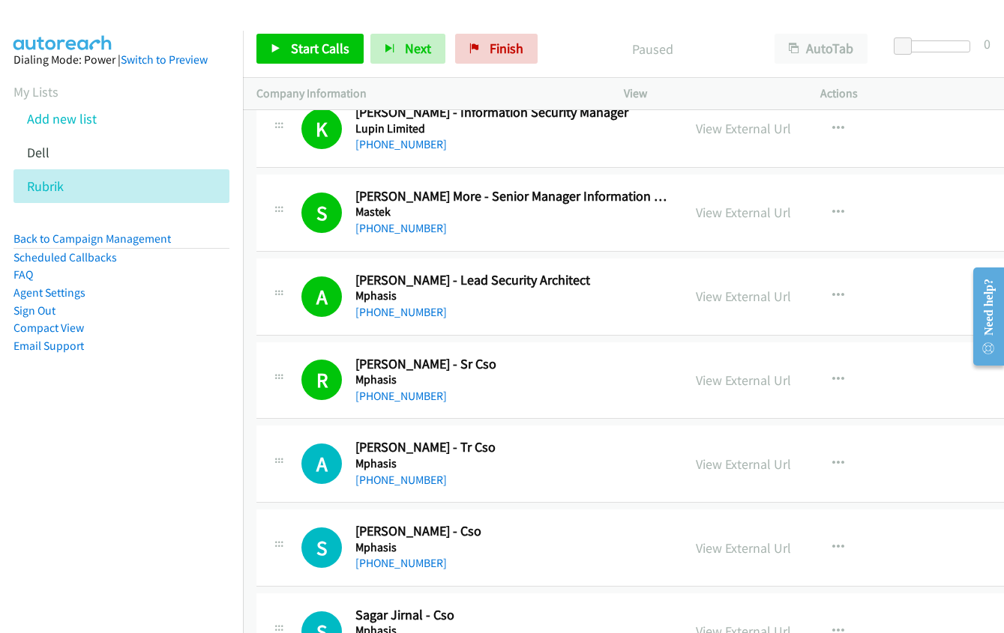
scroll to position [10193, 0]
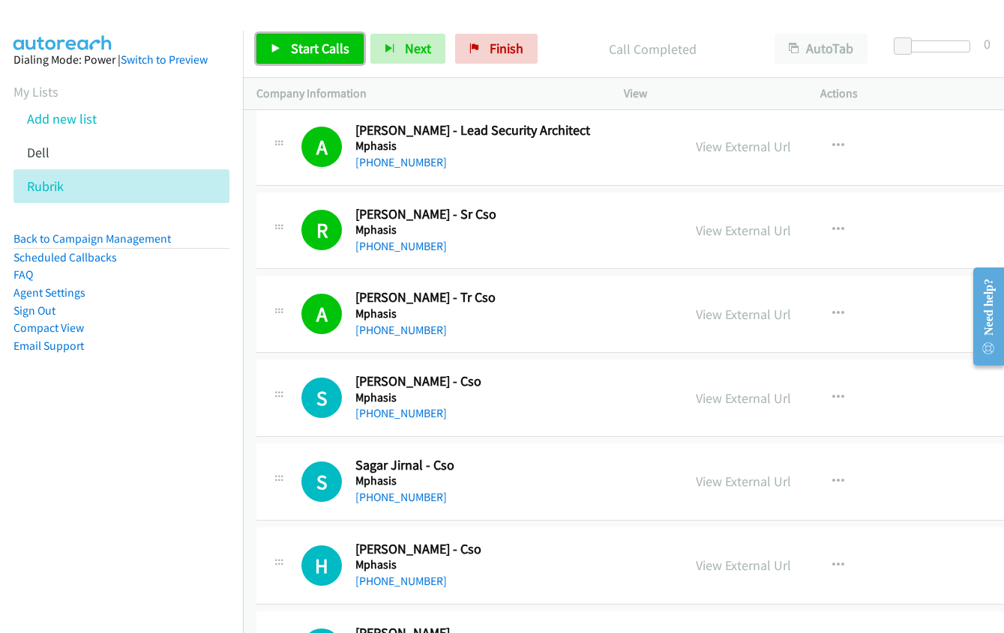
click at [300, 48] on span "Start Calls" at bounding box center [320, 48] width 58 height 17
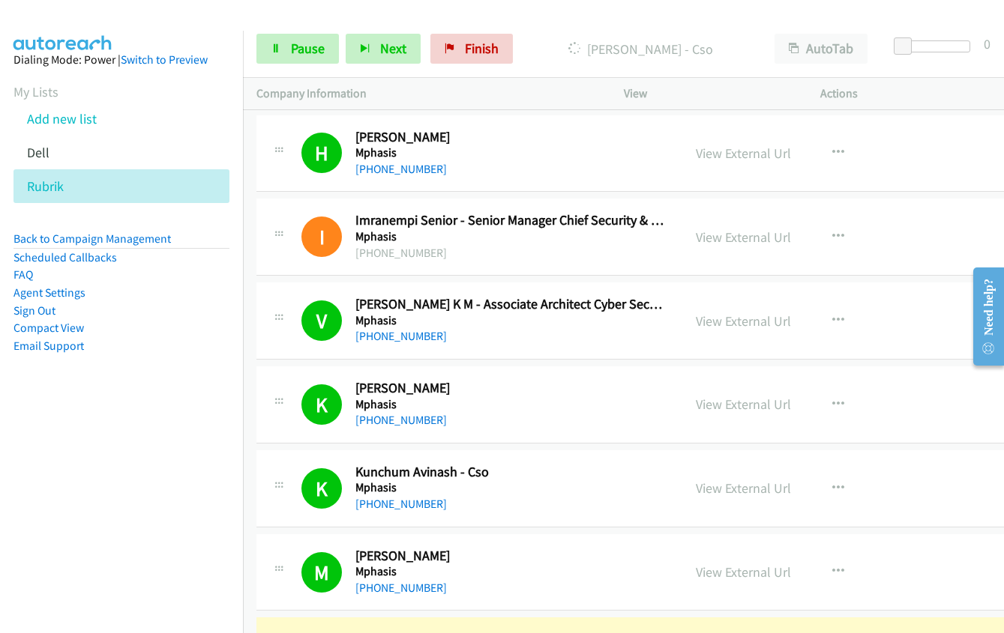
scroll to position [10868, 0]
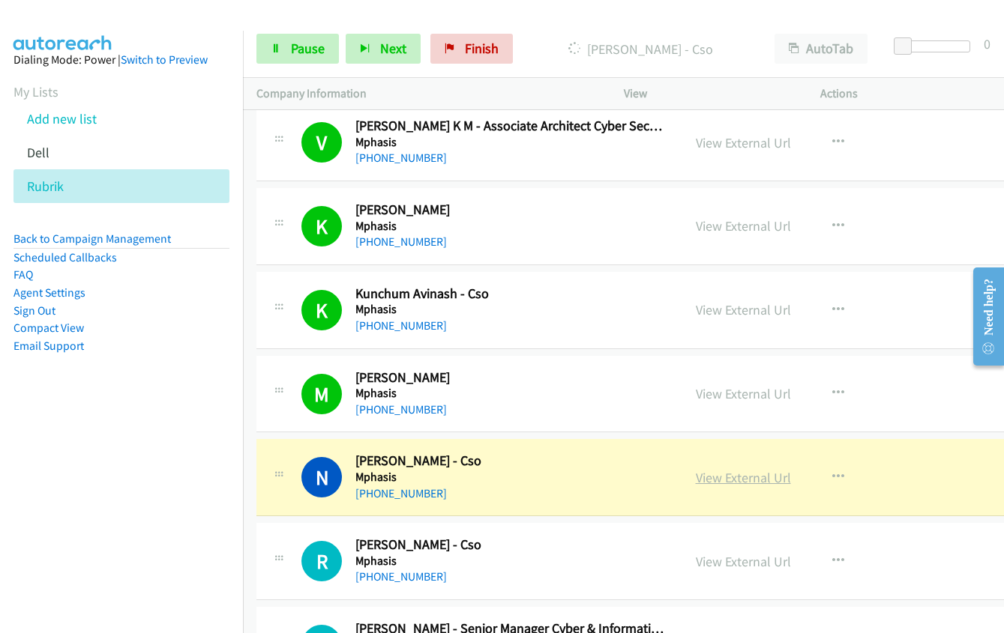
click at [701, 483] on link "View External Url" at bounding box center [743, 477] width 95 height 17
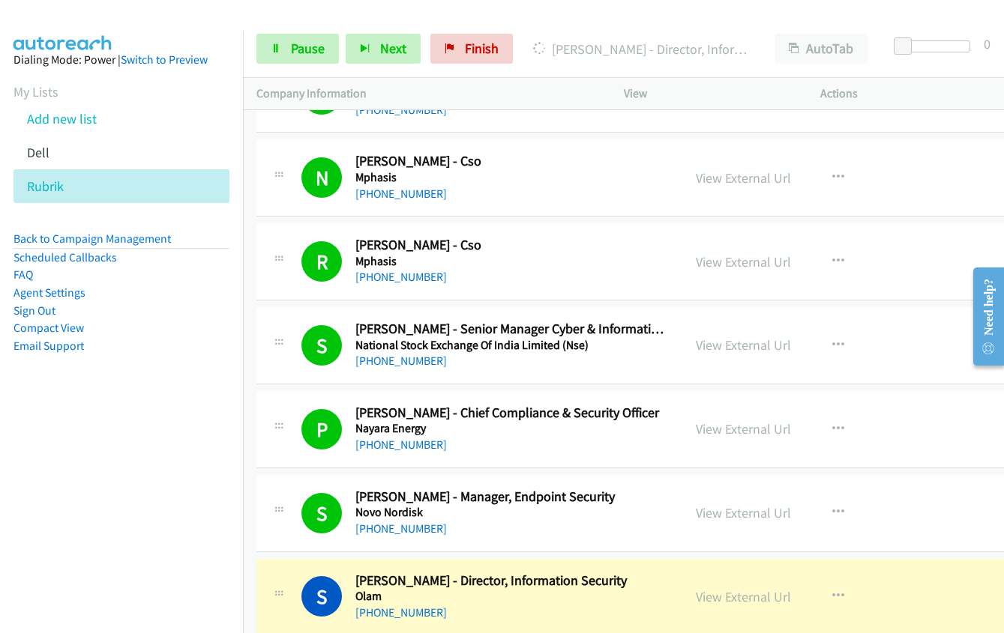
scroll to position [11318, 0]
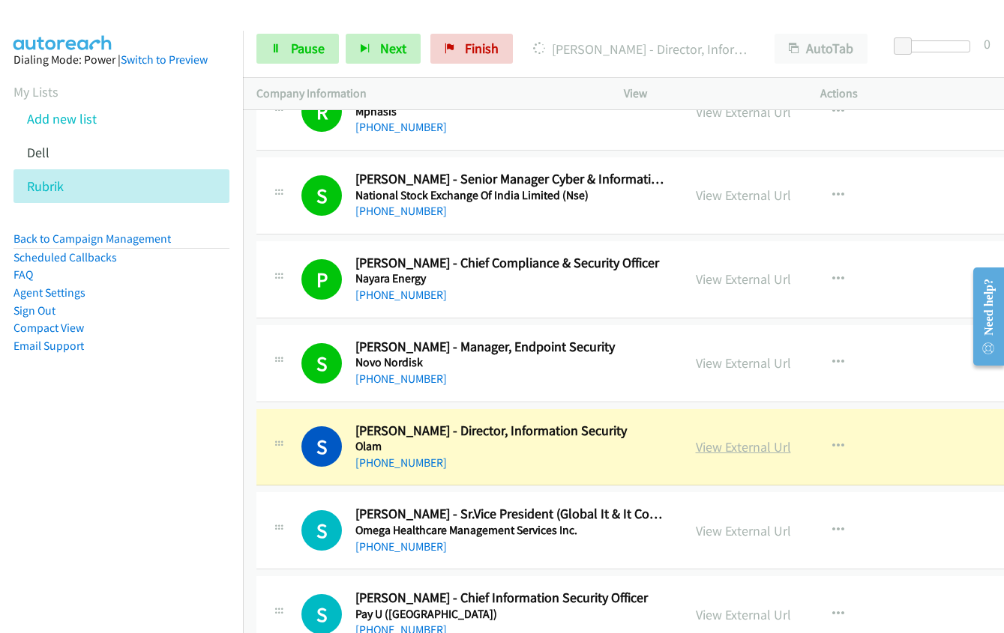
click at [725, 447] on link "View External Url" at bounding box center [743, 446] width 95 height 17
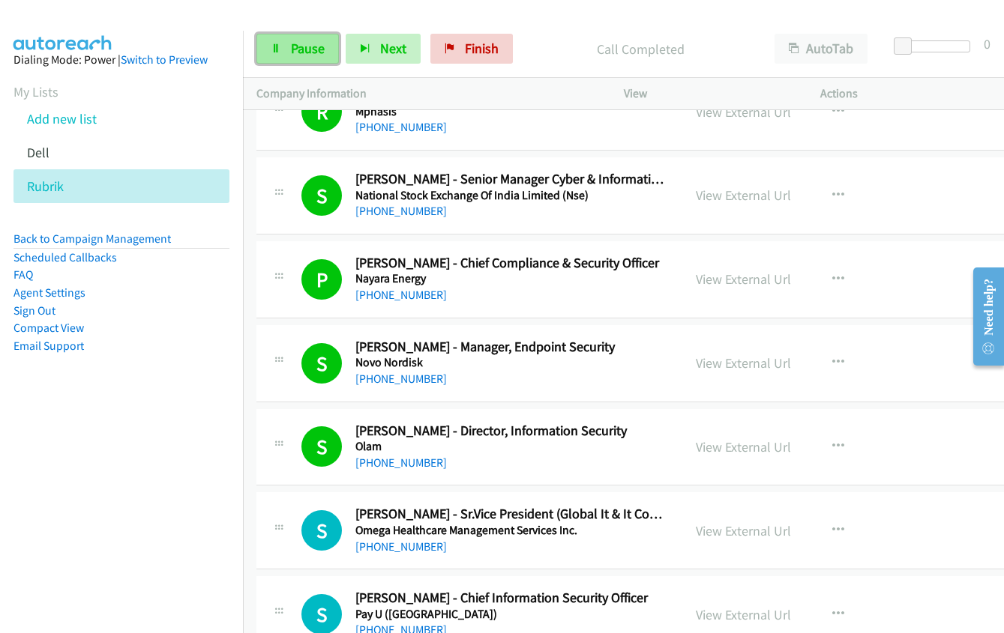
click at [277, 44] on icon at bounding box center [276, 49] width 10 height 10
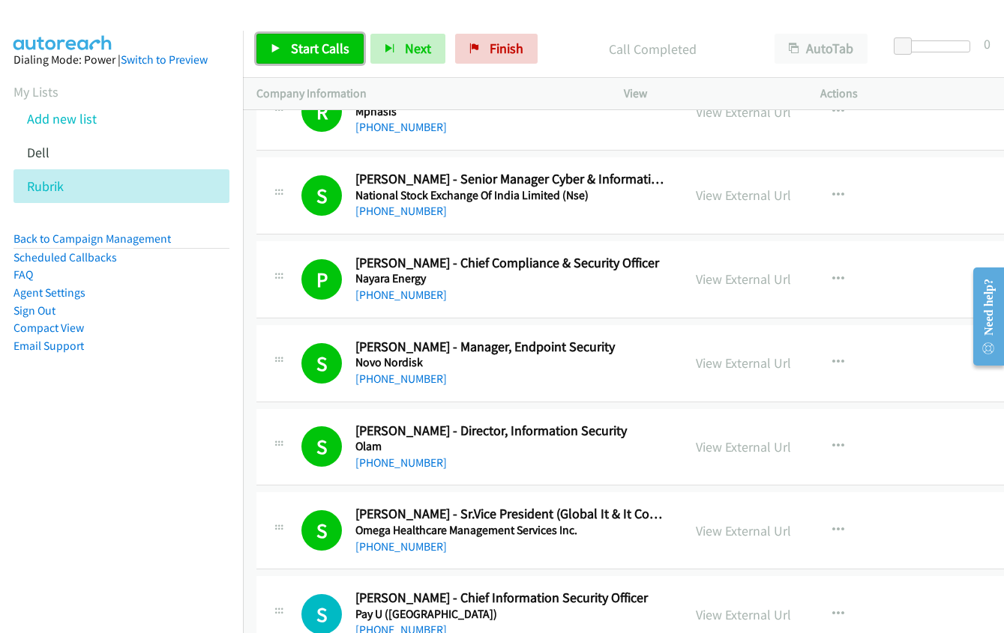
click at [271, 53] on icon at bounding box center [276, 49] width 10 height 10
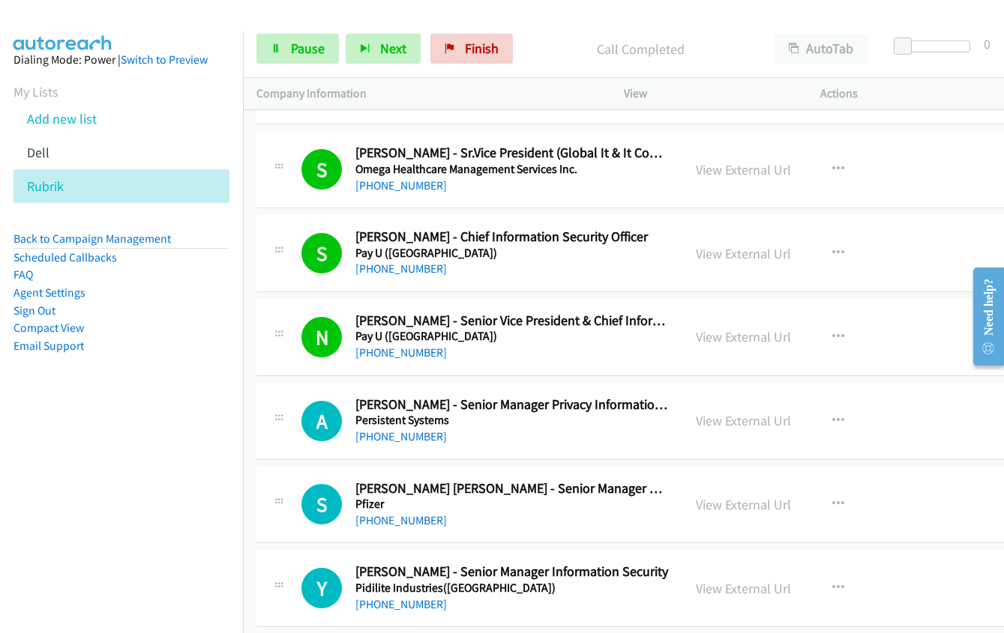
scroll to position [11692, 0]
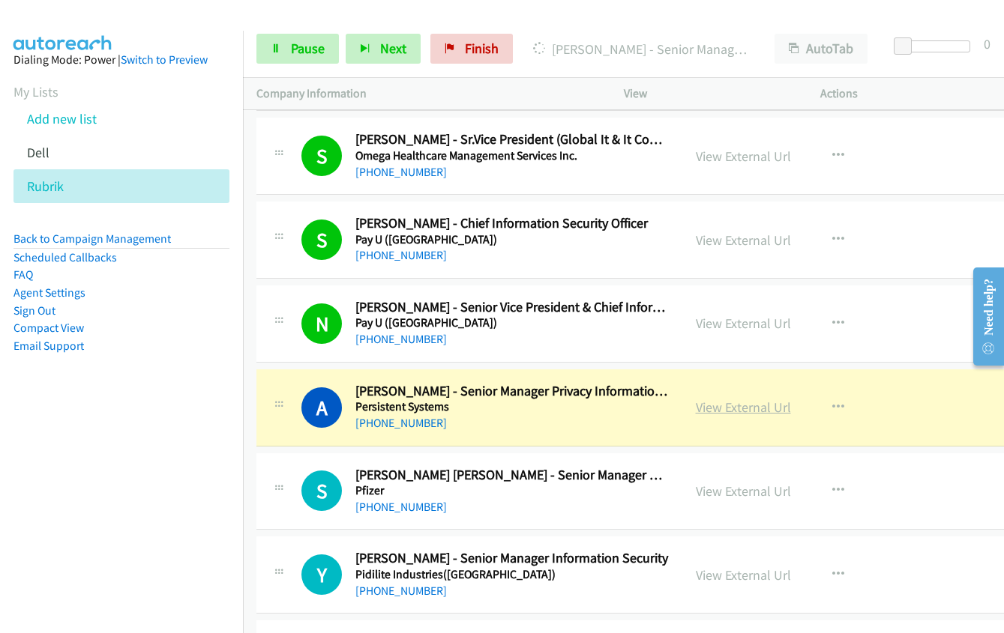
click at [696, 408] on link "View External Url" at bounding box center [743, 407] width 95 height 17
click at [280, 51] on icon at bounding box center [276, 49] width 10 height 10
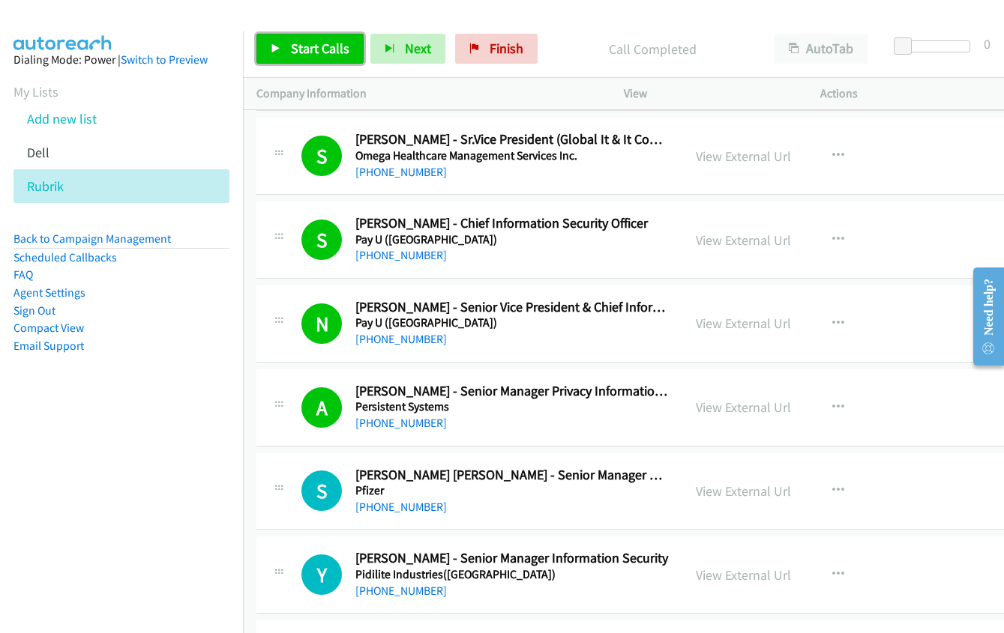
click at [273, 56] on link "Start Calls" at bounding box center [309, 49] width 107 height 30
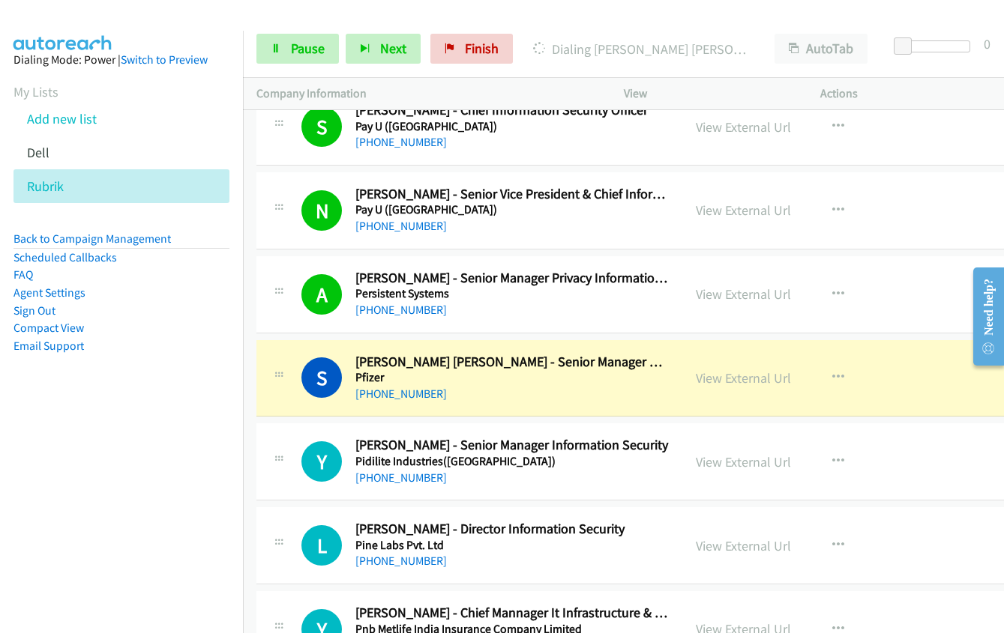
scroll to position [11842, 0]
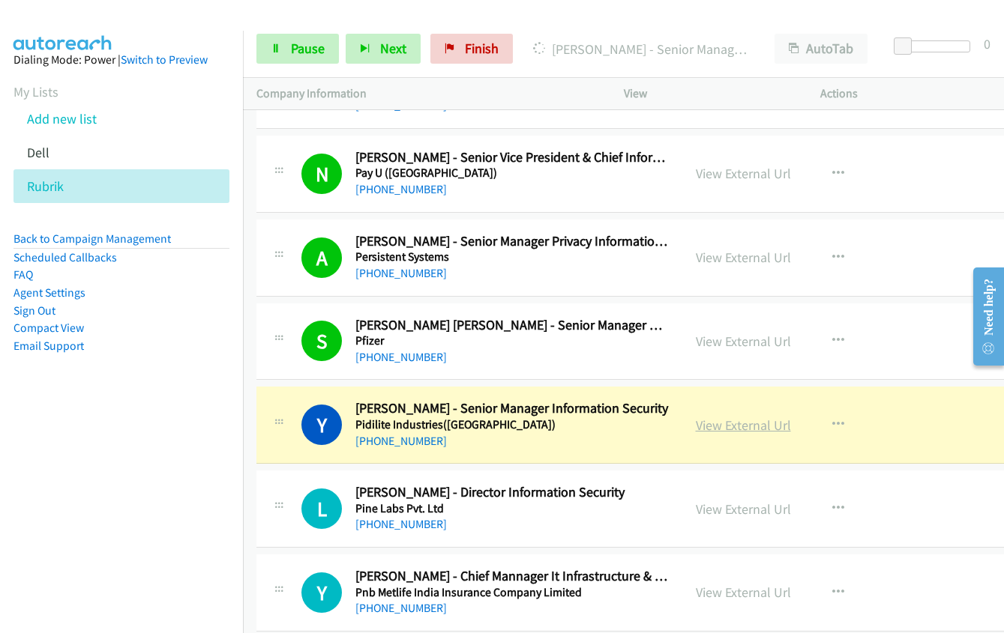
click at [702, 423] on link "View External Url" at bounding box center [743, 425] width 95 height 17
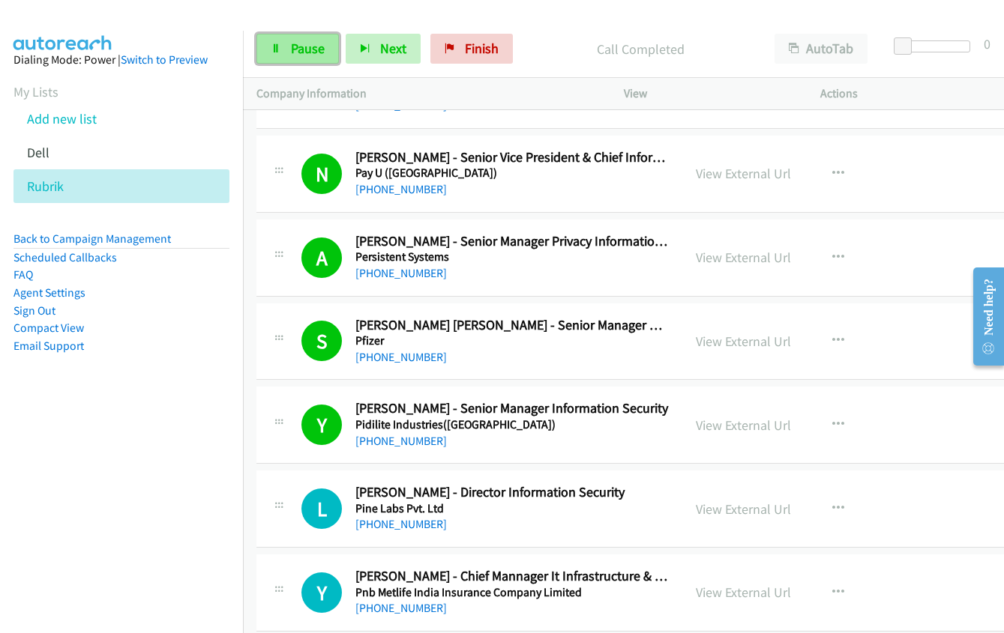
click at [268, 49] on link "Pause" at bounding box center [297, 49] width 82 height 30
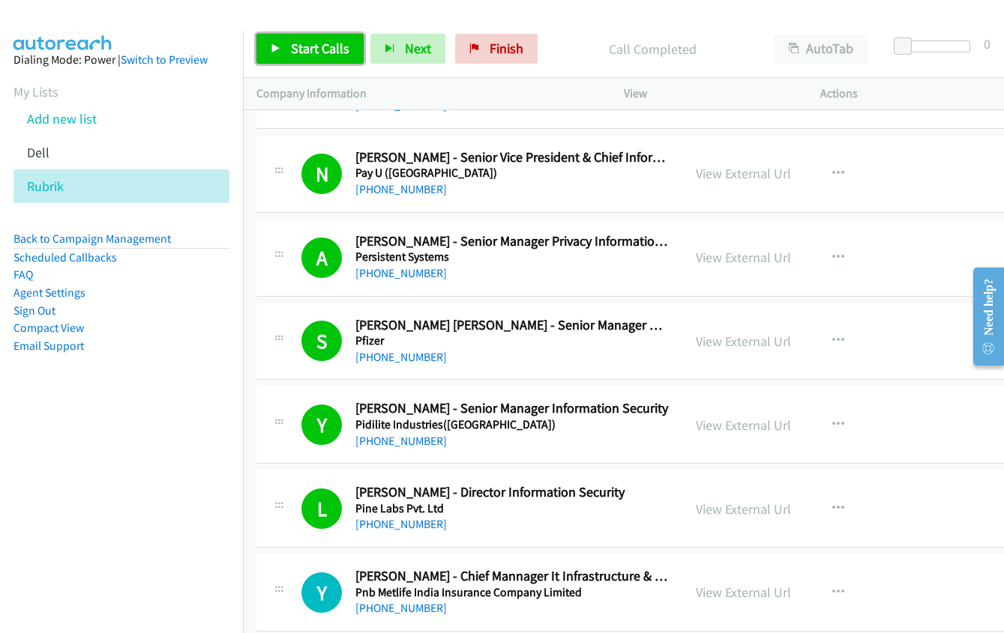
click at [291, 35] on link "Start Calls" at bounding box center [309, 49] width 107 height 30
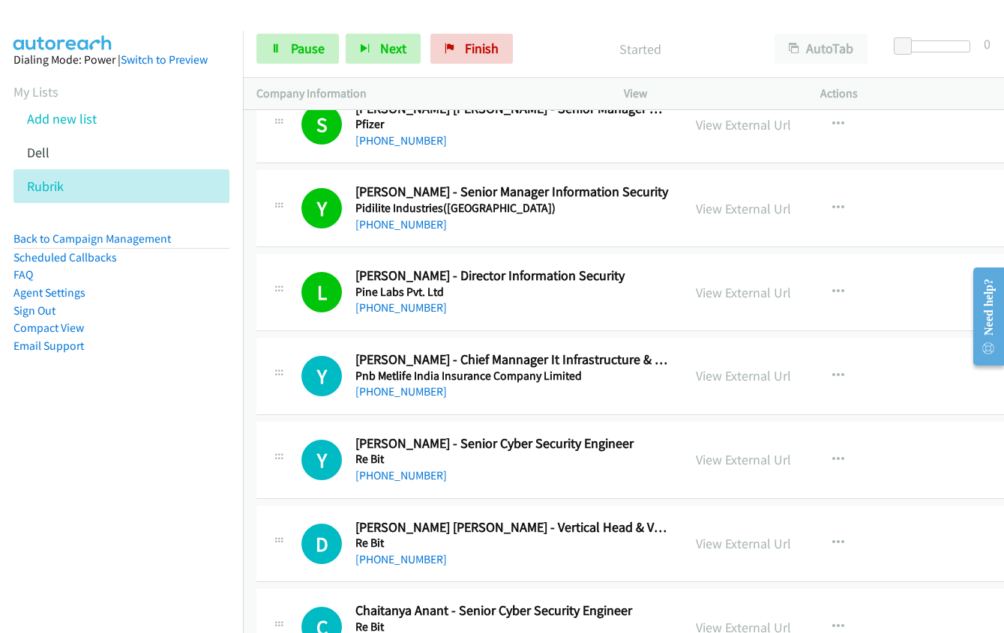
scroll to position [12067, 0]
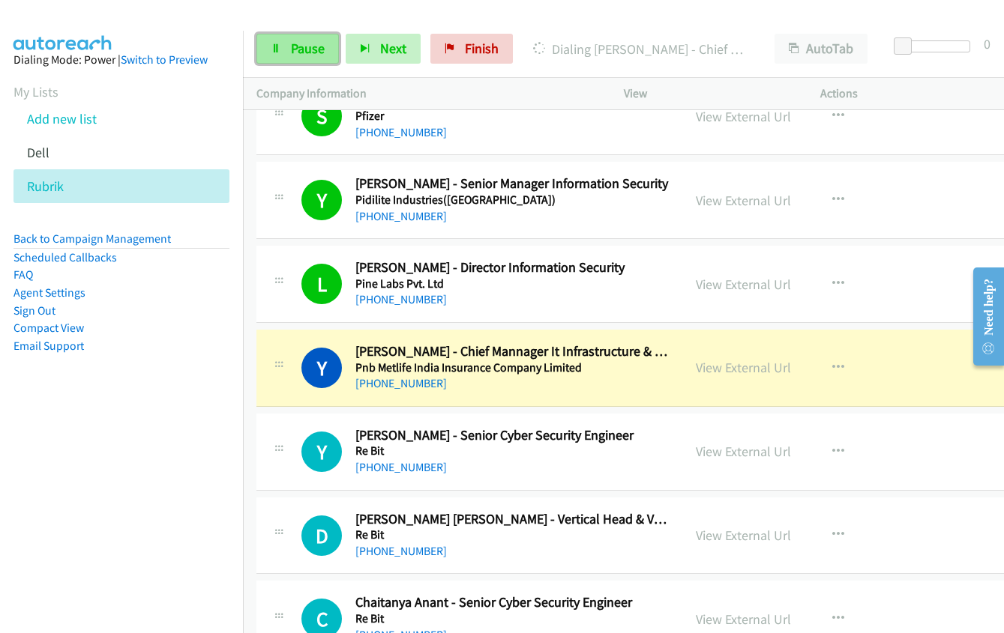
click at [295, 61] on link "Pause" at bounding box center [297, 49] width 82 height 30
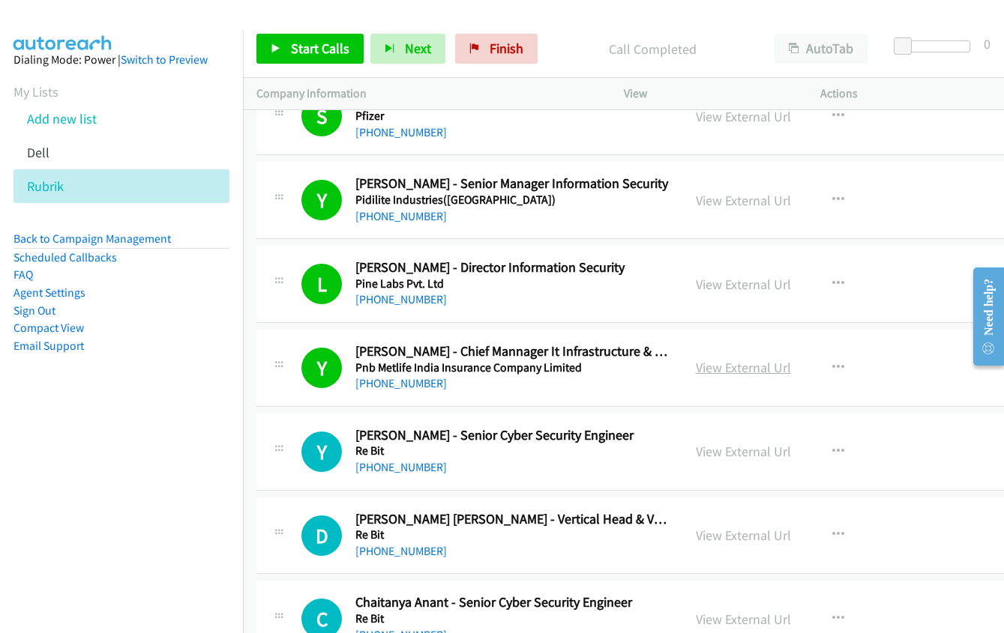
click at [698, 372] on link "View External Url" at bounding box center [743, 367] width 95 height 17
click at [301, 43] on span "Start Calls" at bounding box center [320, 48] width 58 height 17
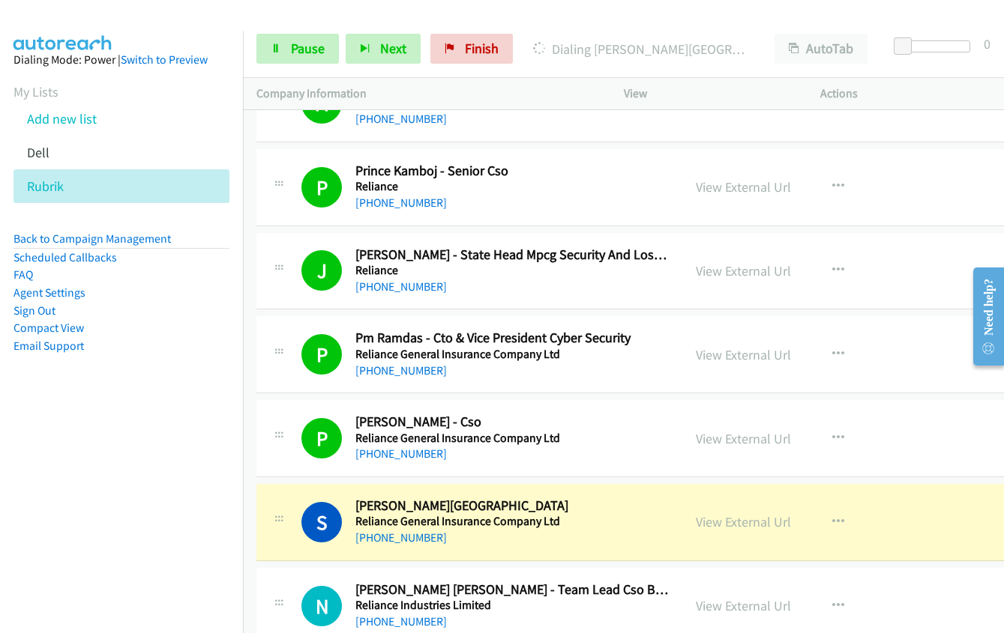
scroll to position [13042, 0]
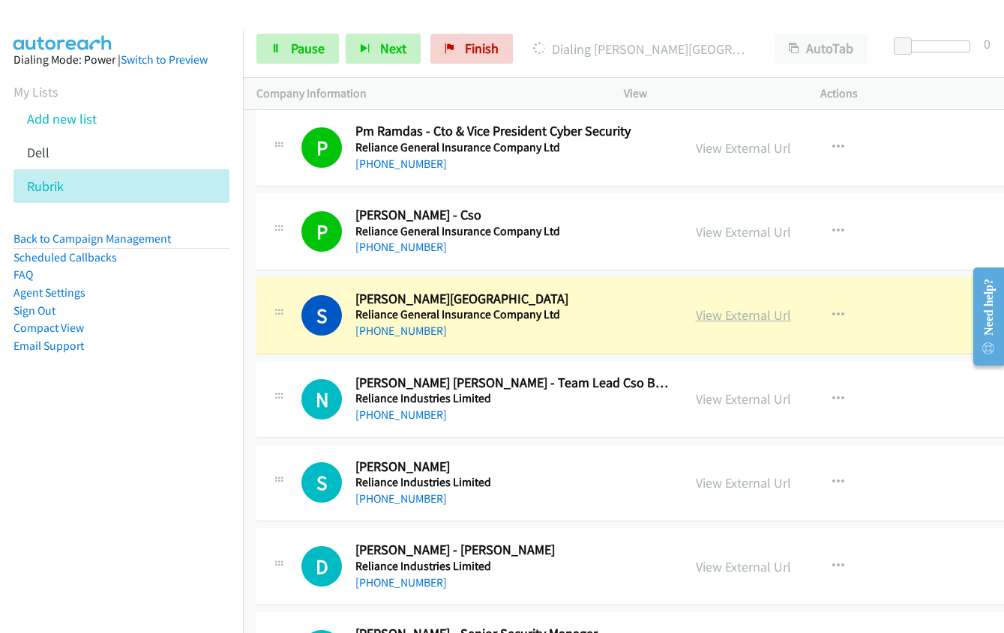
click at [696, 317] on link "View External Url" at bounding box center [743, 315] width 95 height 17
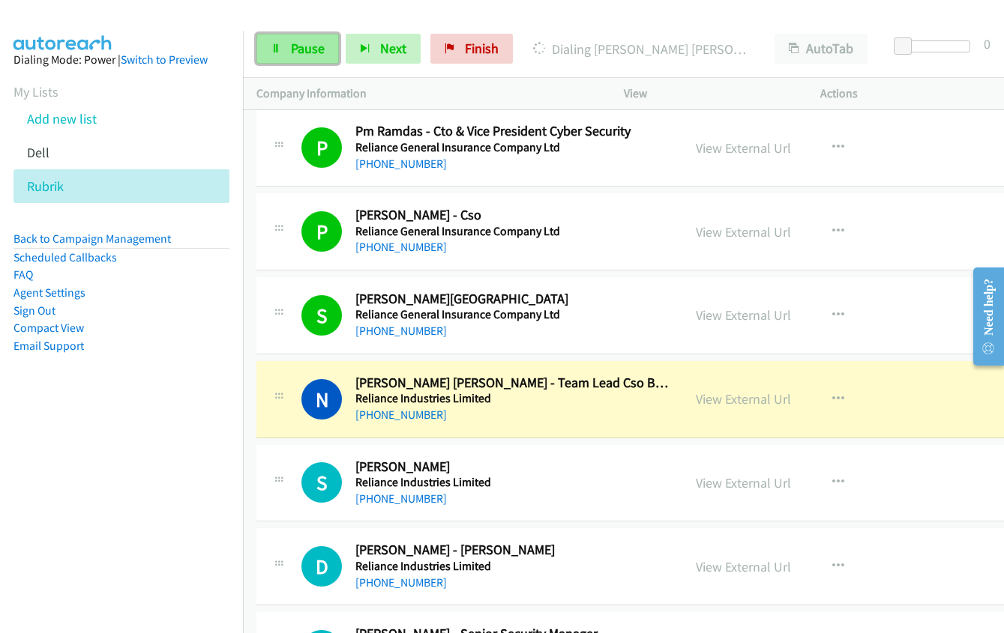
click at [269, 53] on link "Pause" at bounding box center [297, 49] width 82 height 30
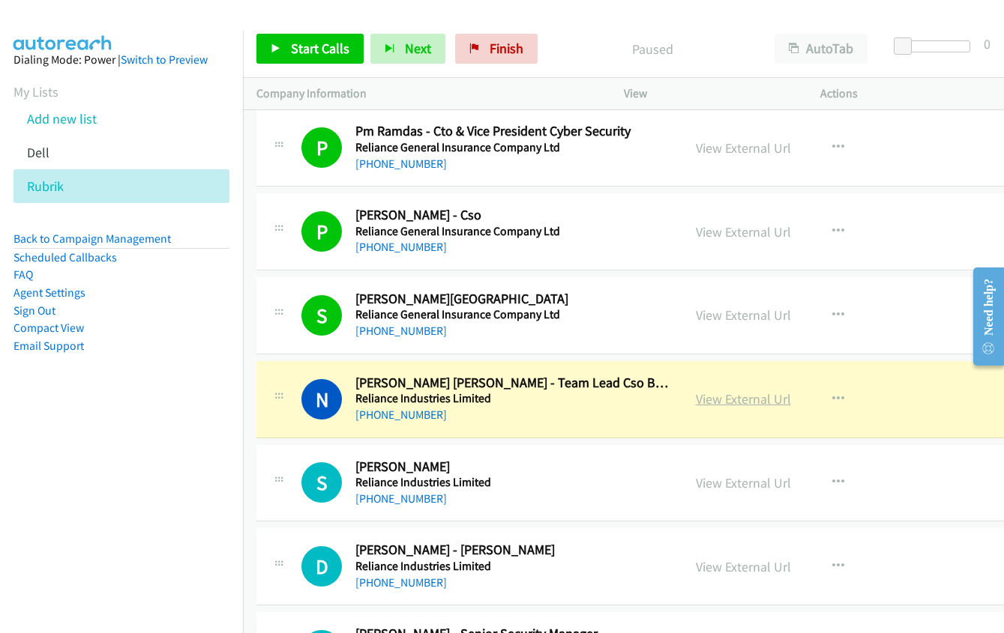
click at [696, 400] on link "View External Url" at bounding box center [743, 398] width 95 height 17
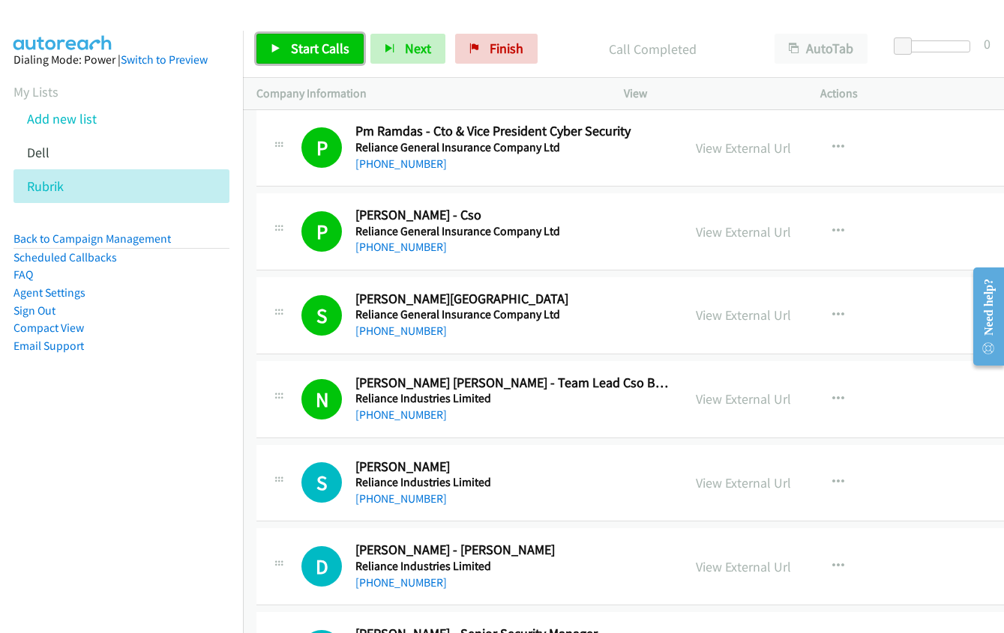
click at [304, 52] on span "Start Calls" at bounding box center [320, 48] width 58 height 17
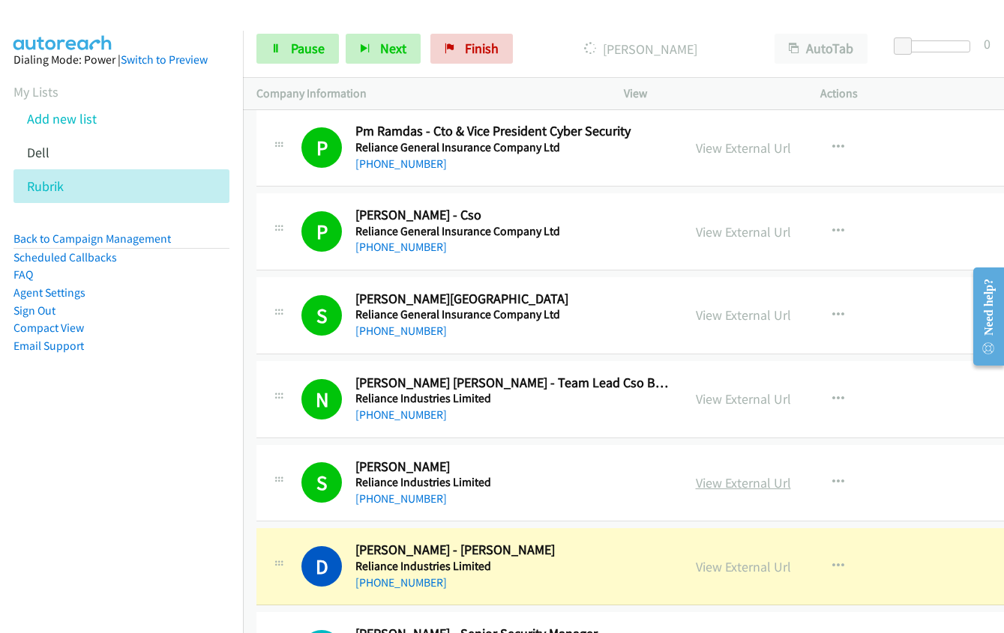
click at [706, 489] on link "View External Url" at bounding box center [743, 482] width 95 height 17
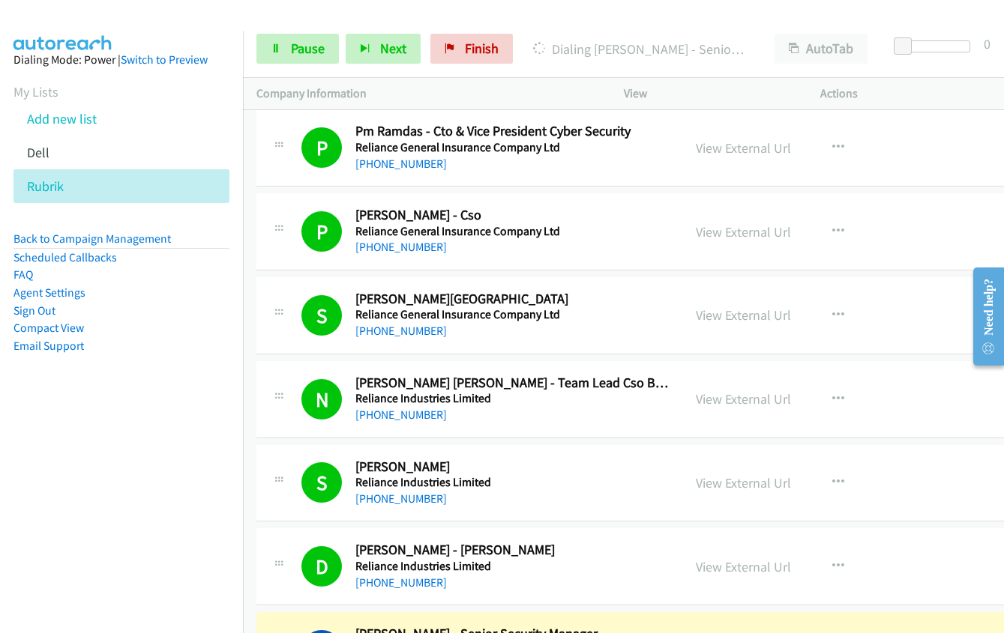
scroll to position [13341, 0]
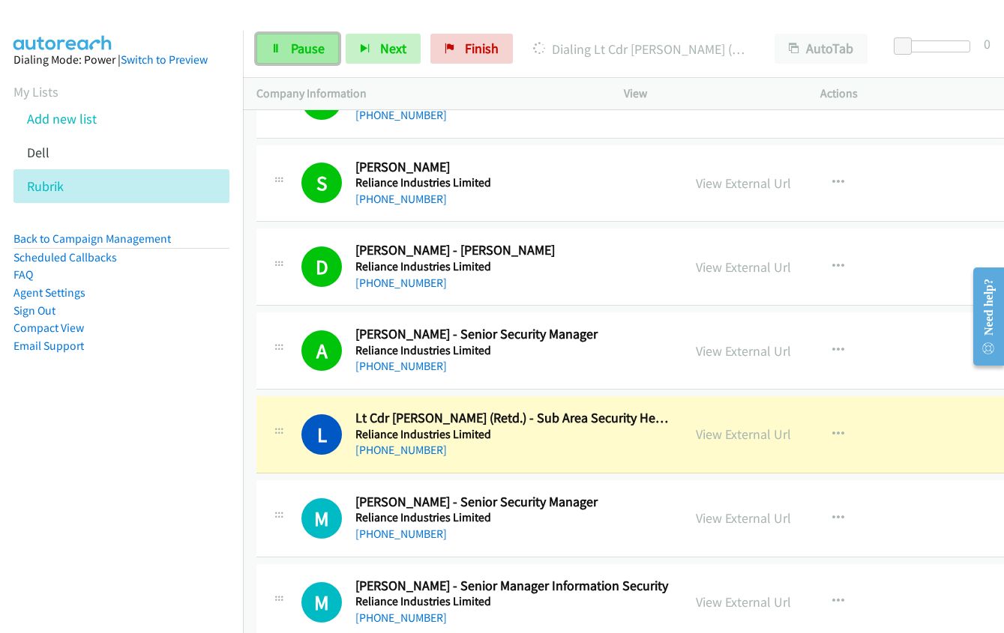
click at [284, 46] on link "Pause" at bounding box center [297, 49] width 82 height 30
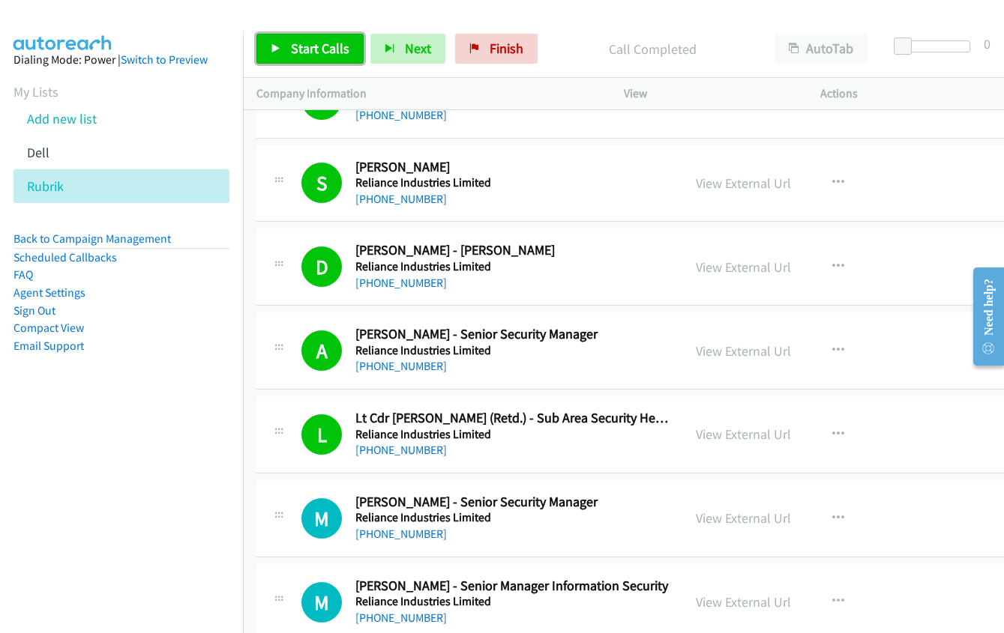
click at [295, 50] on span "Start Calls" at bounding box center [320, 48] width 58 height 17
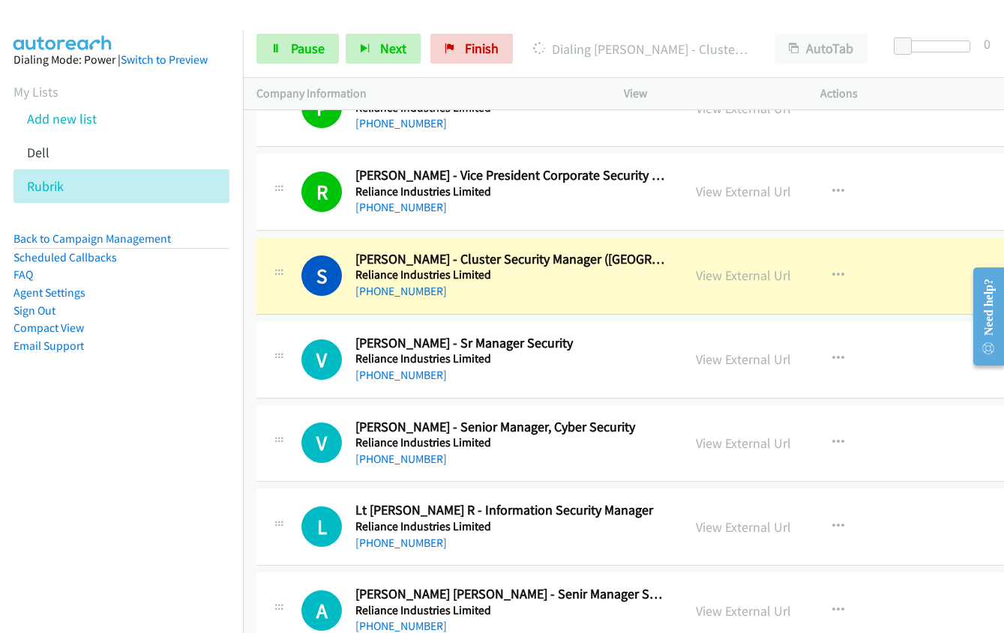
scroll to position [14016, 0]
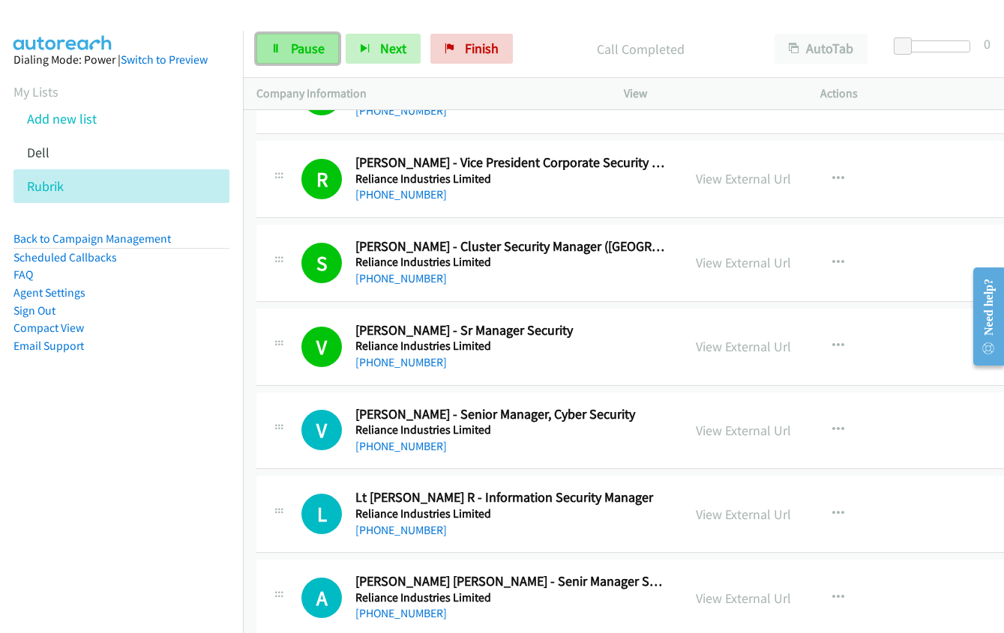
click at [303, 50] on span "Pause" at bounding box center [308, 48] width 34 height 17
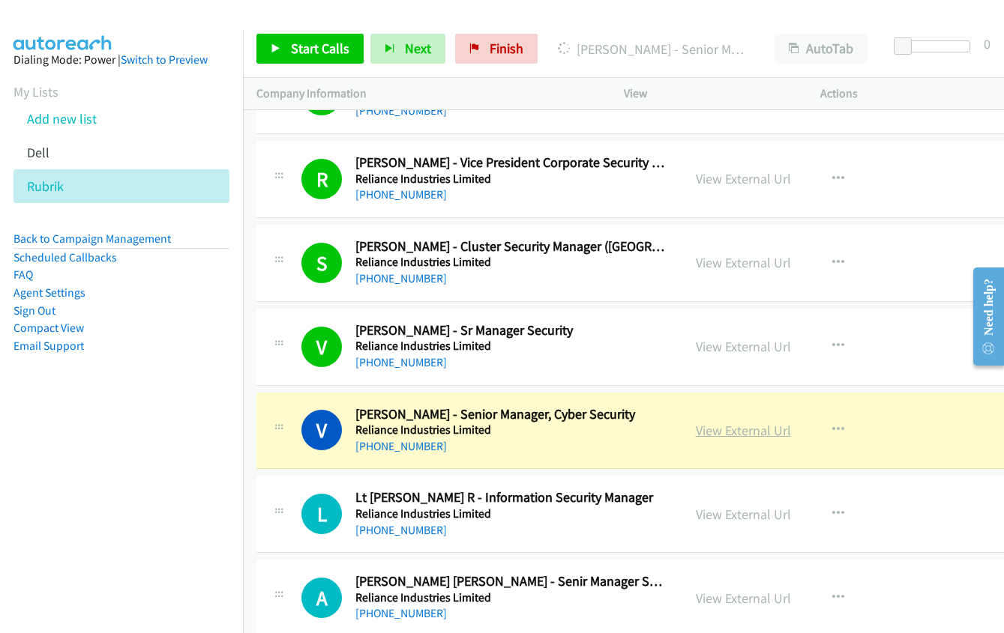
click at [708, 426] on link "View External Url" at bounding box center [743, 430] width 95 height 17
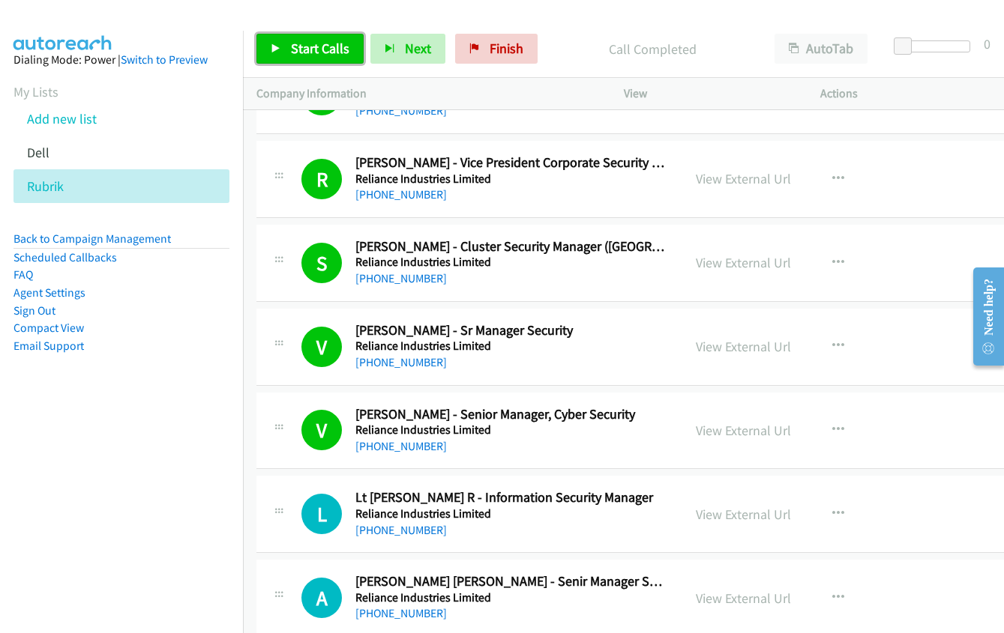
click at [283, 43] on link "Start Calls" at bounding box center [309, 49] width 107 height 30
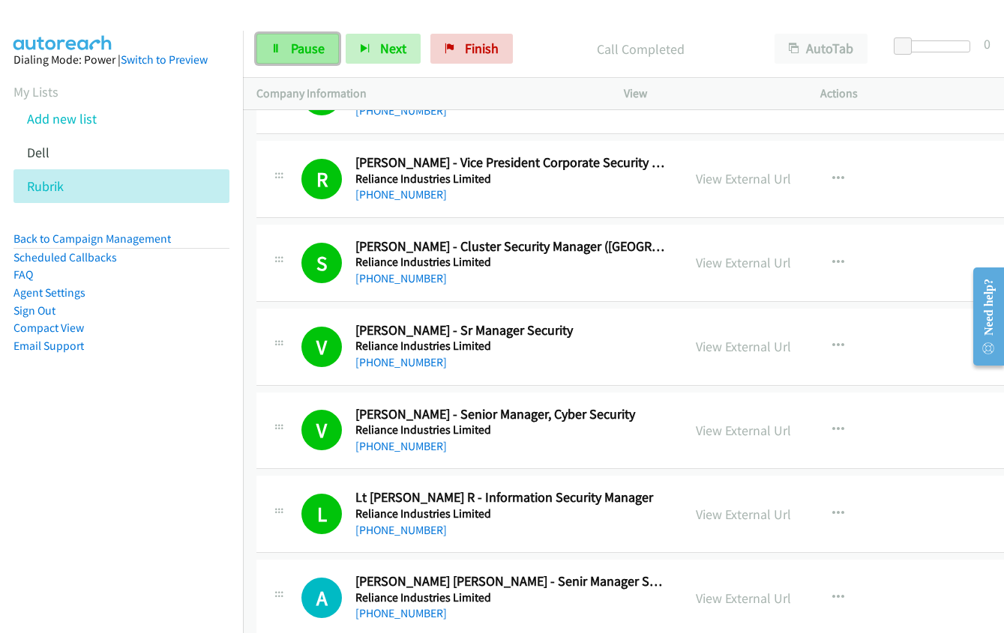
click at [274, 61] on link "Pause" at bounding box center [297, 49] width 82 height 30
